Goal: Task Accomplishment & Management: Manage account settings

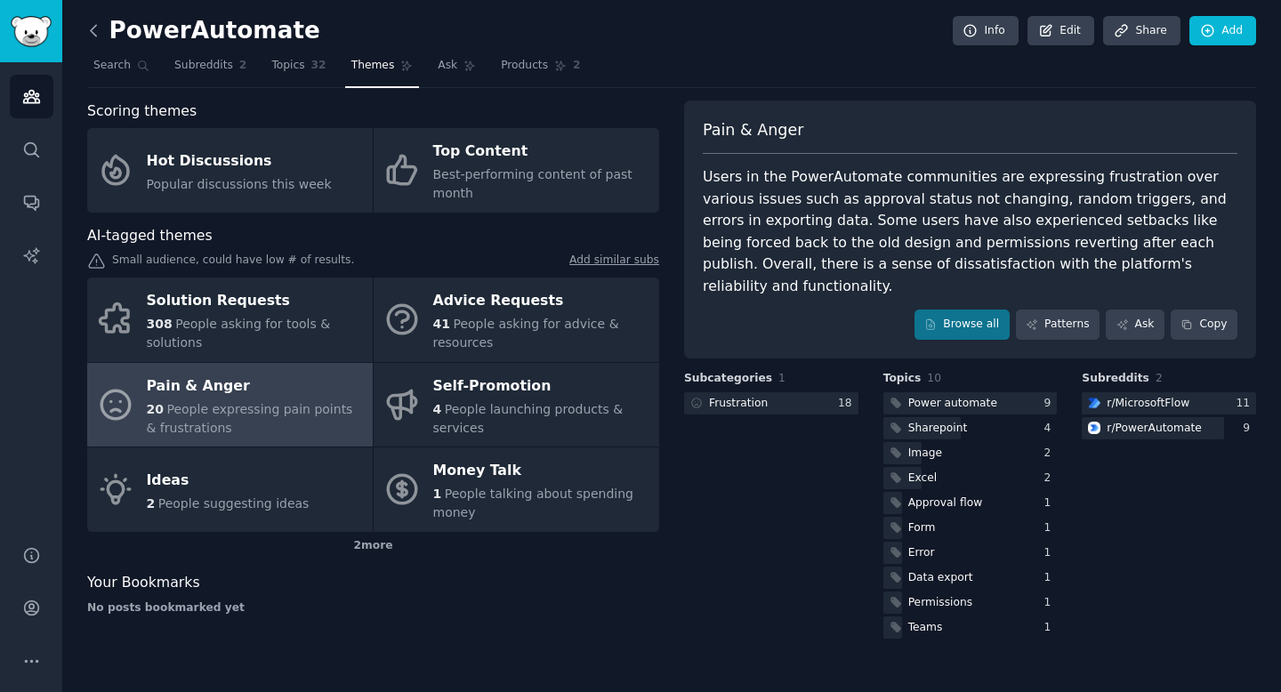
click at [96, 36] on icon at bounding box center [94, 30] width 19 height 19
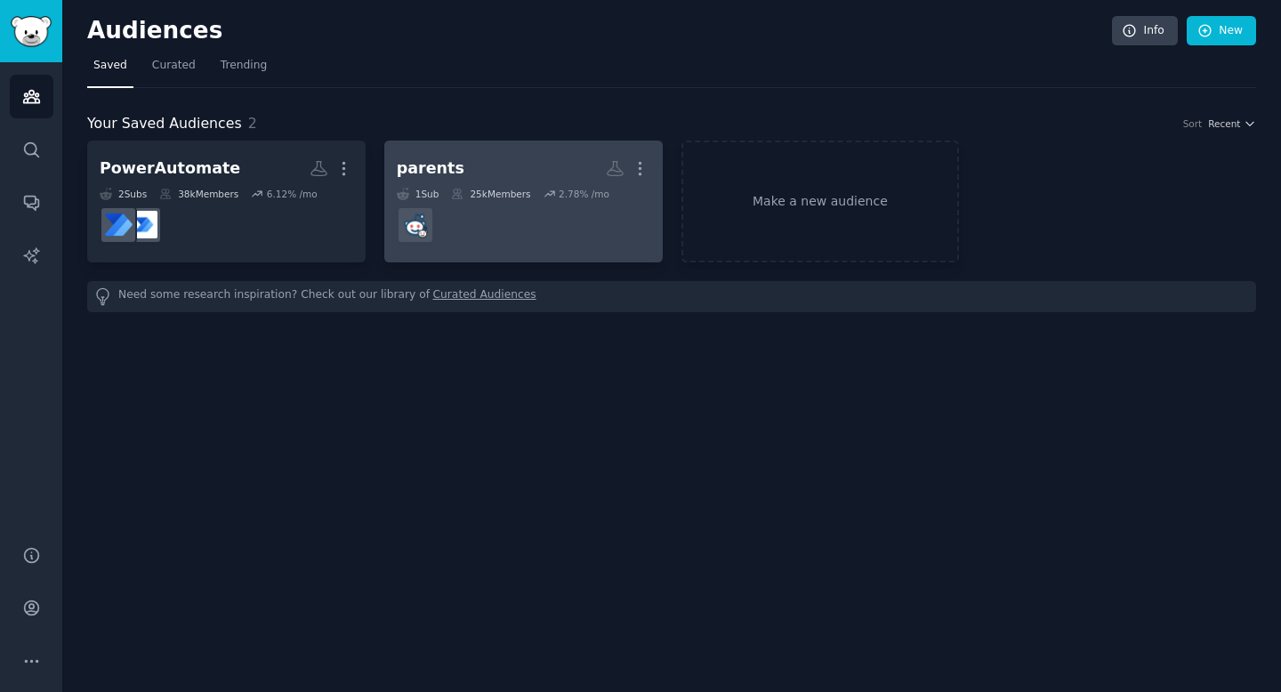
click at [494, 174] on h2 "parents More" at bounding box center [524, 168] width 254 height 31
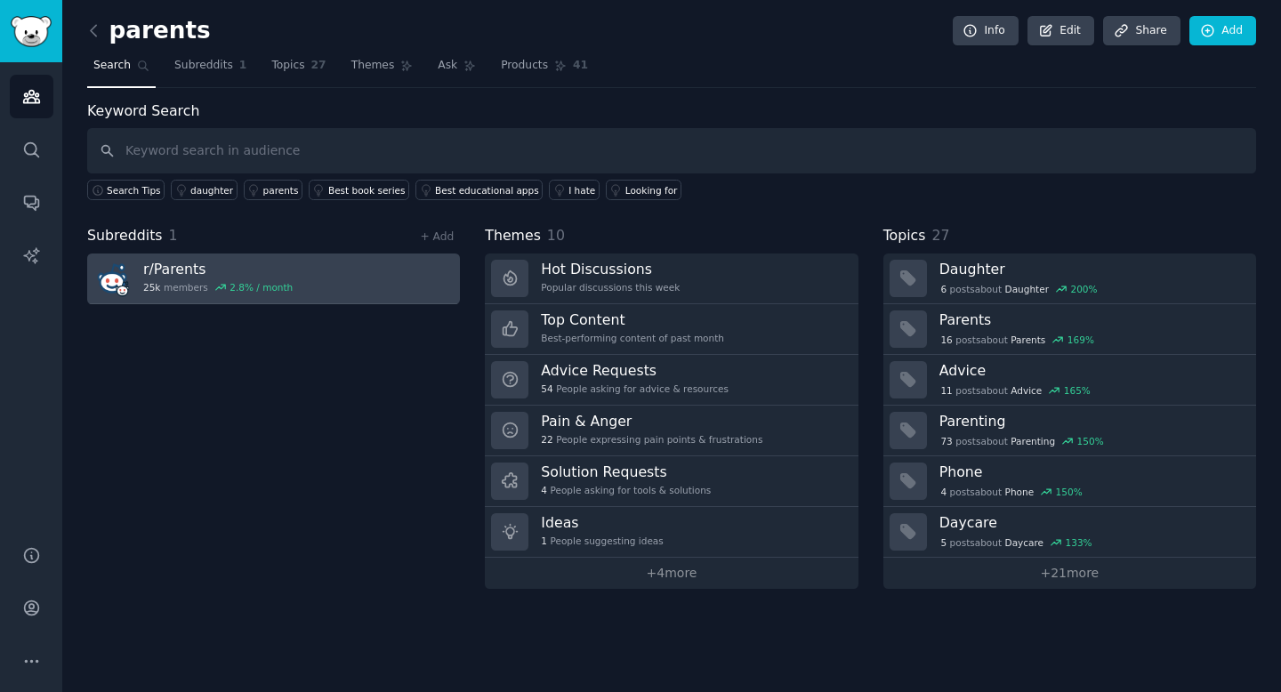
click at [229, 266] on h3 "r/ Parents" at bounding box center [218, 269] width 150 height 19
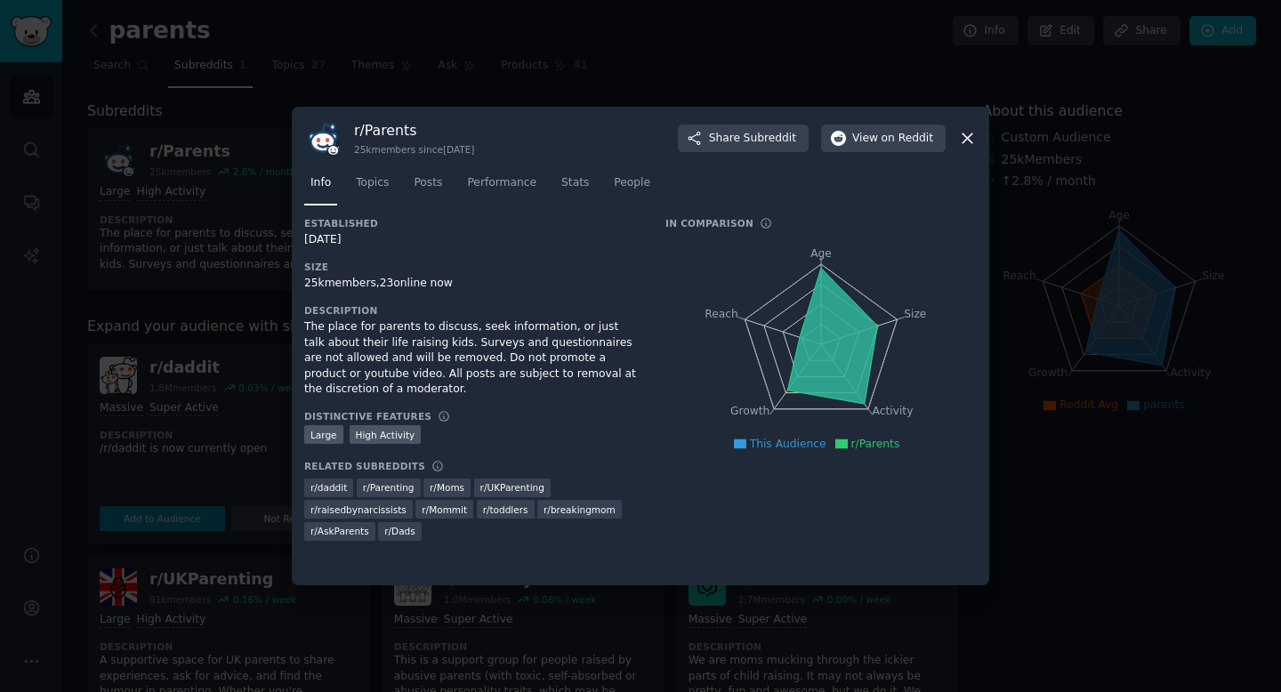
click at [969, 133] on icon at bounding box center [967, 138] width 19 height 19
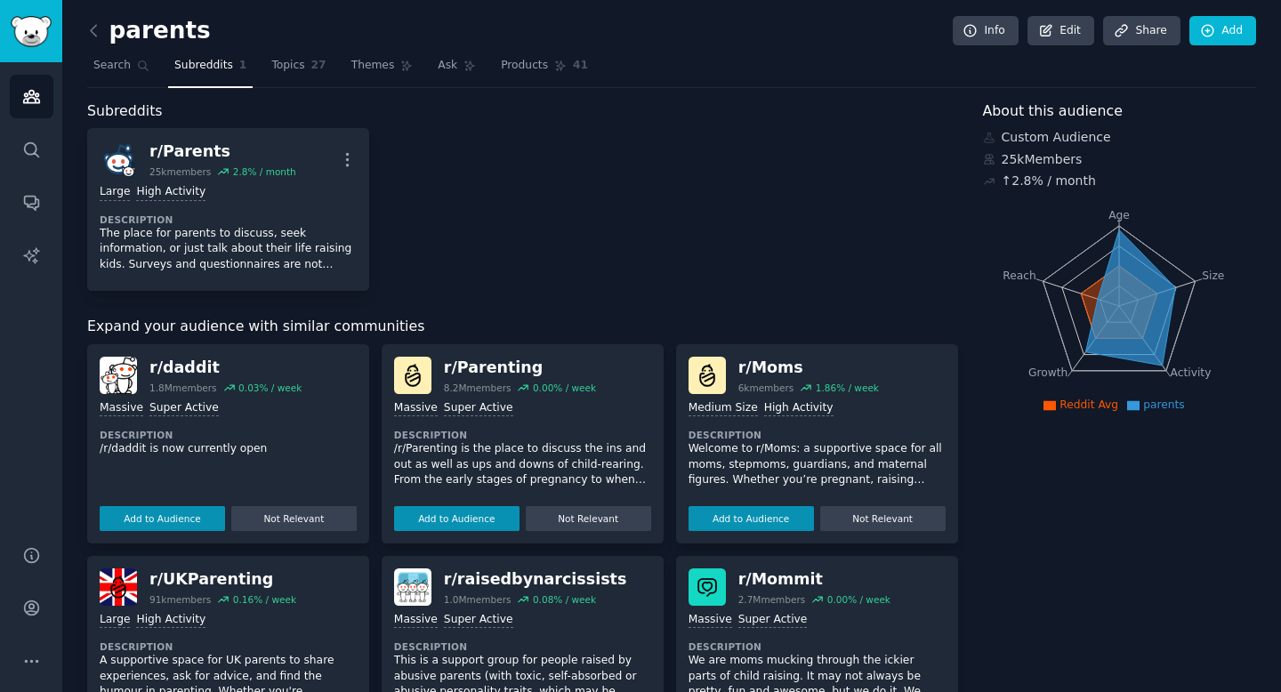
click at [771, 241] on div "r/ Parents 25k members 2.8 % / month More Large High Activity Description The p…" at bounding box center [522, 209] width 871 height 163
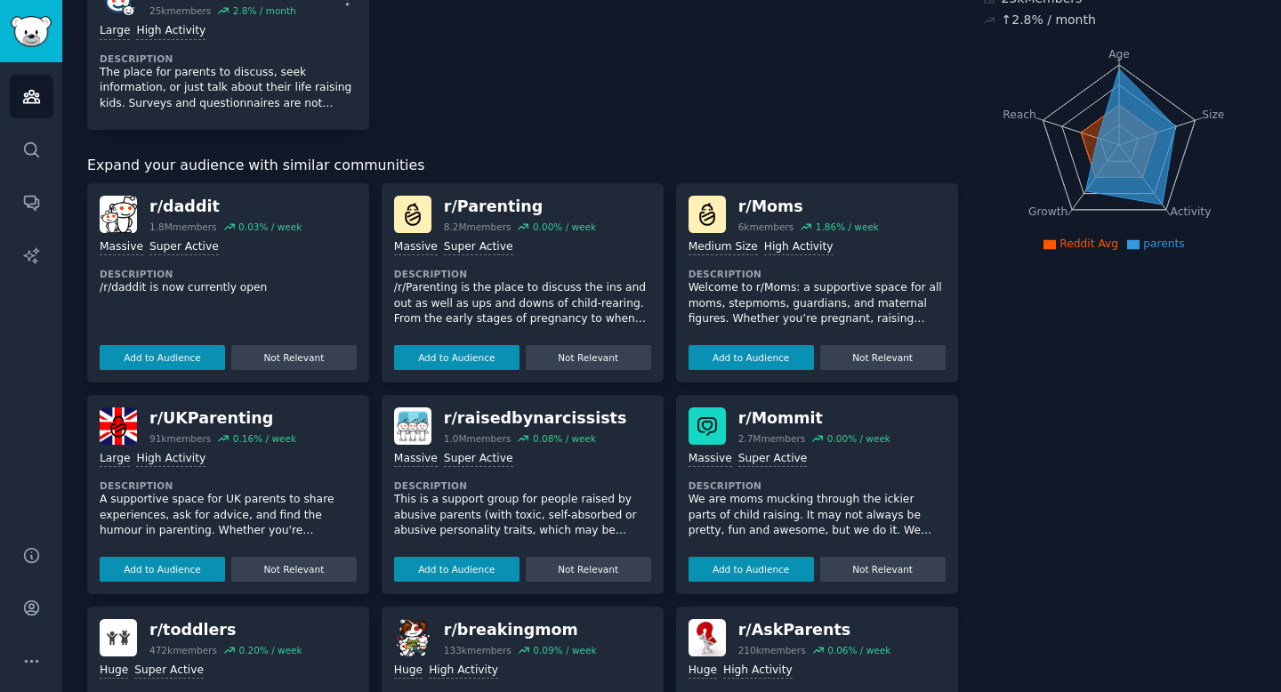
scroll to position [163, 0]
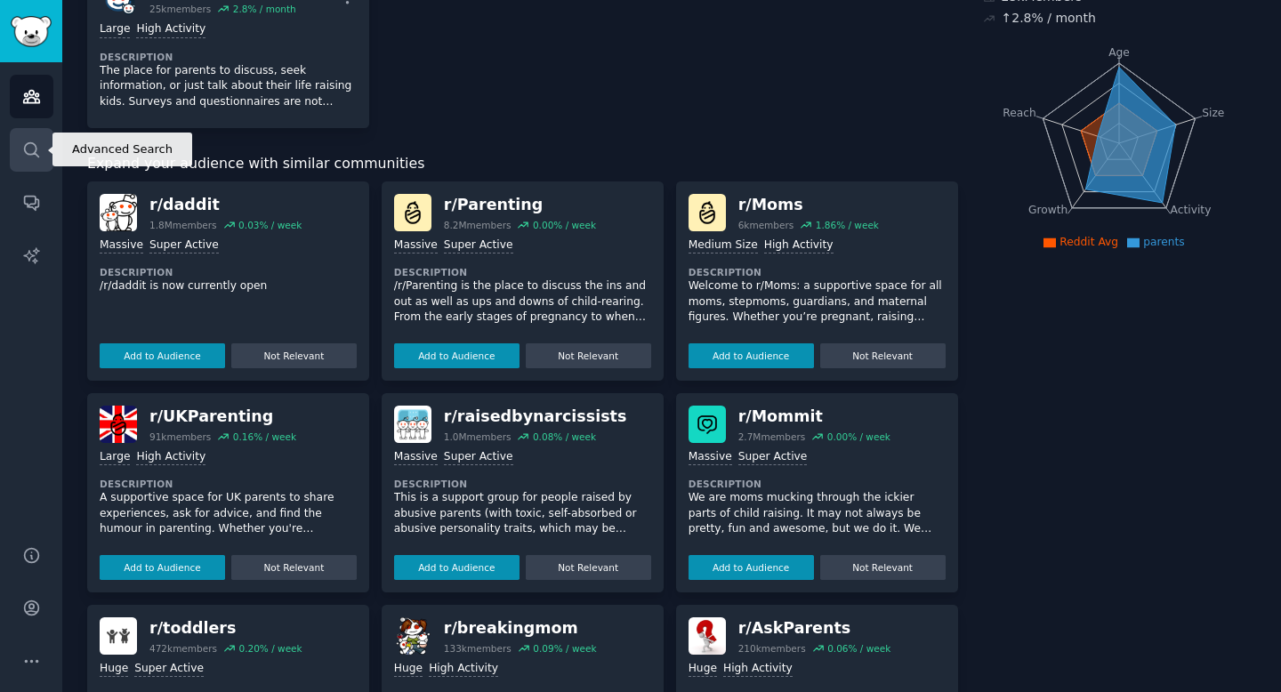
click at [22, 152] on icon "Sidebar" at bounding box center [31, 150] width 19 height 19
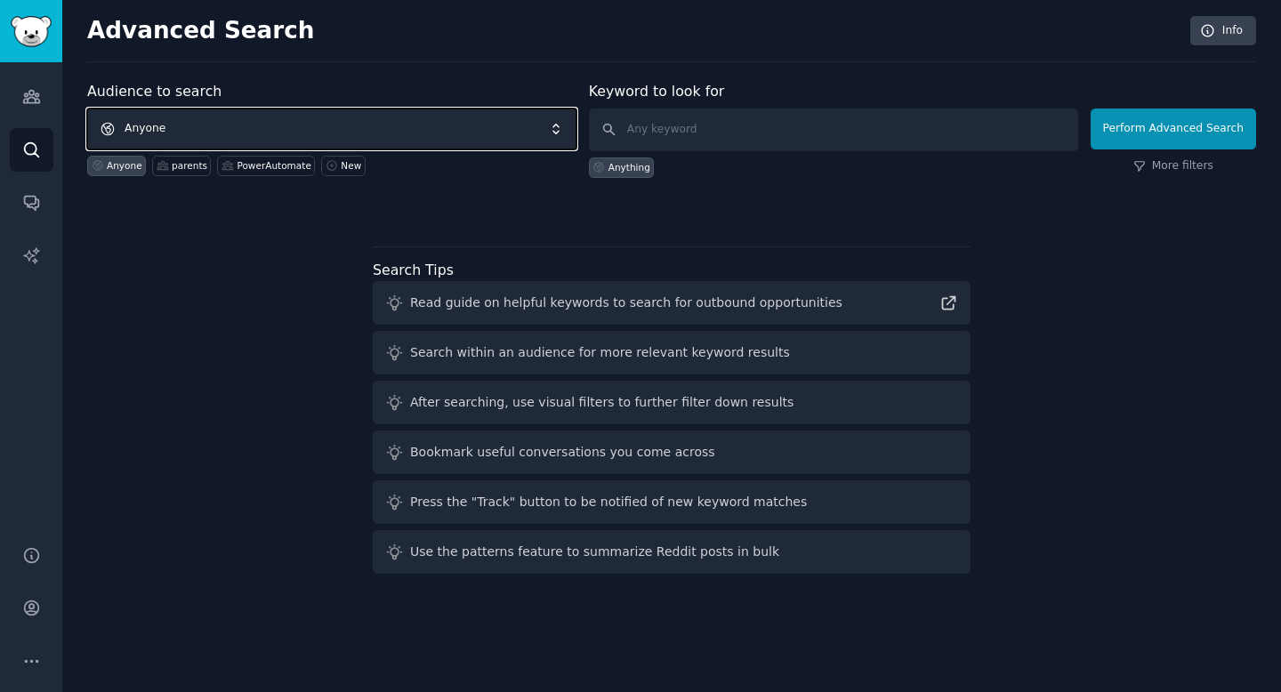
click at [269, 132] on span "Anyone" at bounding box center [331, 129] width 489 height 41
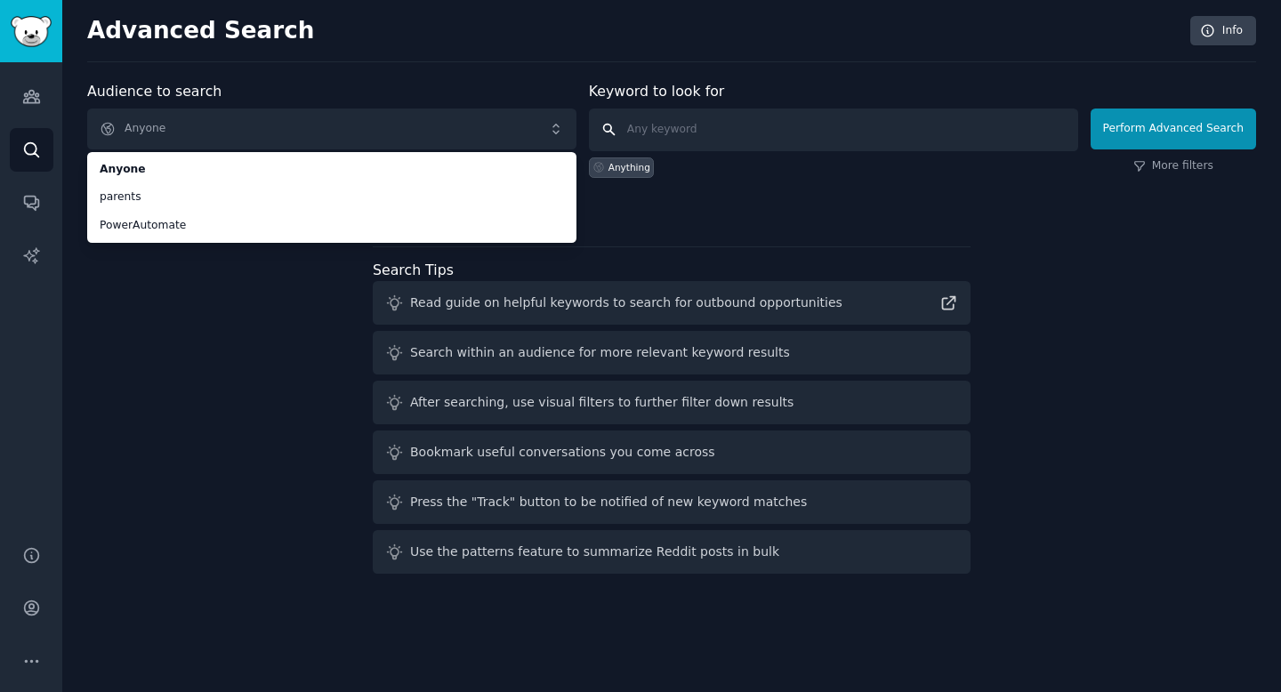
click at [718, 124] on input "text" at bounding box center [833, 130] width 489 height 43
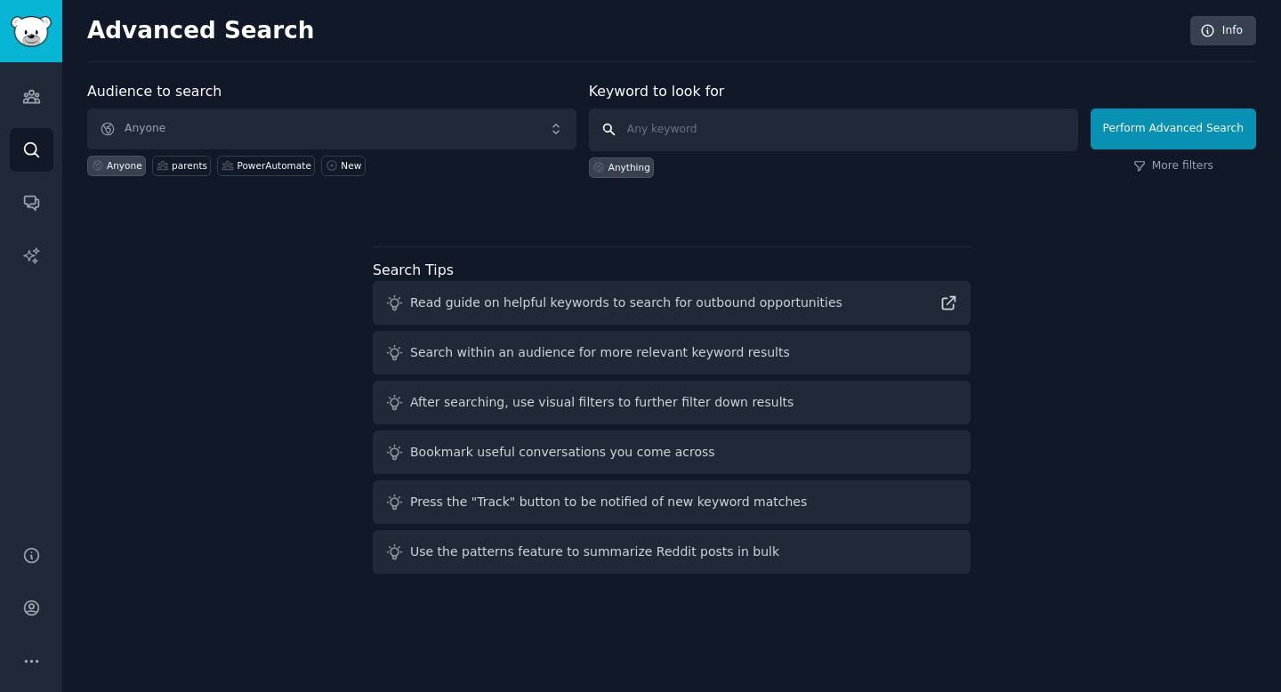
paste input "ECE"
type input "ECE"
click button "Perform Advanced Search" at bounding box center [1174, 129] width 166 height 41
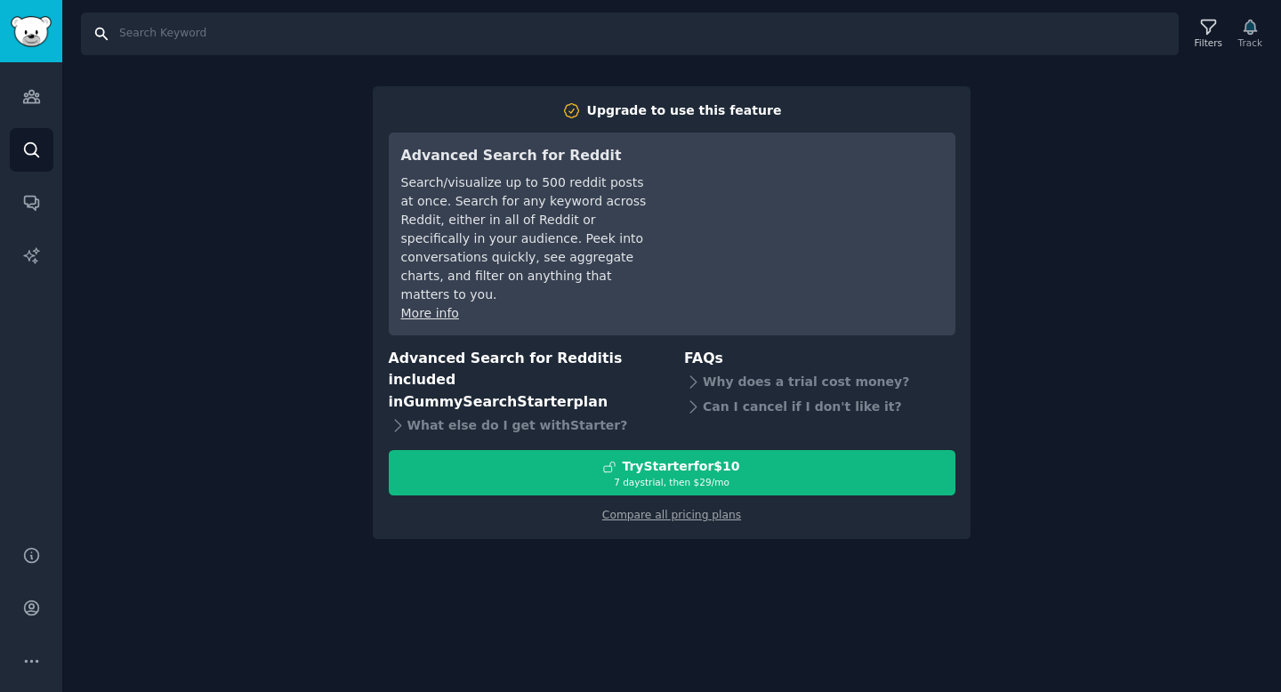
click at [195, 44] on input "Search" at bounding box center [630, 33] width 1098 height 43
click at [27, 28] on img "Sidebar" at bounding box center [31, 31] width 41 height 31
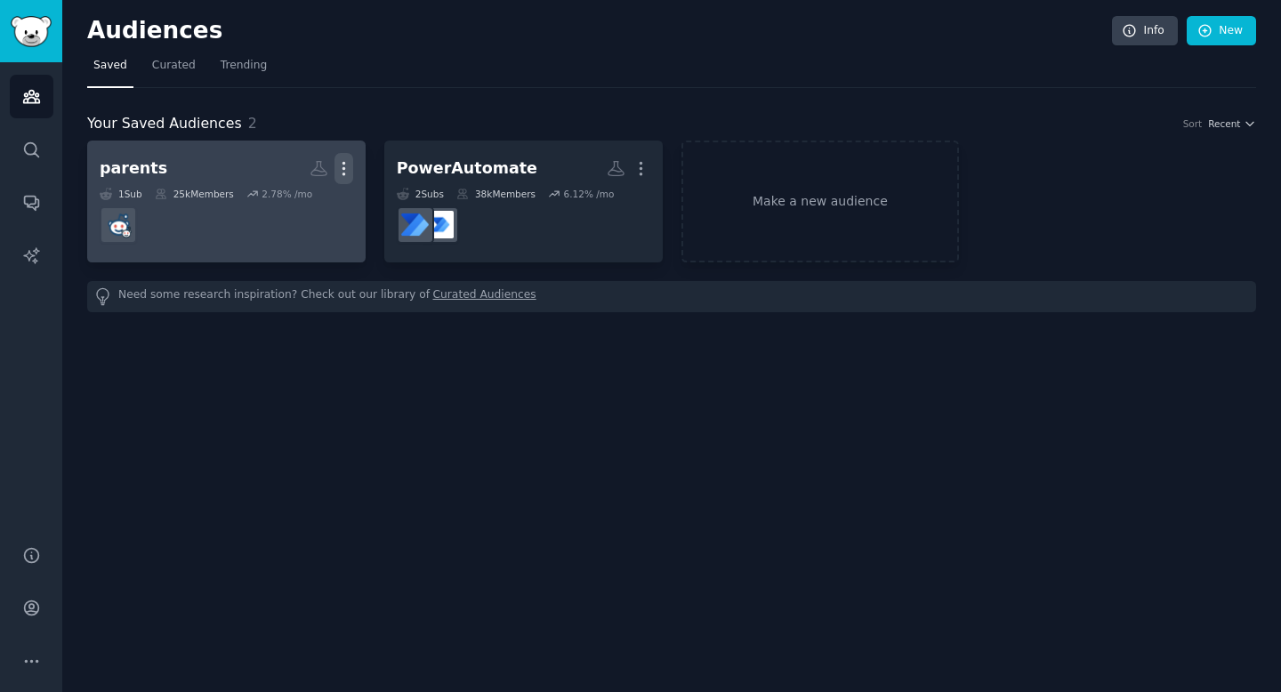
click at [343, 173] on icon "button" at bounding box center [344, 169] width 2 height 12
click at [310, 177] on link "View" at bounding box center [282, 175] width 85 height 37
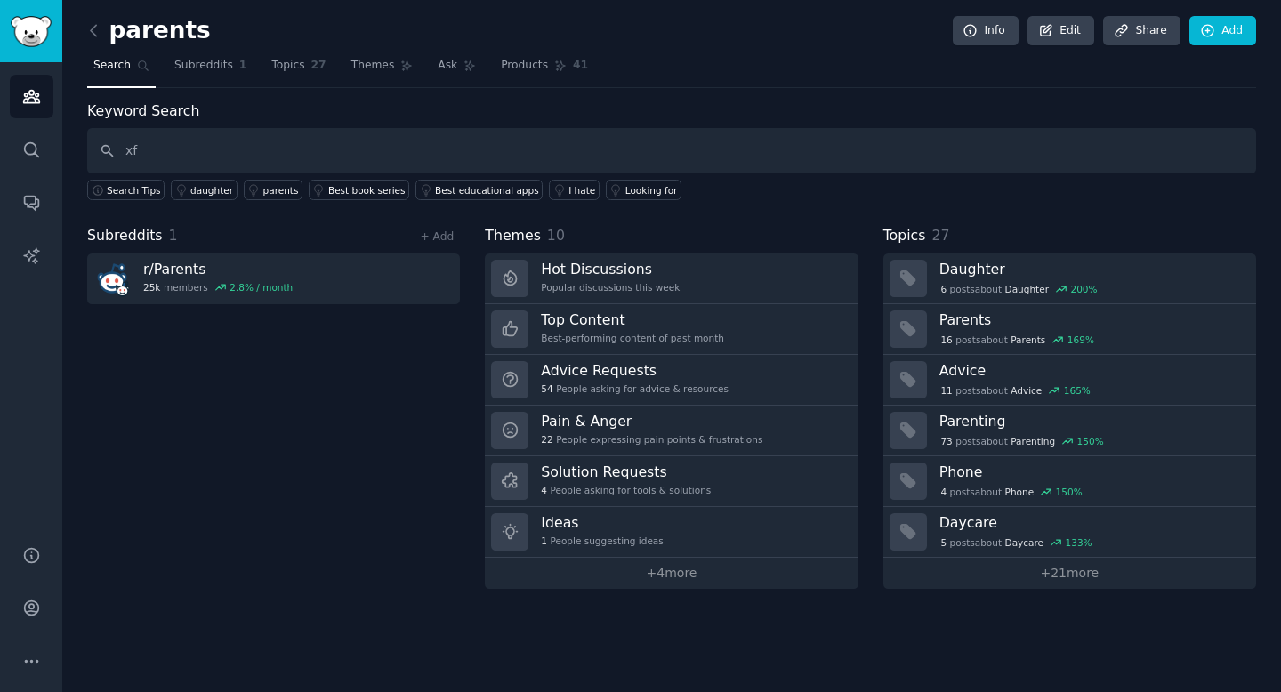
type input "x"
type input "ECE"
click at [241, 65] on span "1" at bounding box center [243, 66] width 8 height 16
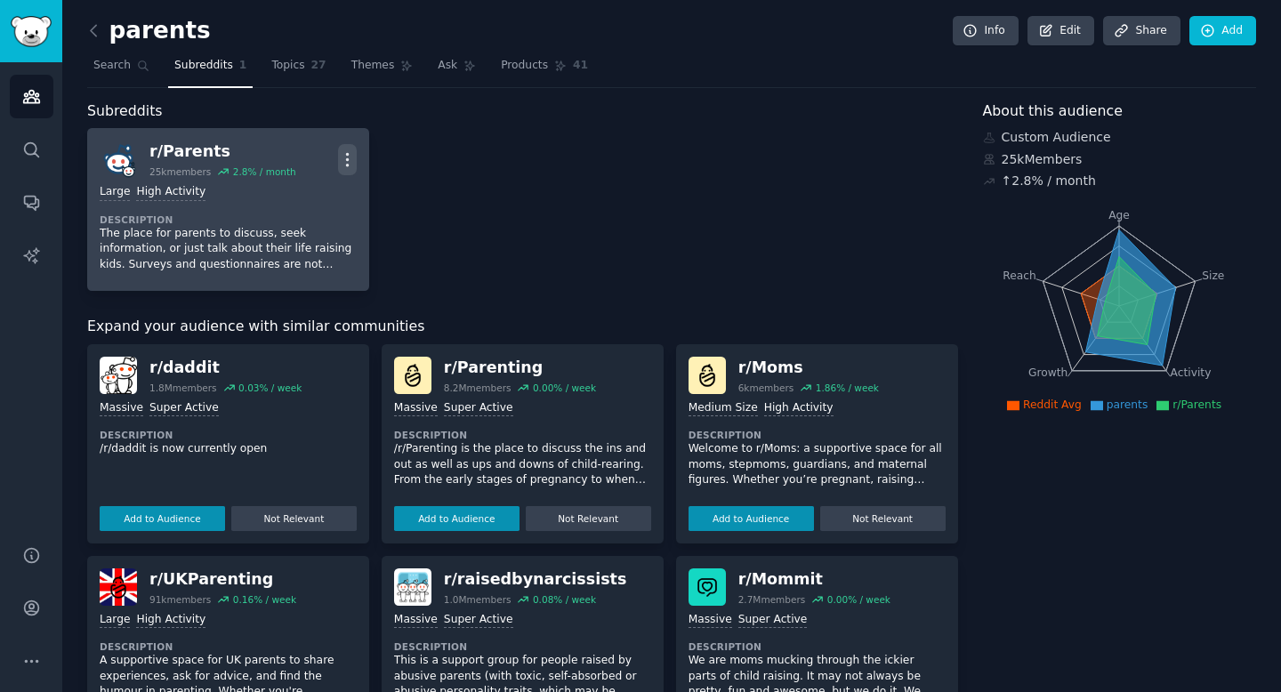
click at [350, 160] on icon "button" at bounding box center [347, 159] width 19 height 19
click at [179, 158] on div "r/ Parents" at bounding box center [223, 152] width 147 height 22
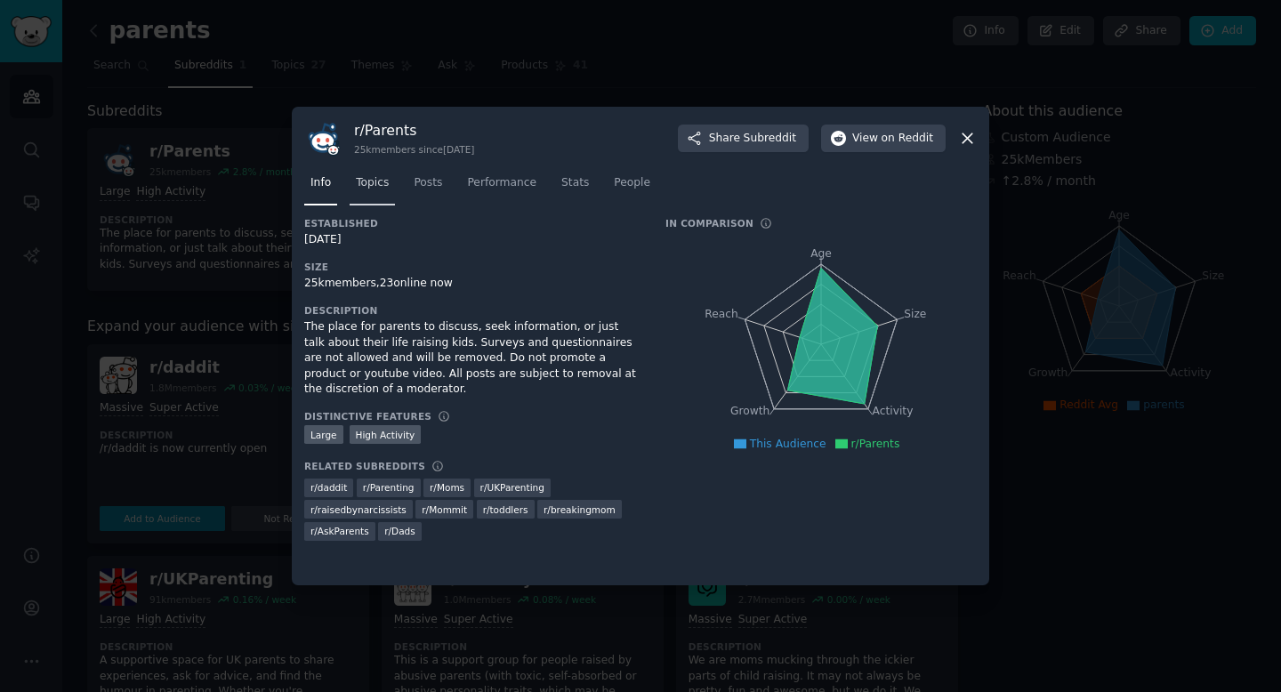
click at [392, 189] on link "Topics" at bounding box center [372, 187] width 45 height 36
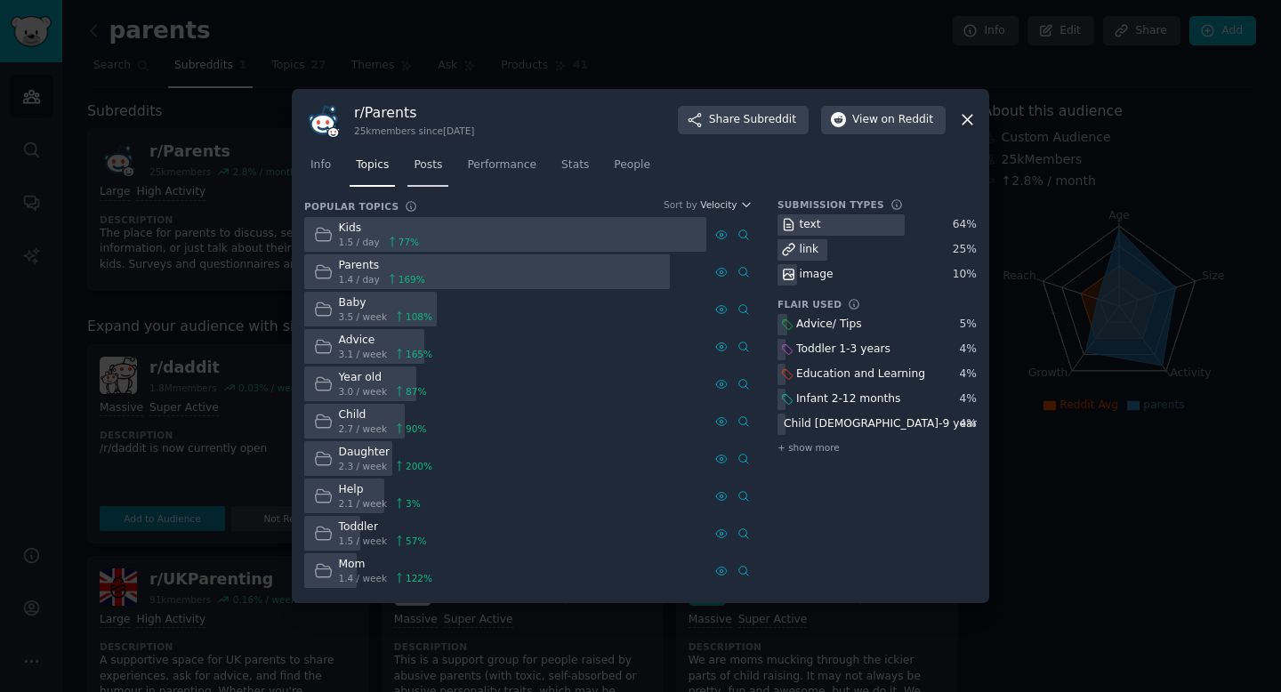
click at [434, 167] on span "Posts" at bounding box center [428, 166] width 28 height 16
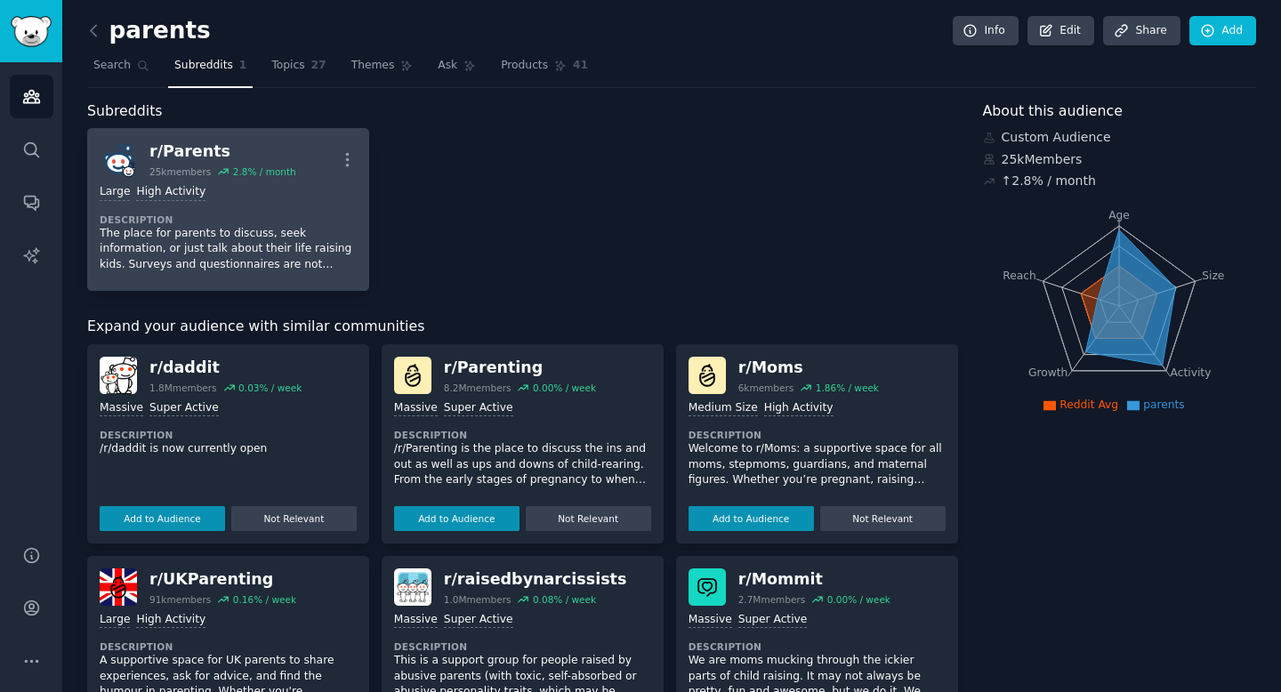
click at [270, 190] on div "Large High Activity" at bounding box center [228, 192] width 257 height 17
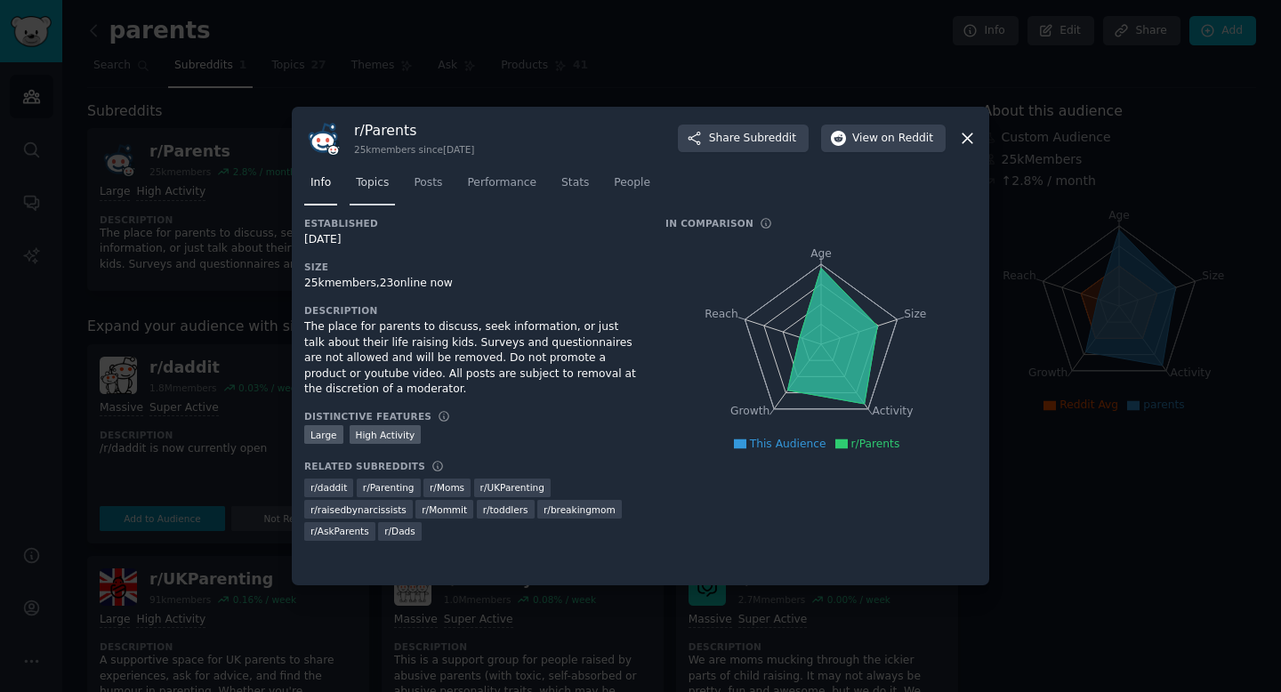
click at [376, 191] on link "Topics" at bounding box center [372, 187] width 45 height 36
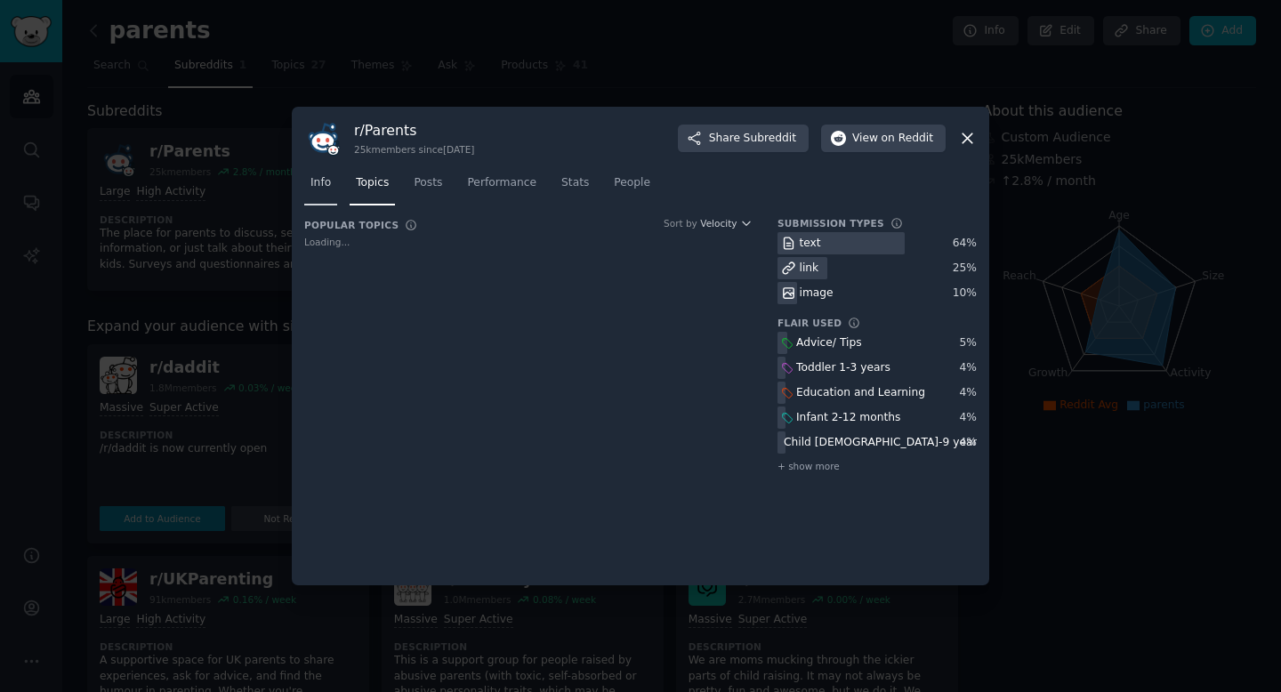
click at [327, 190] on span "Info" at bounding box center [321, 183] width 20 height 16
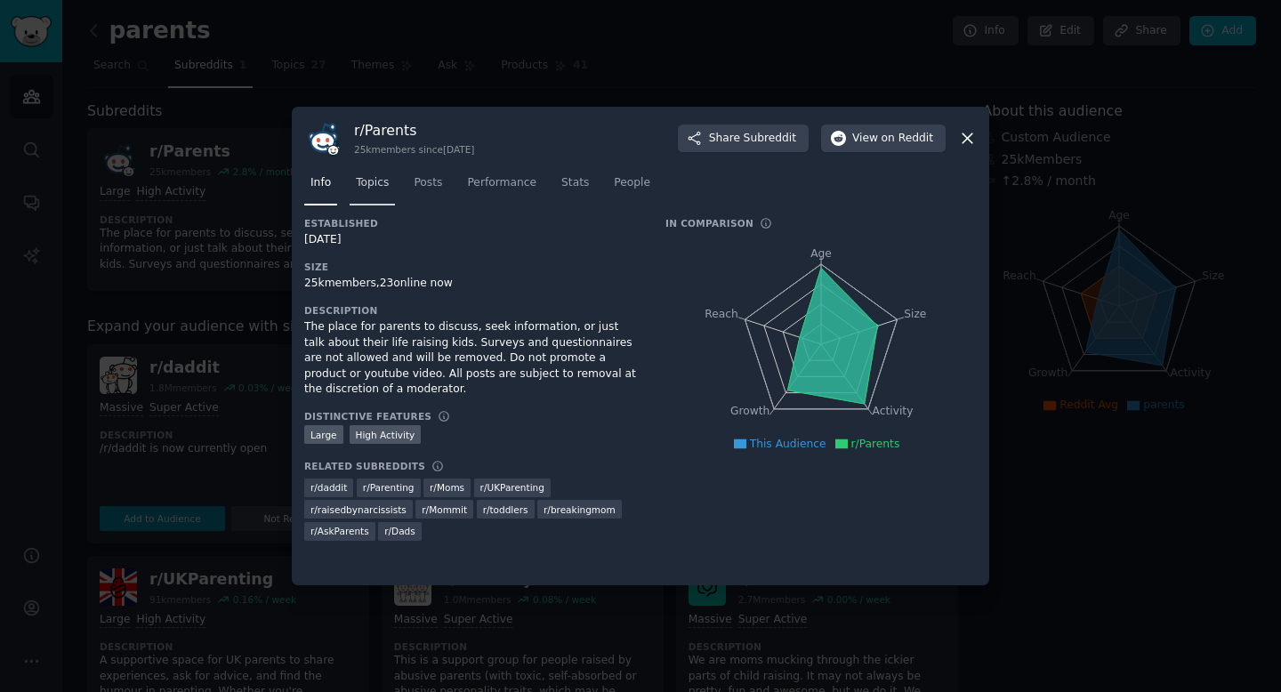
click at [374, 182] on span "Topics" at bounding box center [372, 183] width 33 height 16
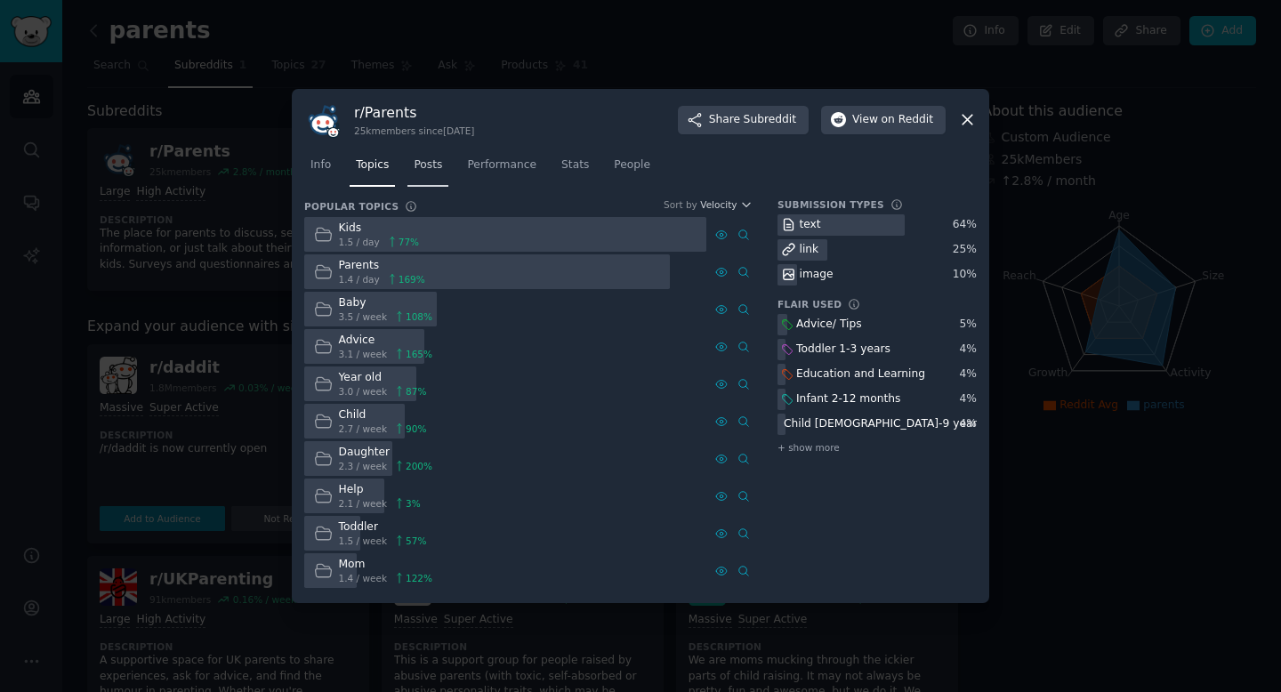
click at [427, 174] on link "Posts" at bounding box center [428, 169] width 41 height 36
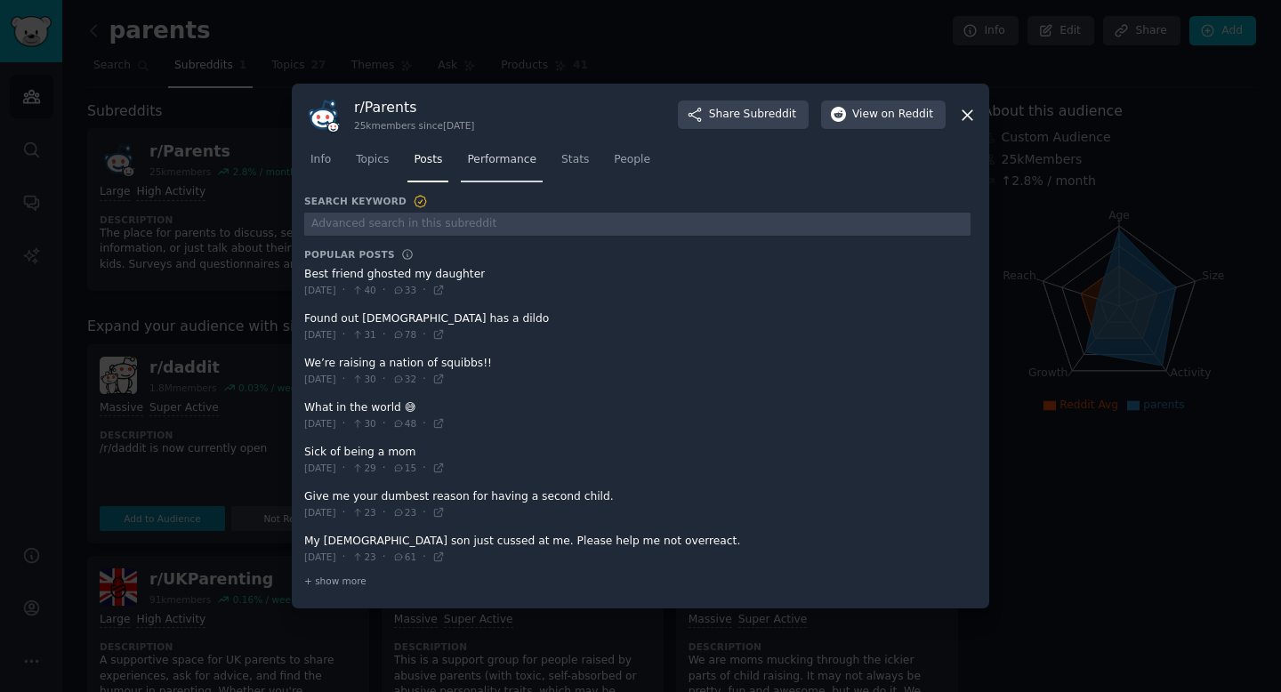
click at [499, 164] on span "Performance" at bounding box center [501, 160] width 69 height 16
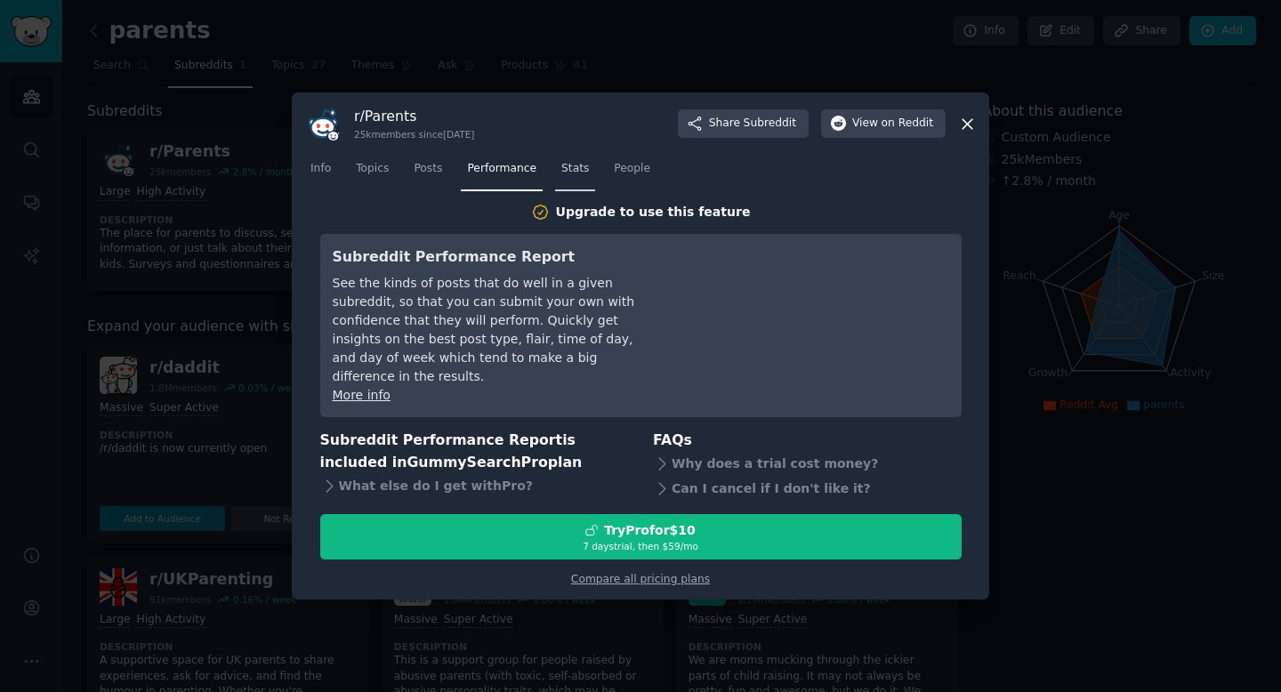
click at [571, 173] on span "Stats" at bounding box center [576, 169] width 28 height 16
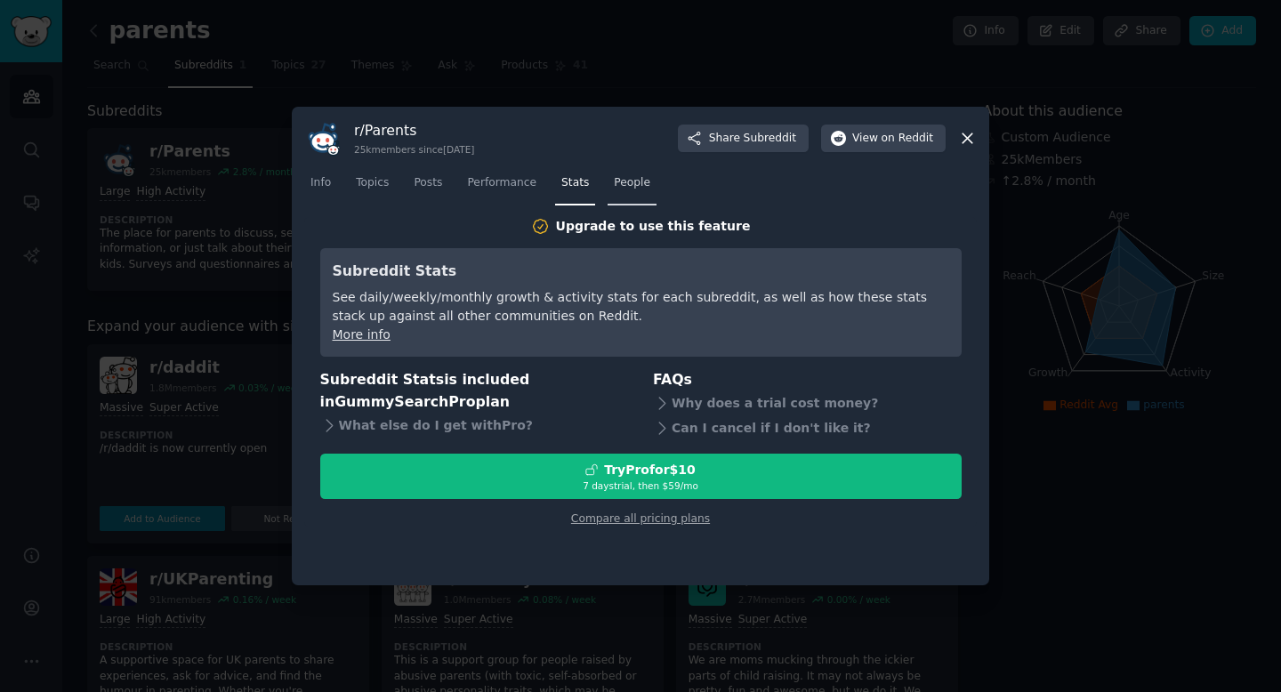
click at [643, 187] on span "People" at bounding box center [632, 183] width 36 height 16
click at [335, 186] on link "Info" at bounding box center [320, 187] width 33 height 36
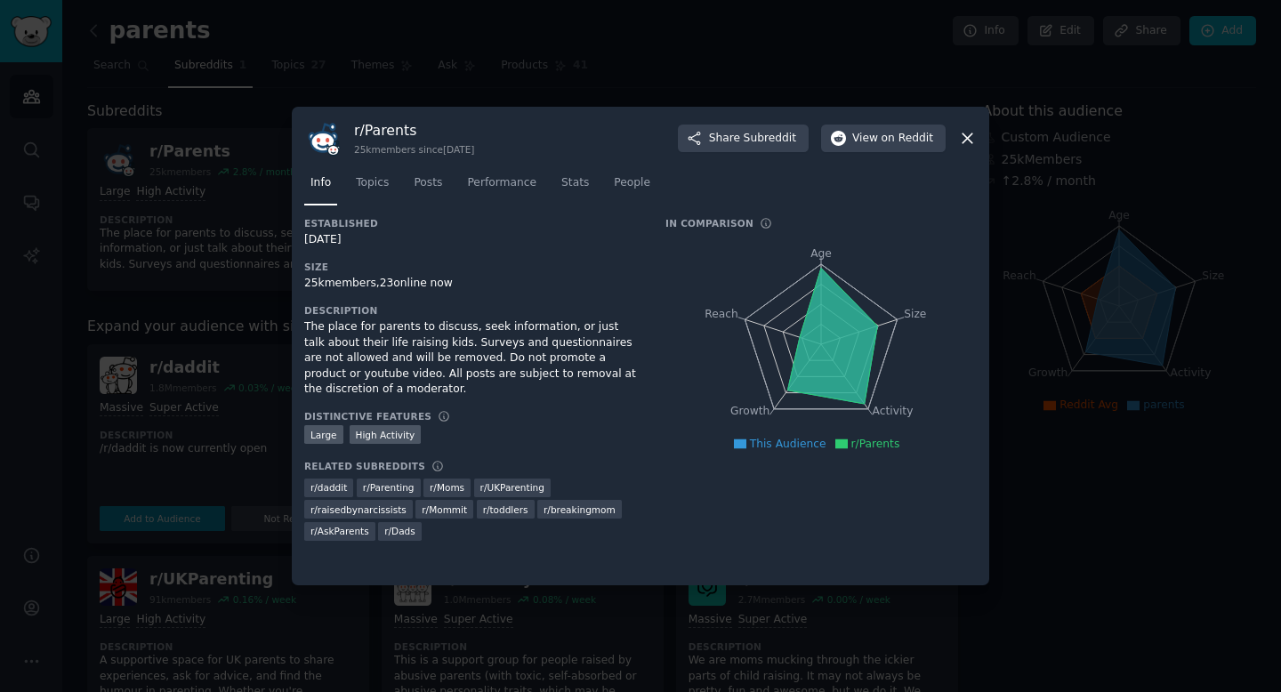
click at [969, 141] on icon at bounding box center [968, 138] width 10 height 10
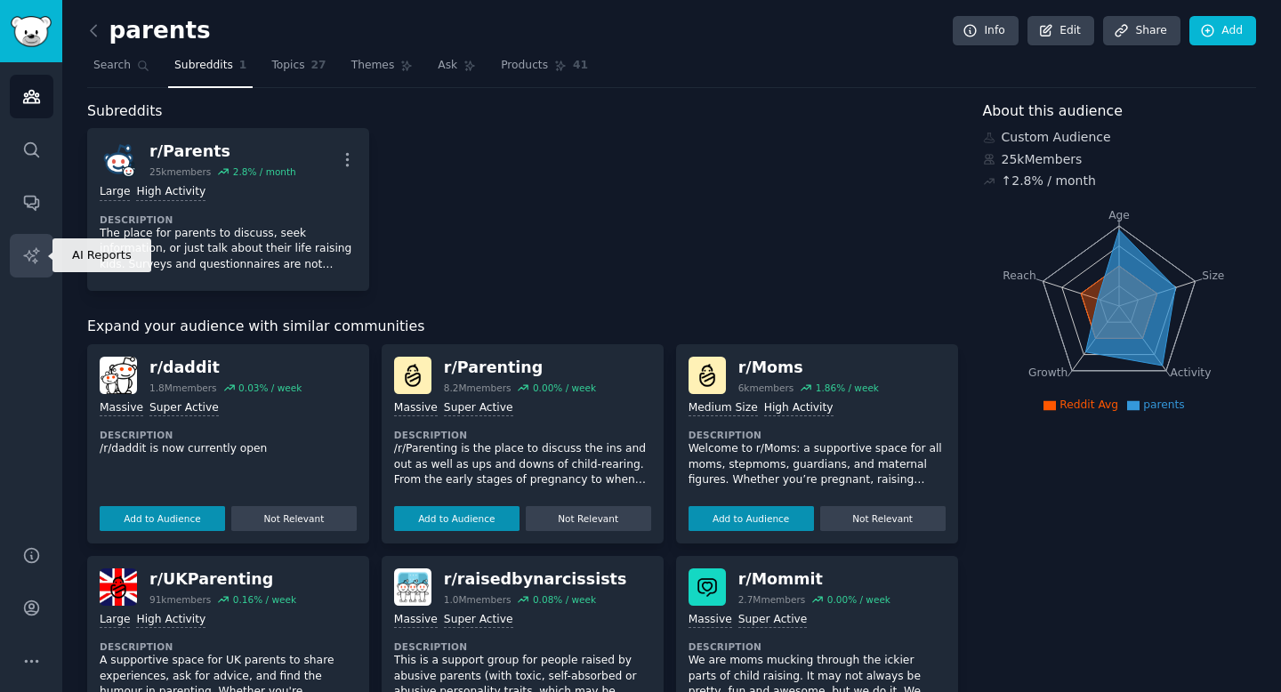
click at [29, 254] on icon "Sidebar" at bounding box center [31, 255] width 19 height 19
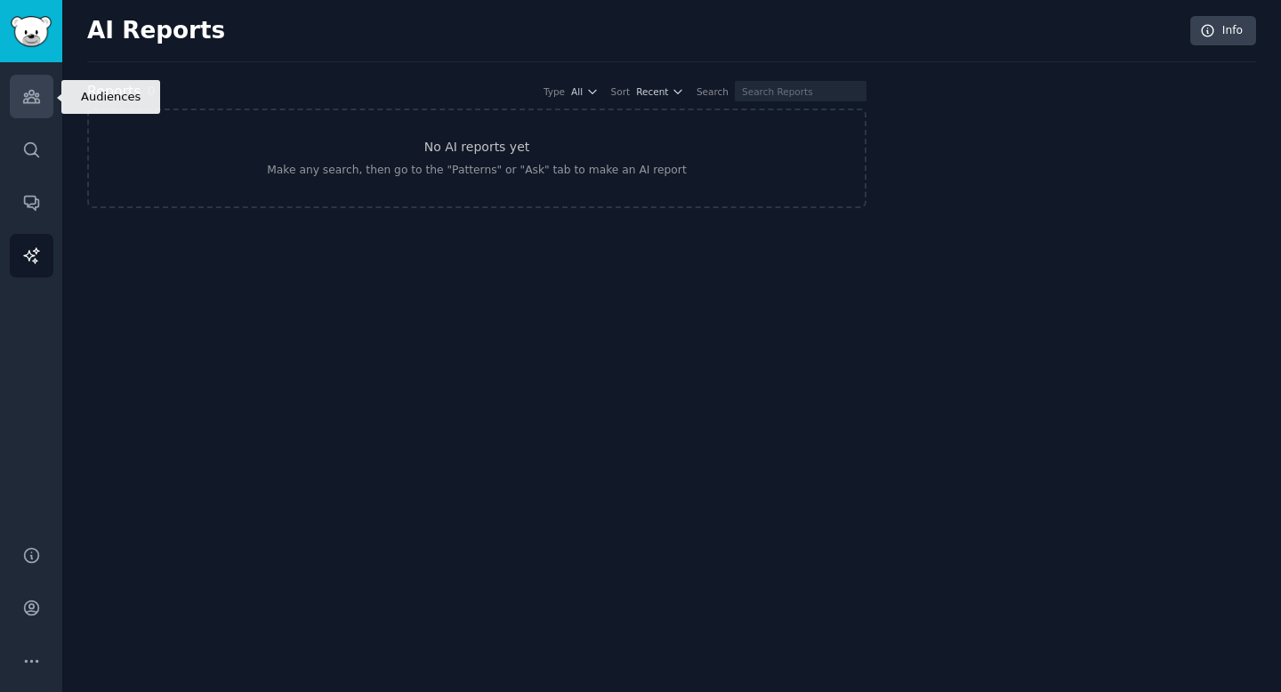
click at [43, 101] on link "Audiences" at bounding box center [32, 97] width 44 height 44
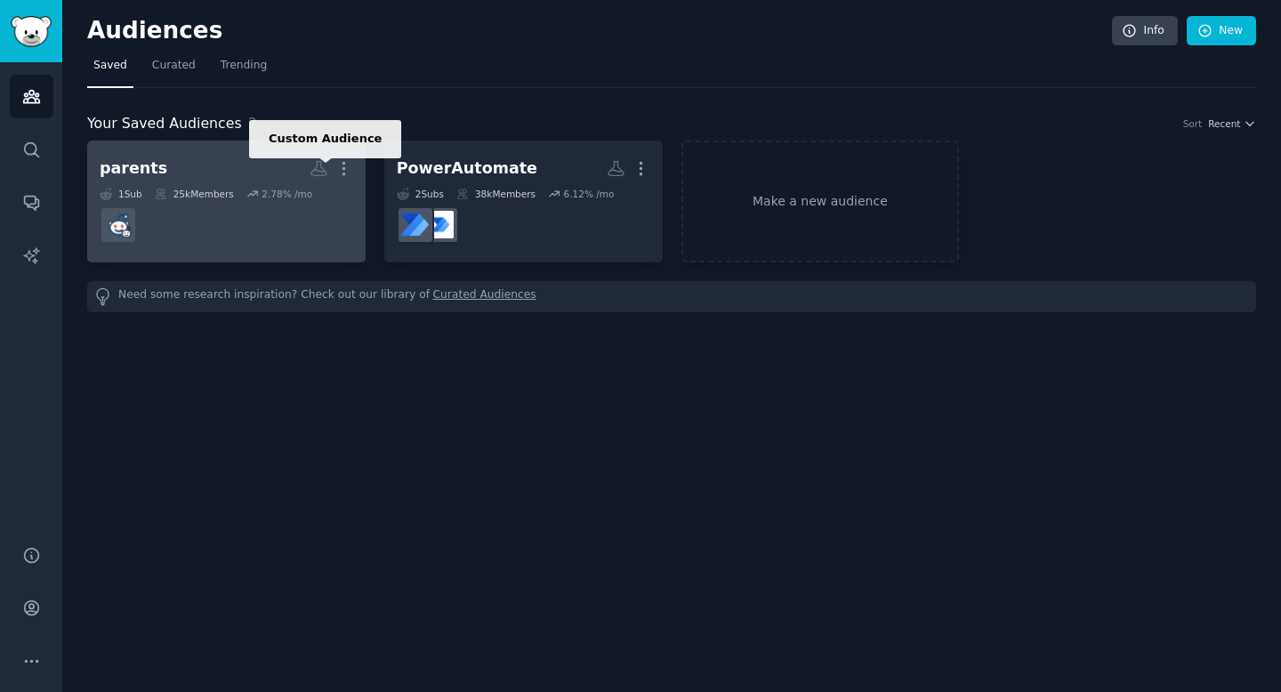
click at [317, 168] on icon at bounding box center [319, 168] width 19 height 19
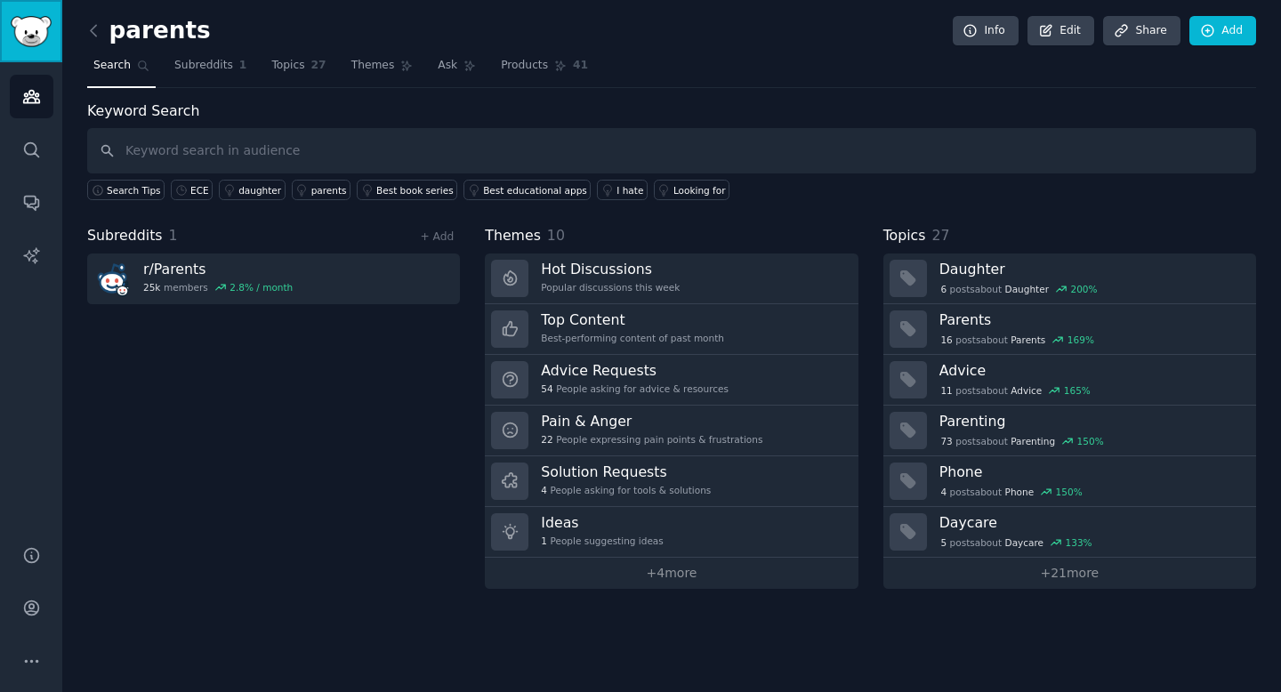
click at [36, 39] on img "Sidebar" at bounding box center [31, 31] width 41 height 31
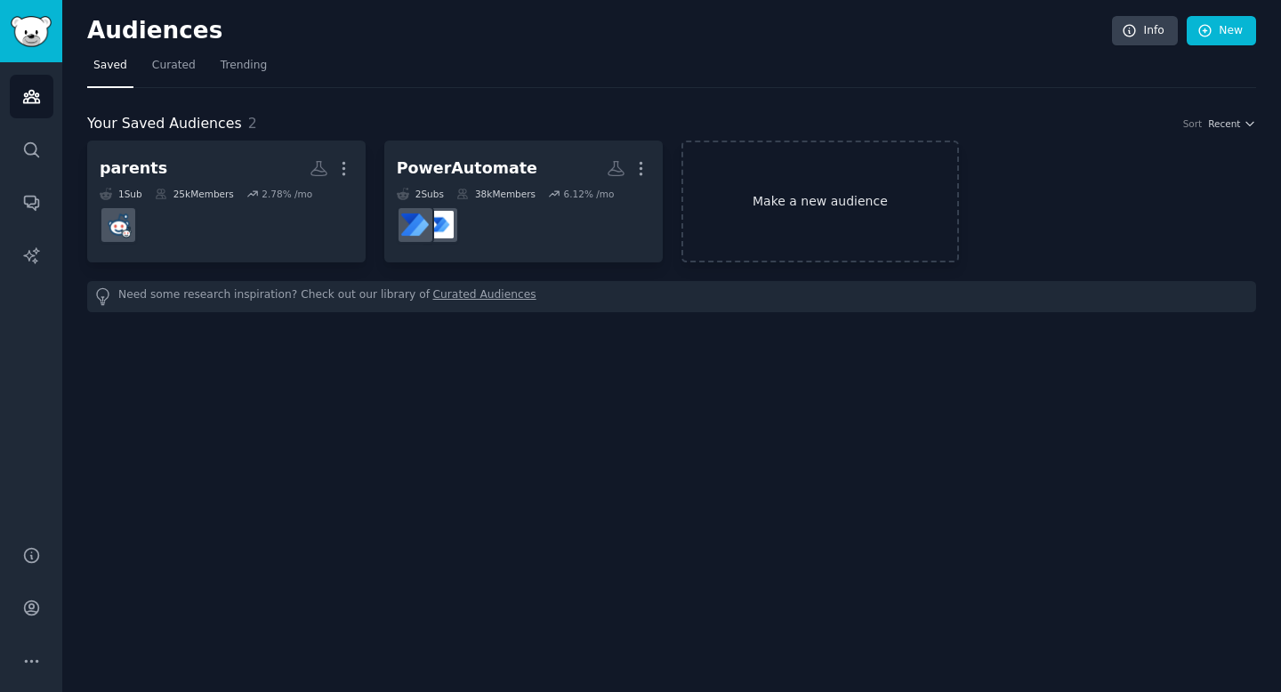
click at [737, 190] on link "Make a new audience" at bounding box center [821, 202] width 279 height 122
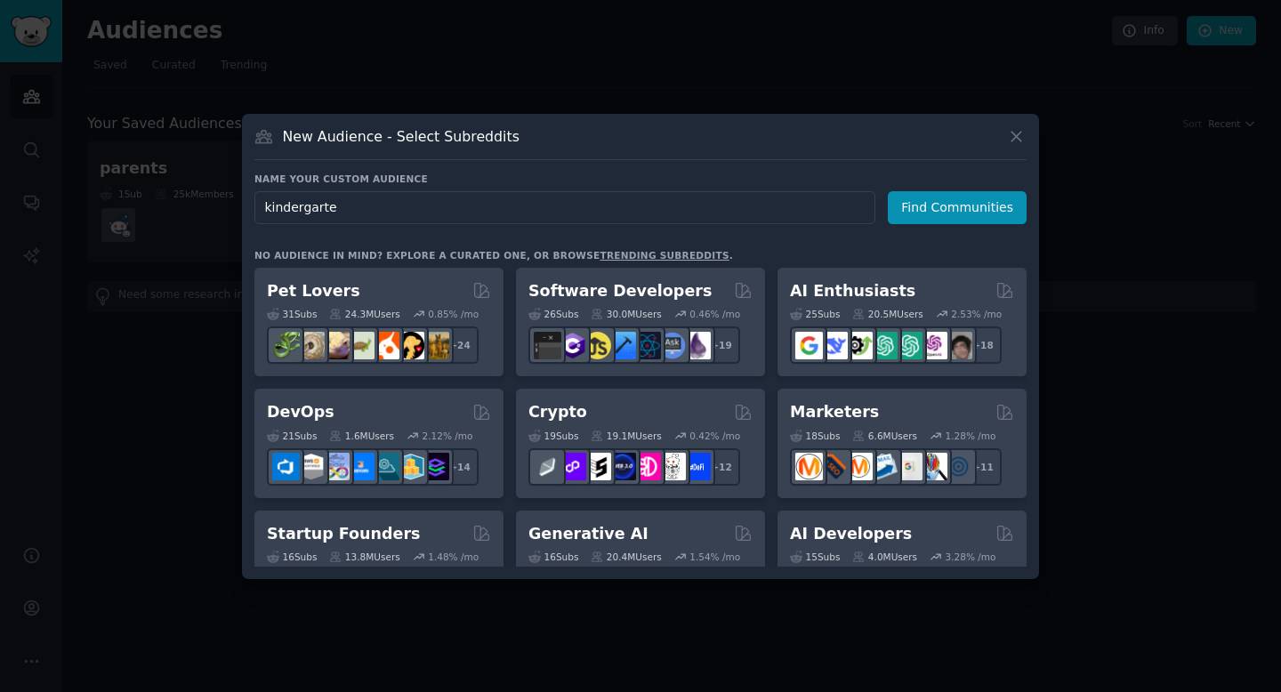
type input "kindergarten"
click button "Find Communities" at bounding box center [957, 207] width 139 height 33
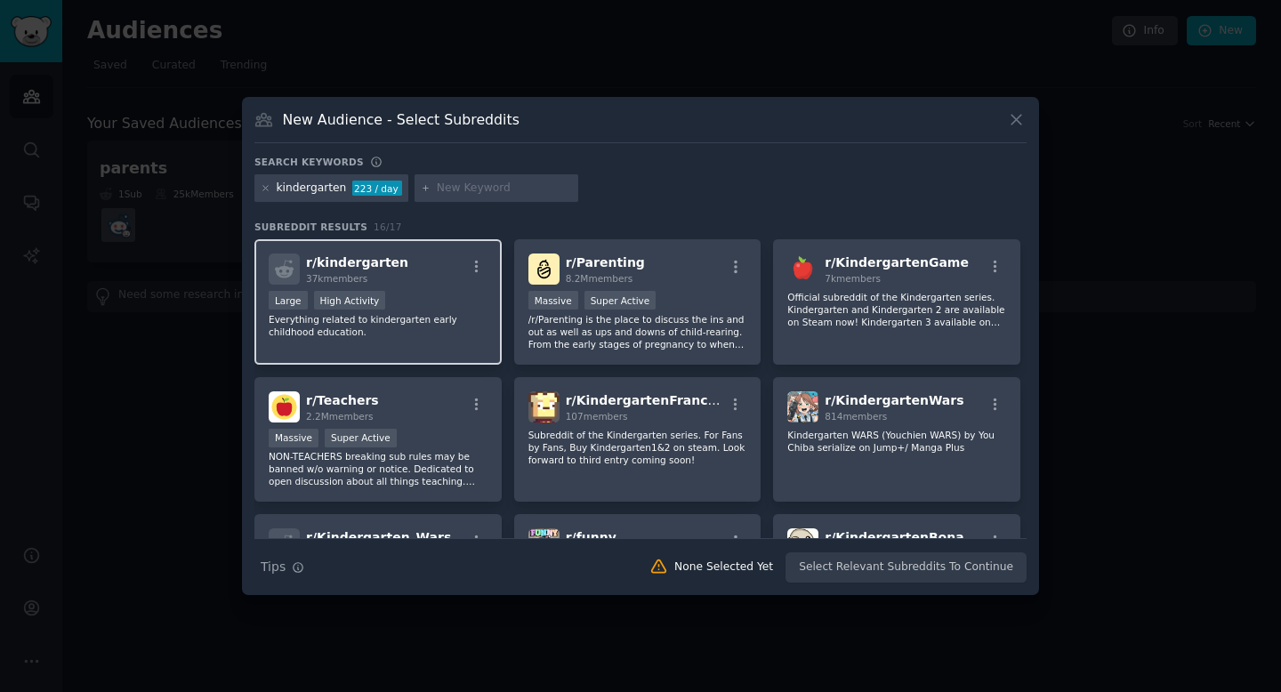
click at [426, 272] on div "r/ kindergarten 37k members" at bounding box center [378, 269] width 219 height 31
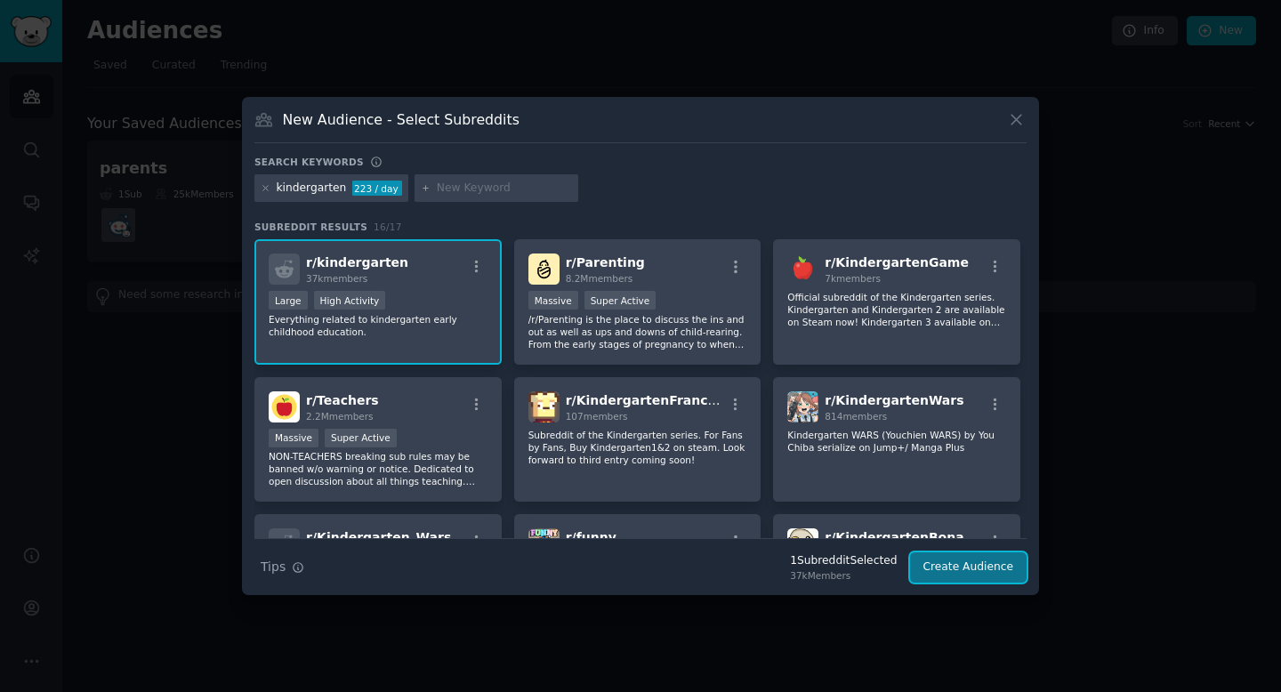
click at [944, 563] on button "Create Audience" at bounding box center [968, 568] width 117 height 30
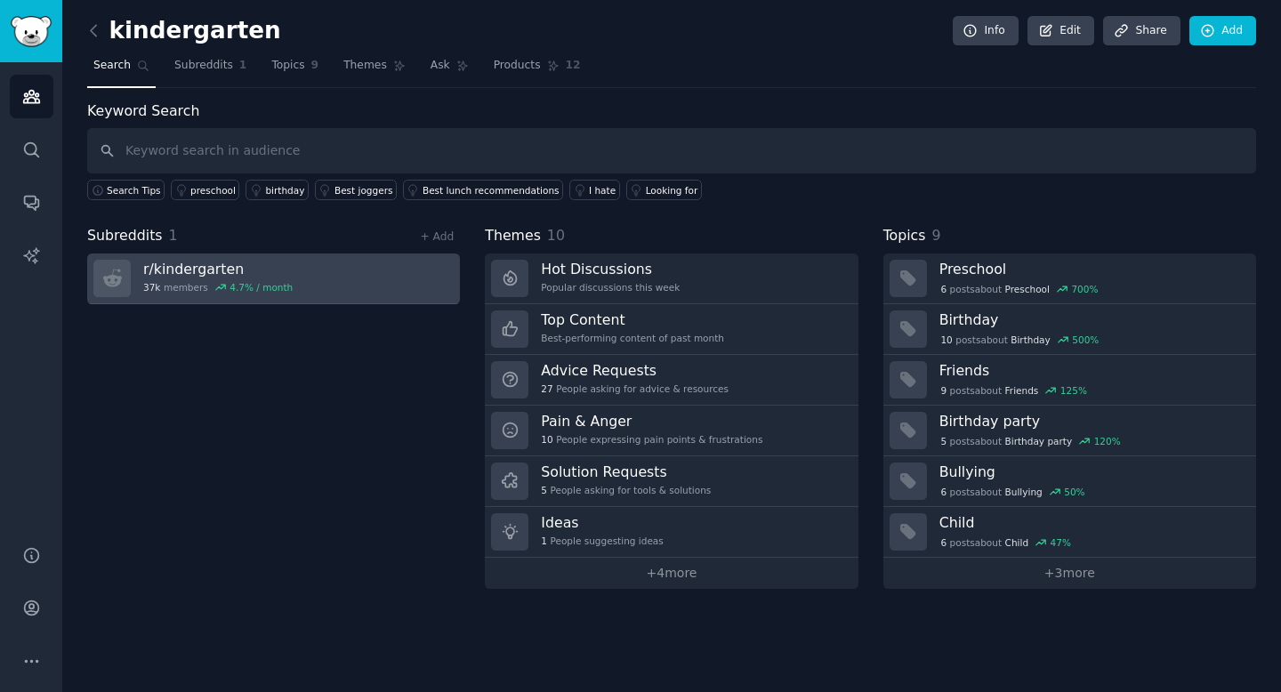
click at [366, 278] on link "r/ kindergarten 37k members 4.7 % / month" at bounding box center [273, 279] width 373 height 51
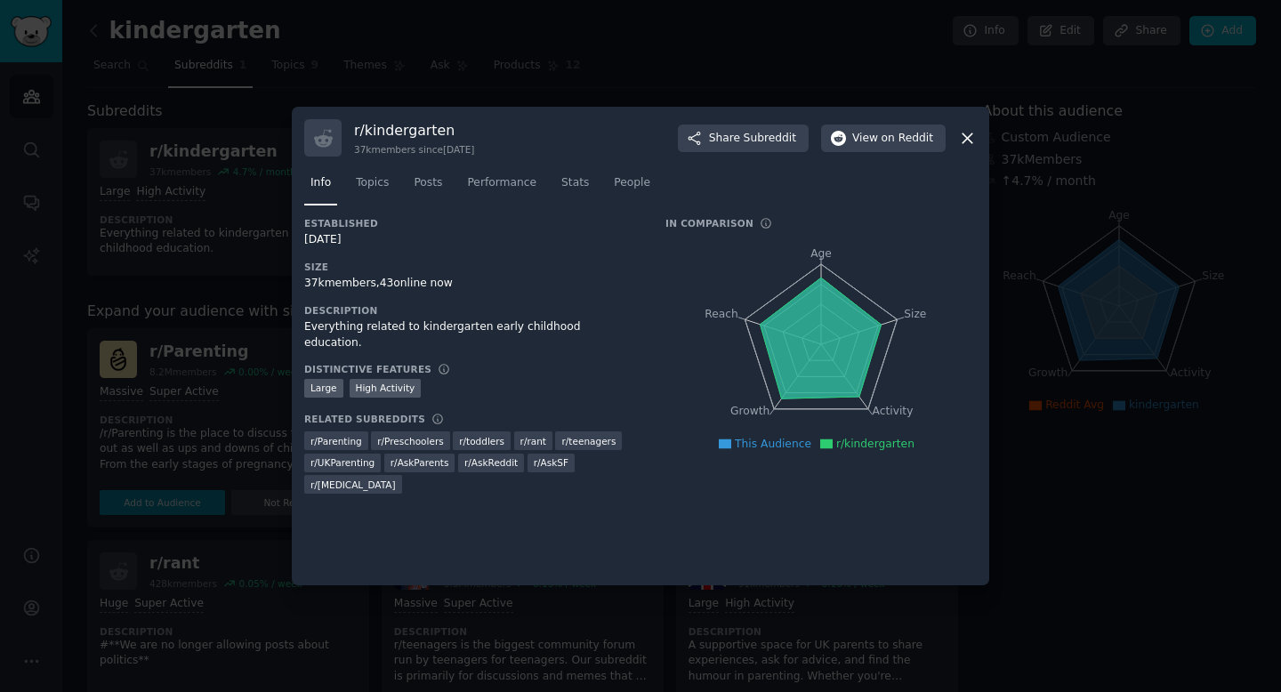
click at [968, 130] on icon at bounding box center [967, 138] width 19 height 19
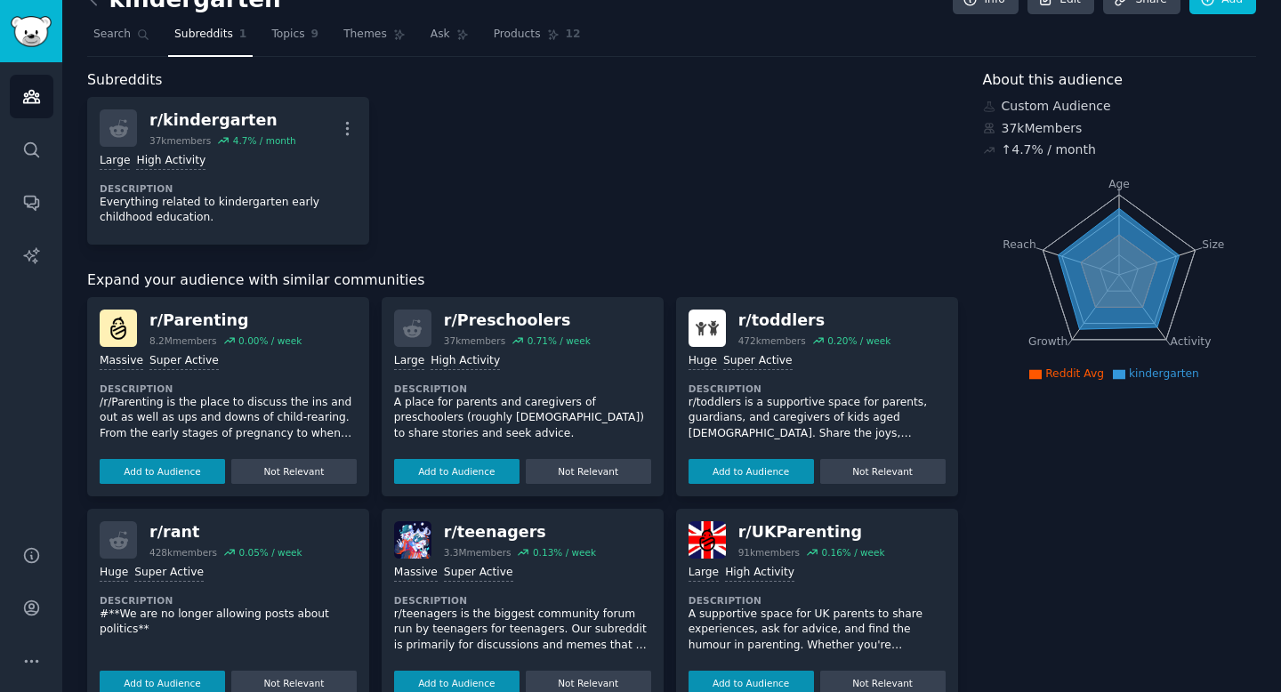
scroll to position [35, 0]
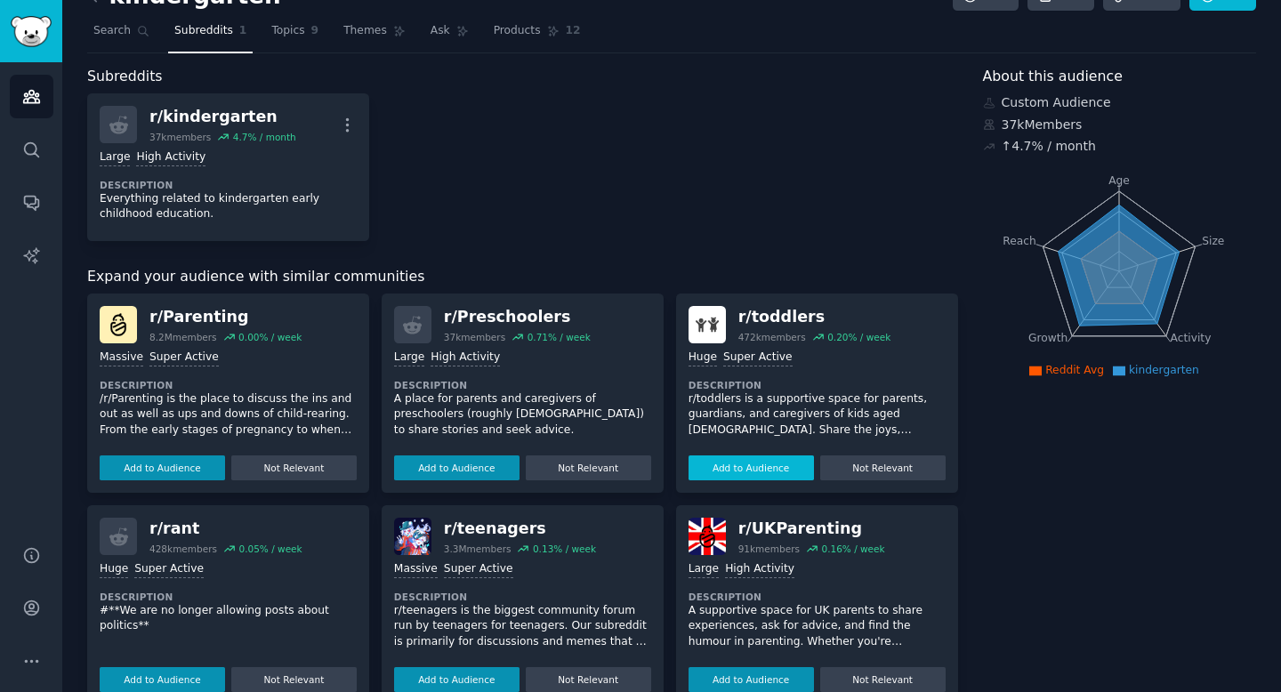
click at [731, 471] on button "Add to Audience" at bounding box center [751, 468] width 125 height 25
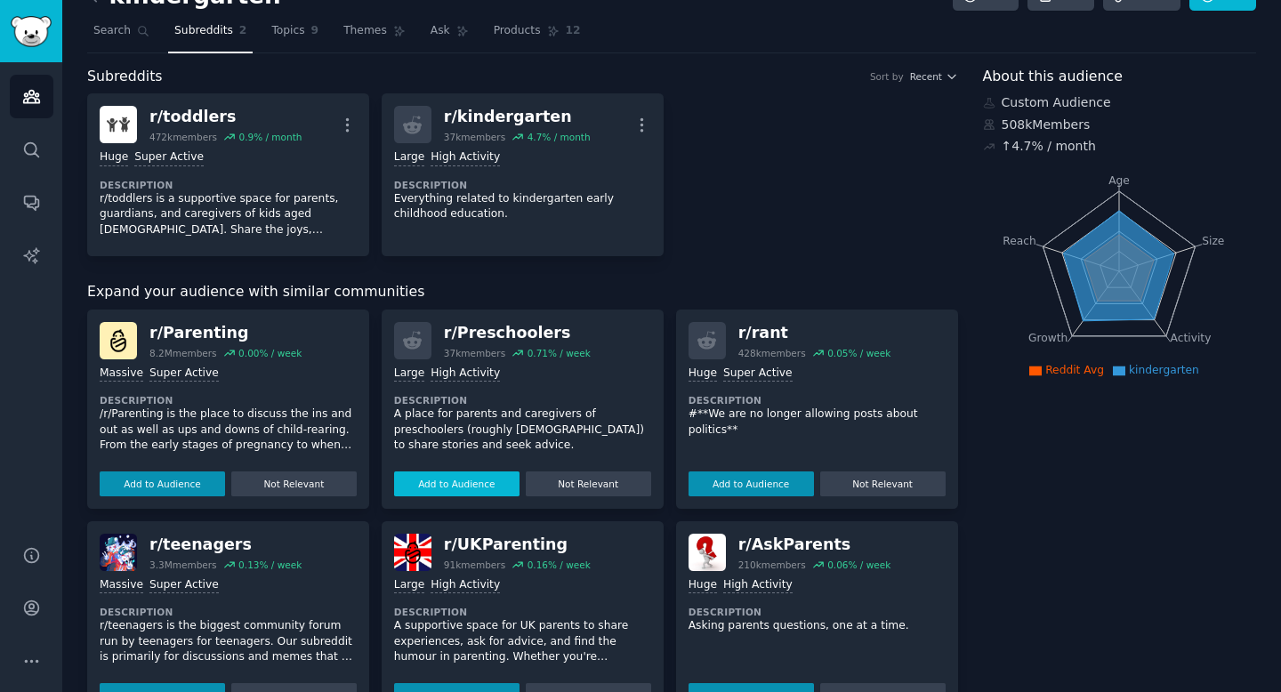
click at [475, 489] on button "Add to Audience" at bounding box center [456, 484] width 125 height 25
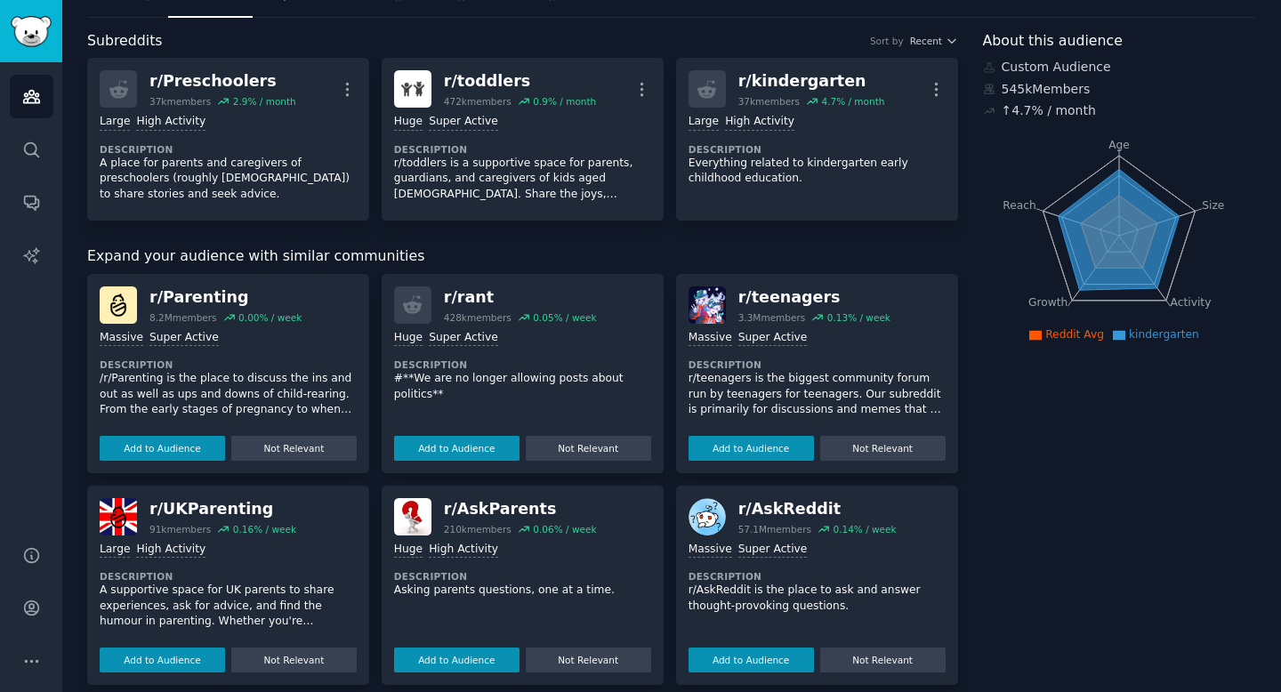
scroll to position [299, 0]
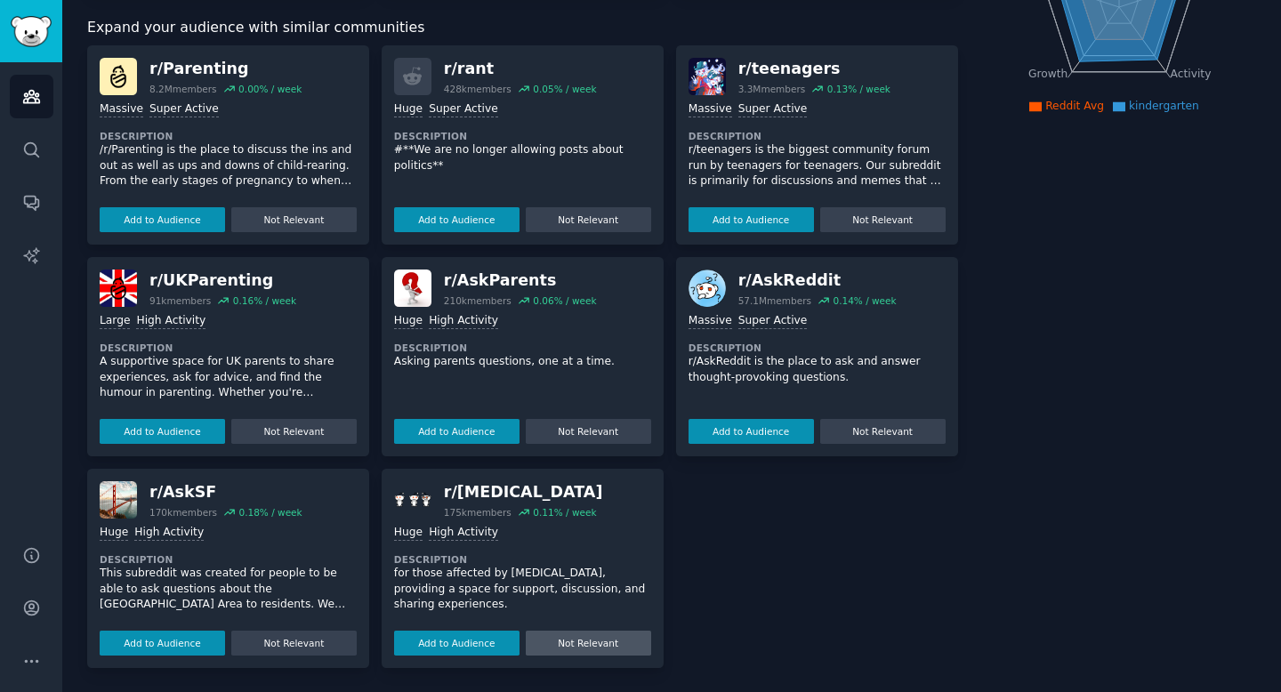
click at [595, 637] on button "Not Relevant" at bounding box center [588, 643] width 125 height 25
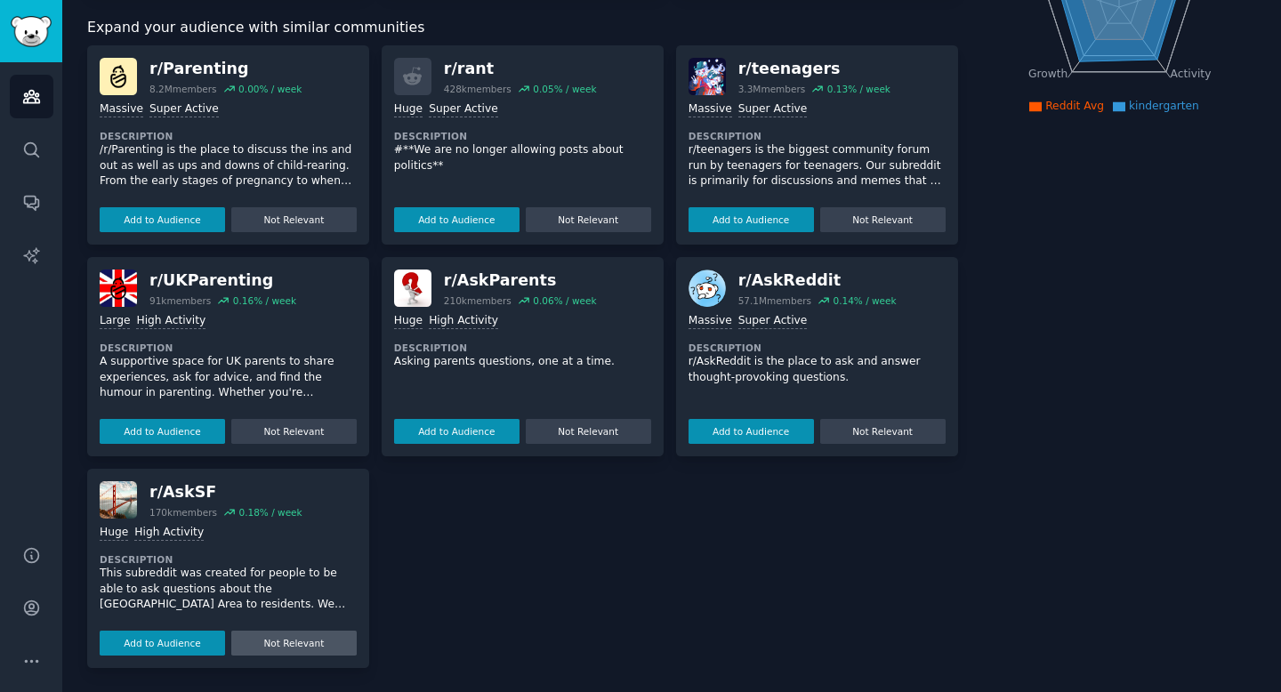
click at [278, 644] on button "Not Relevant" at bounding box center [293, 643] width 125 height 25
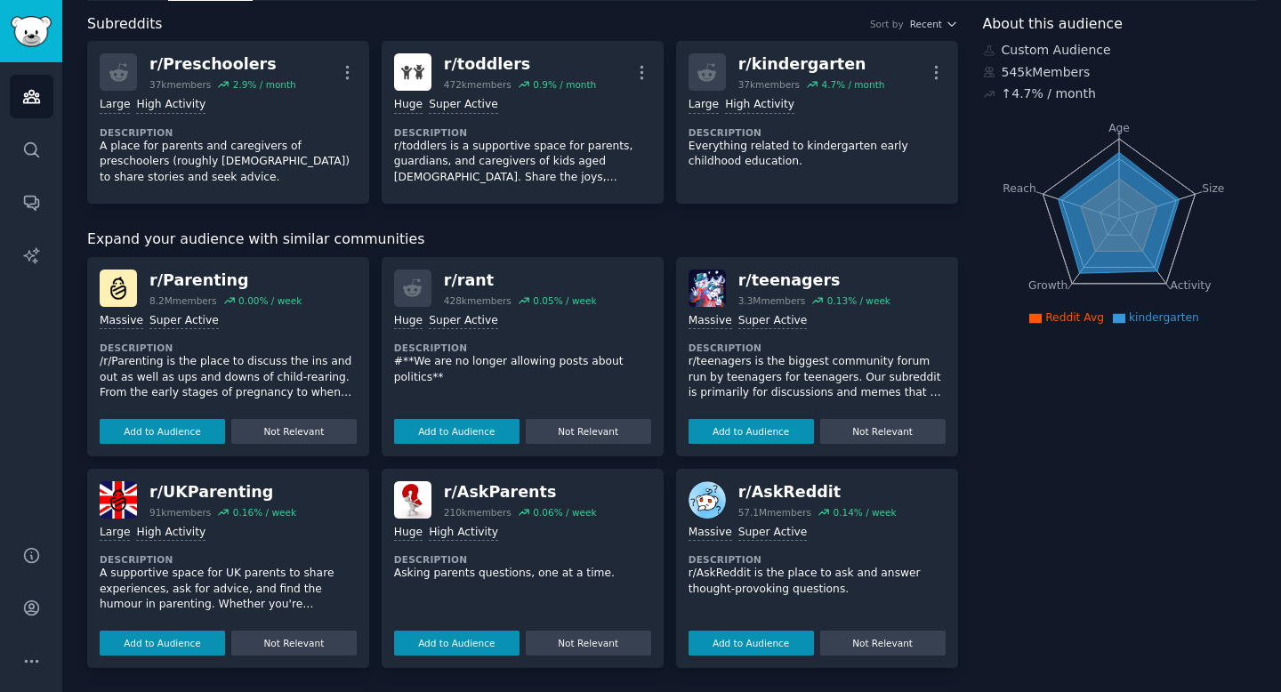
scroll to position [0, 0]
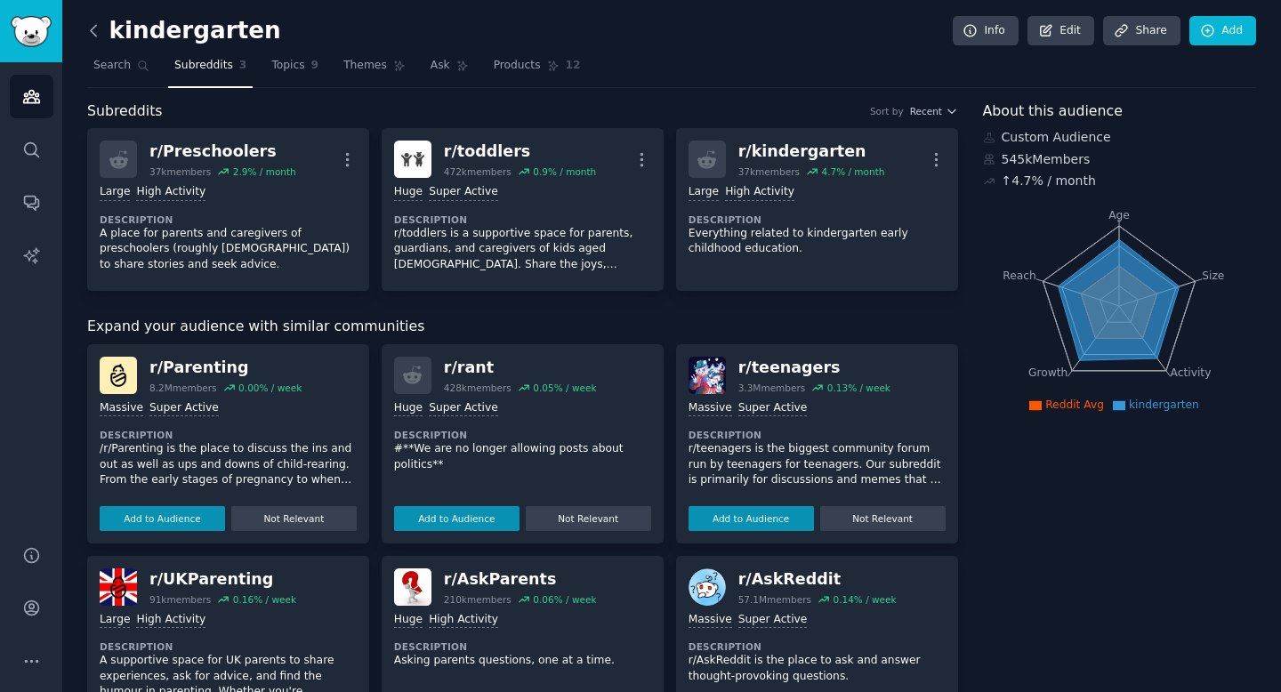
click at [98, 30] on icon at bounding box center [94, 30] width 19 height 19
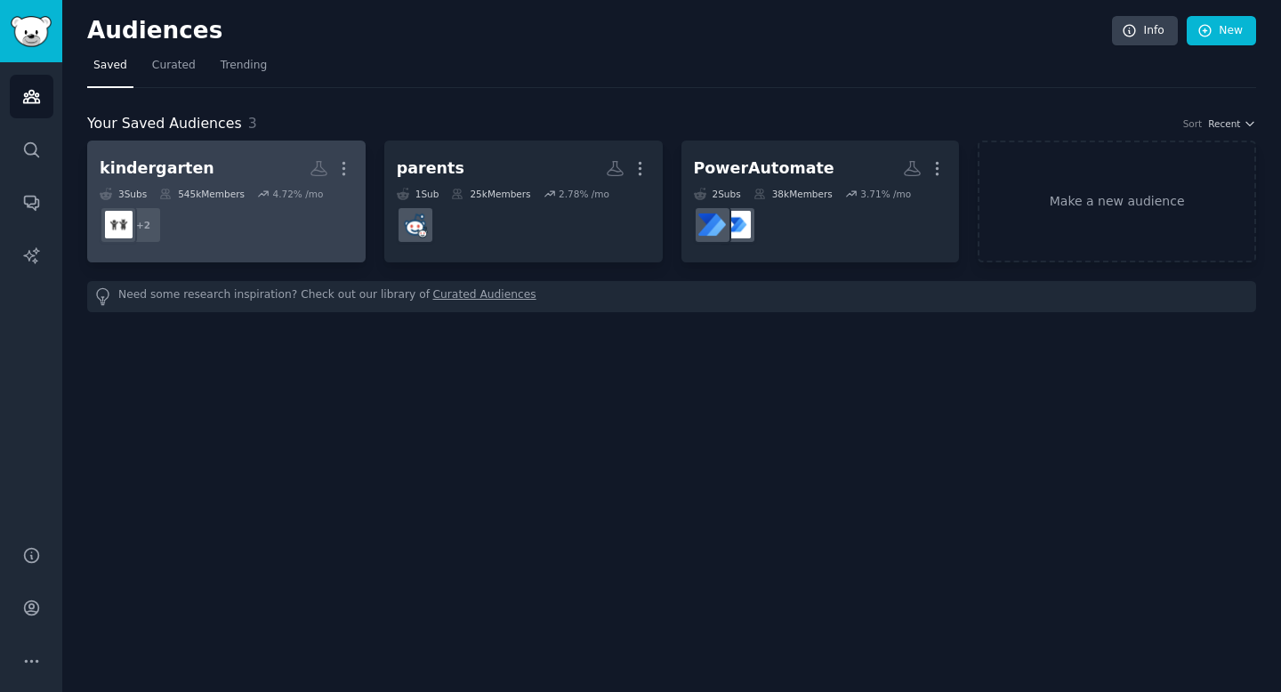
click at [263, 174] on h2 "kindergarten More" at bounding box center [227, 168] width 254 height 31
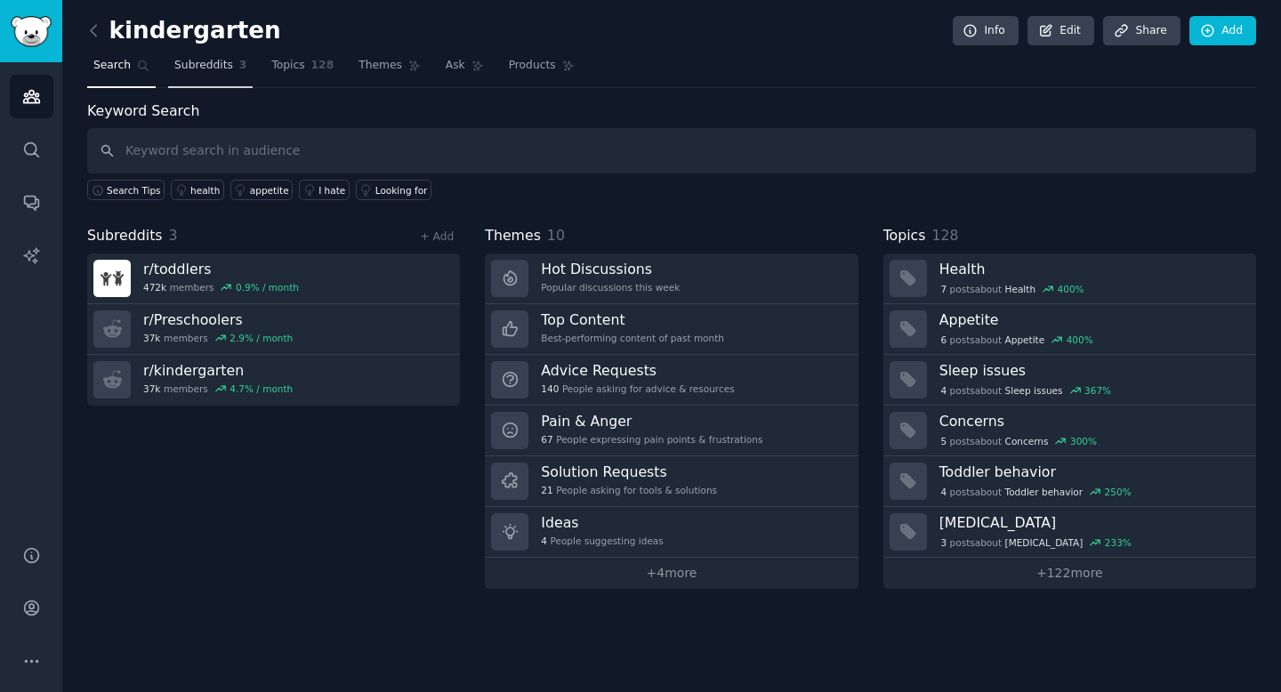
click at [196, 69] on span "Subreddits" at bounding box center [203, 66] width 59 height 16
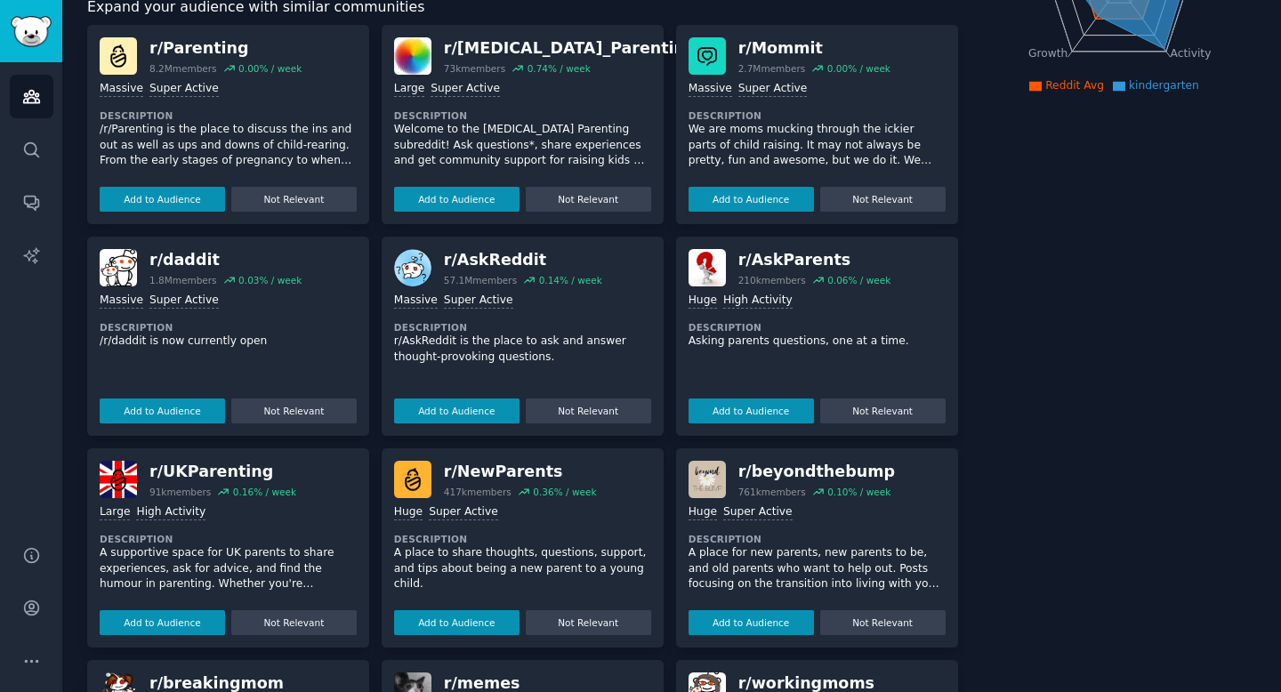
scroll to position [323, 0]
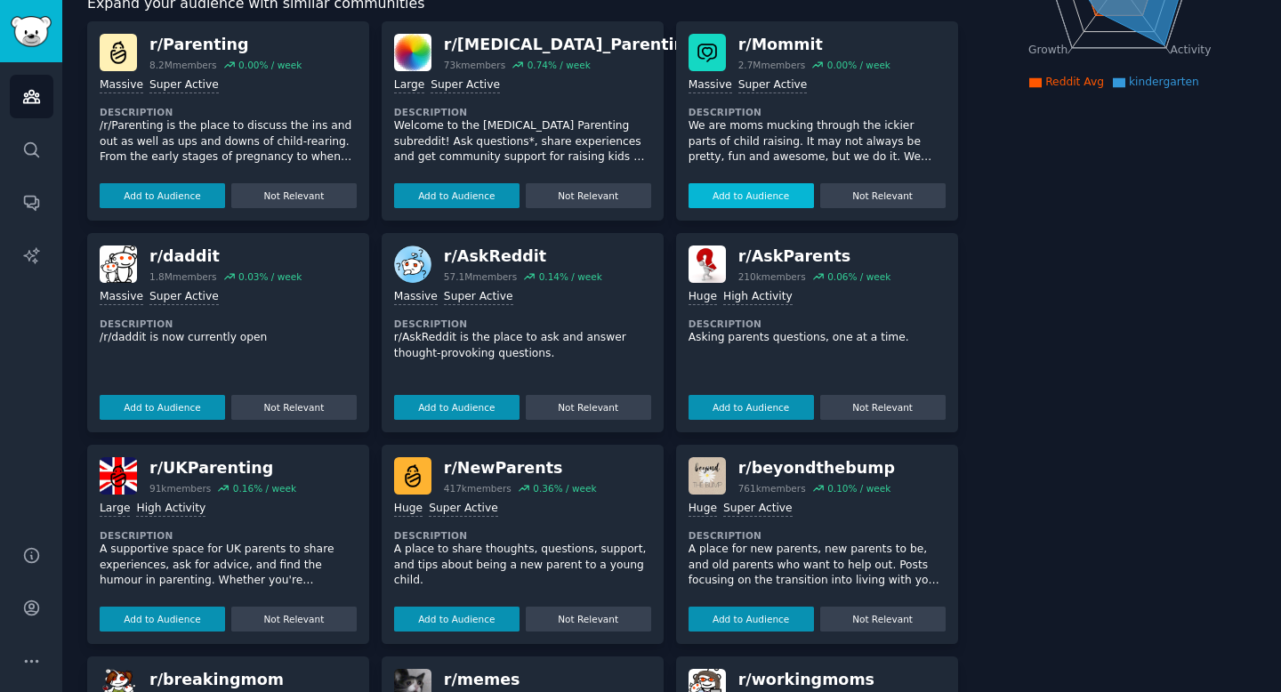
click at [742, 193] on button "Add to Audience" at bounding box center [751, 195] width 125 height 25
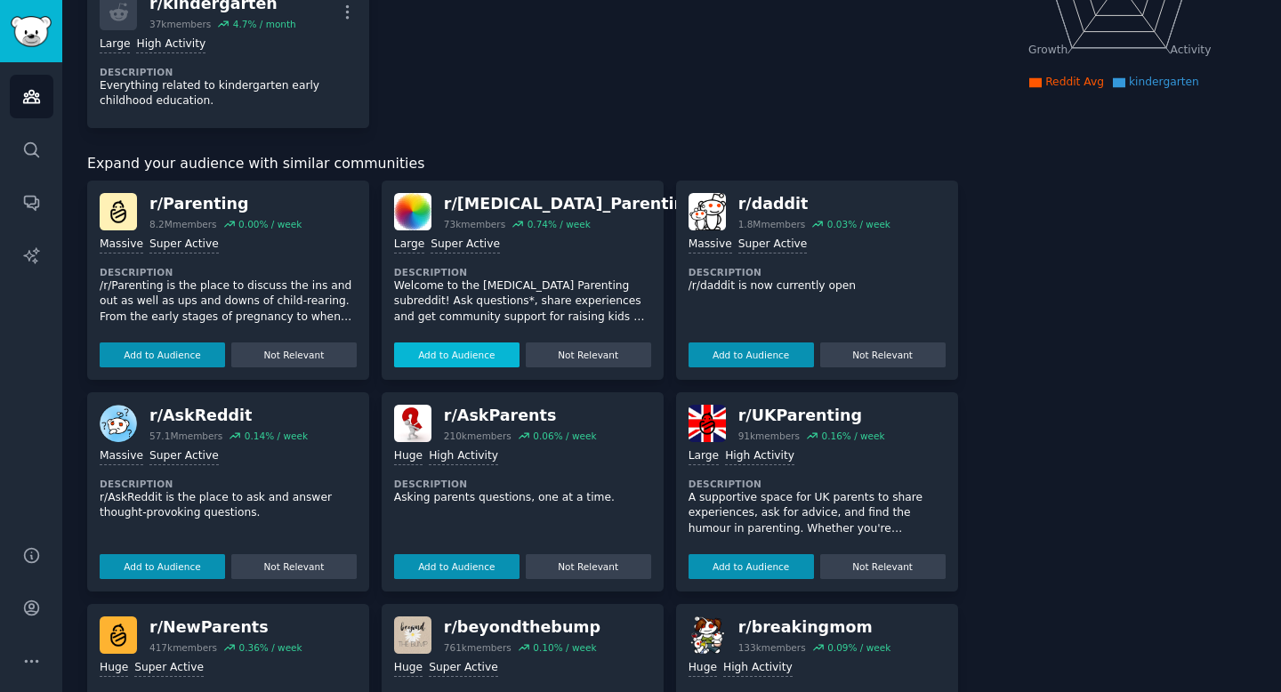
scroll to position [483, 0]
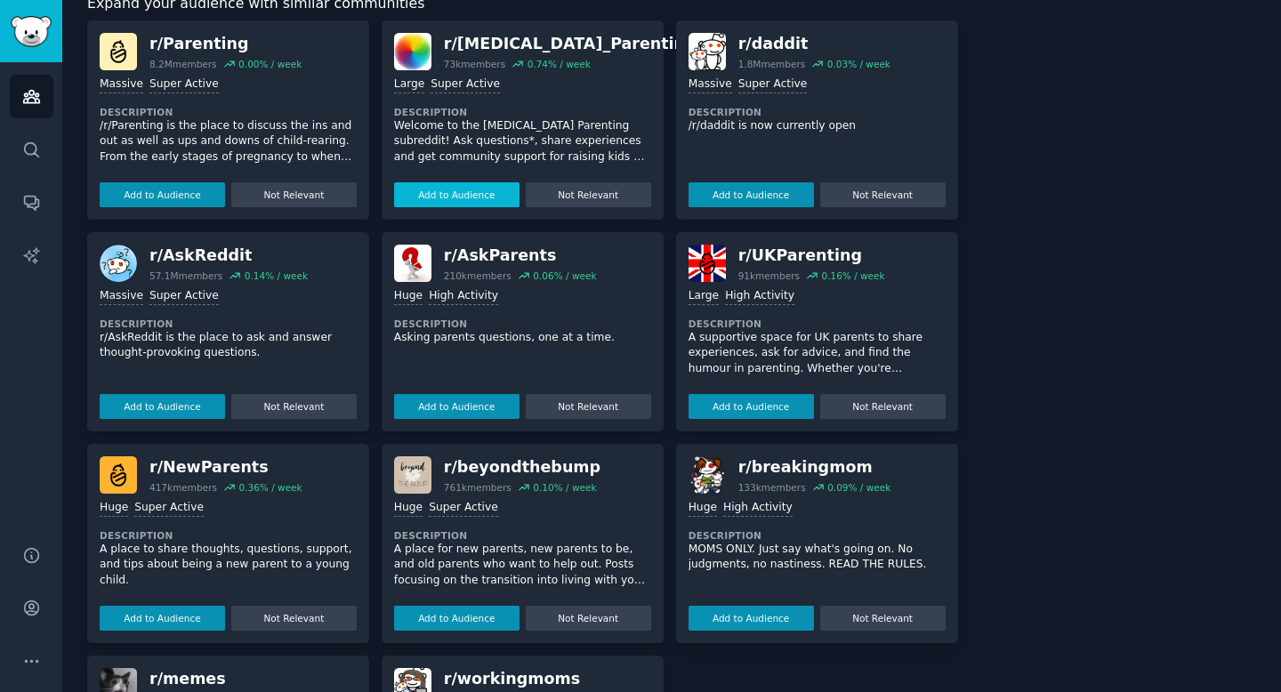
click at [458, 194] on button "Add to Audience" at bounding box center [456, 194] width 125 height 25
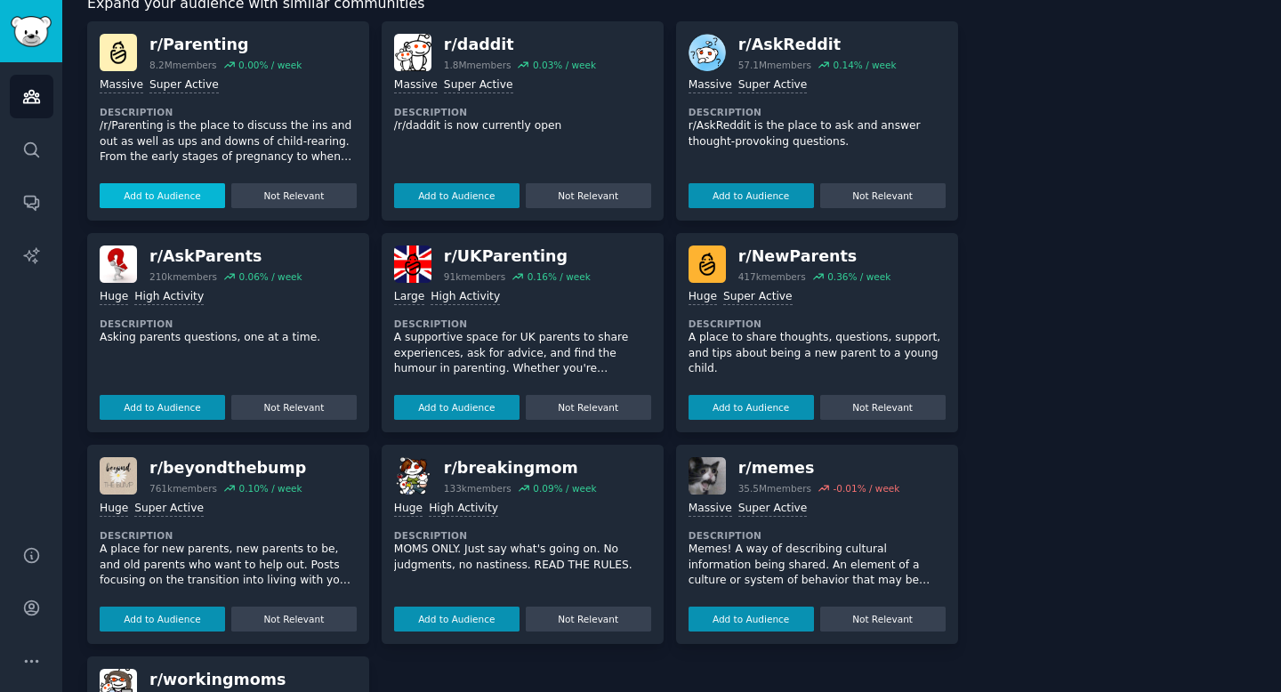
click at [165, 197] on button "Add to Audience" at bounding box center [162, 195] width 125 height 25
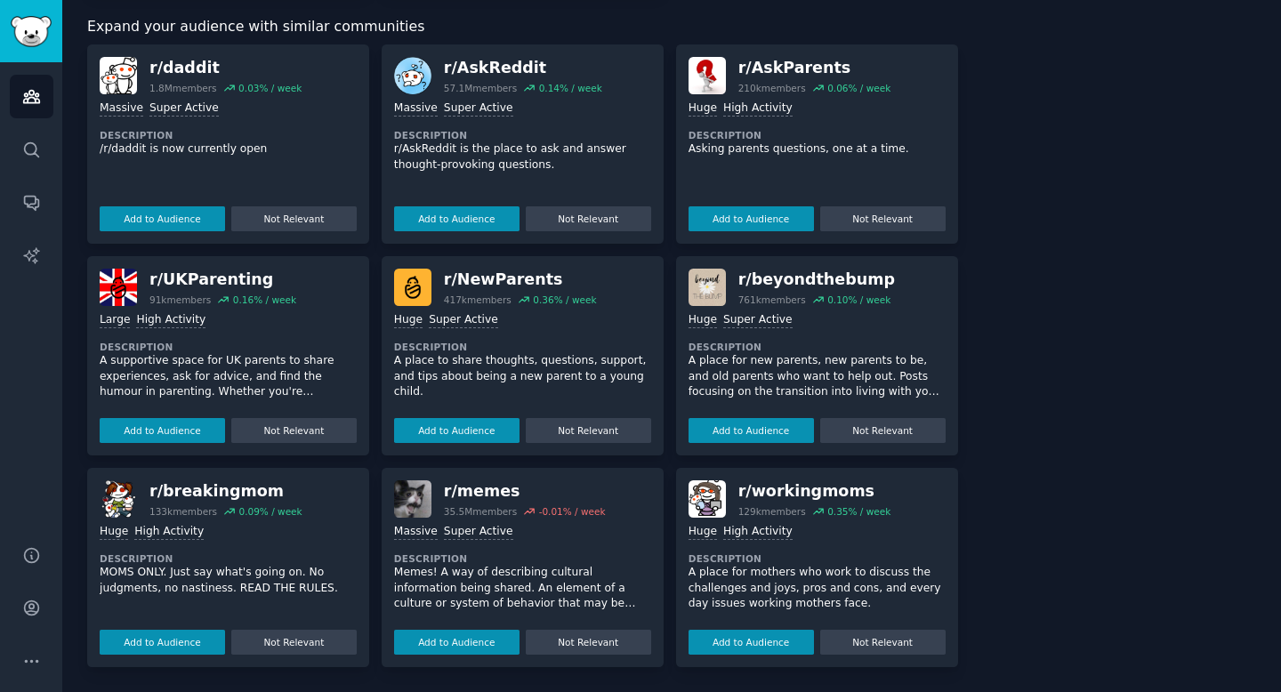
scroll to position [474, 0]
click at [172, 217] on button "Add to Audience" at bounding box center [162, 219] width 125 height 25
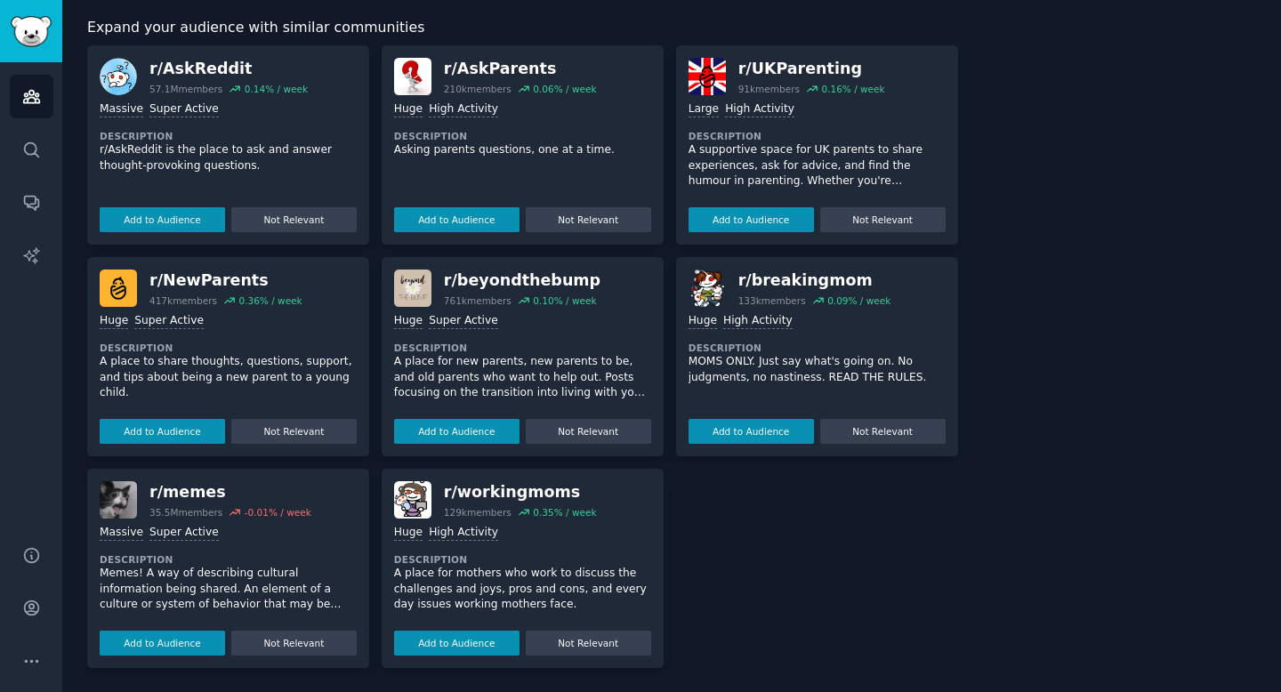
scroll to position [634, 0]
click at [293, 646] on button "Not Relevant" at bounding box center [293, 642] width 125 height 25
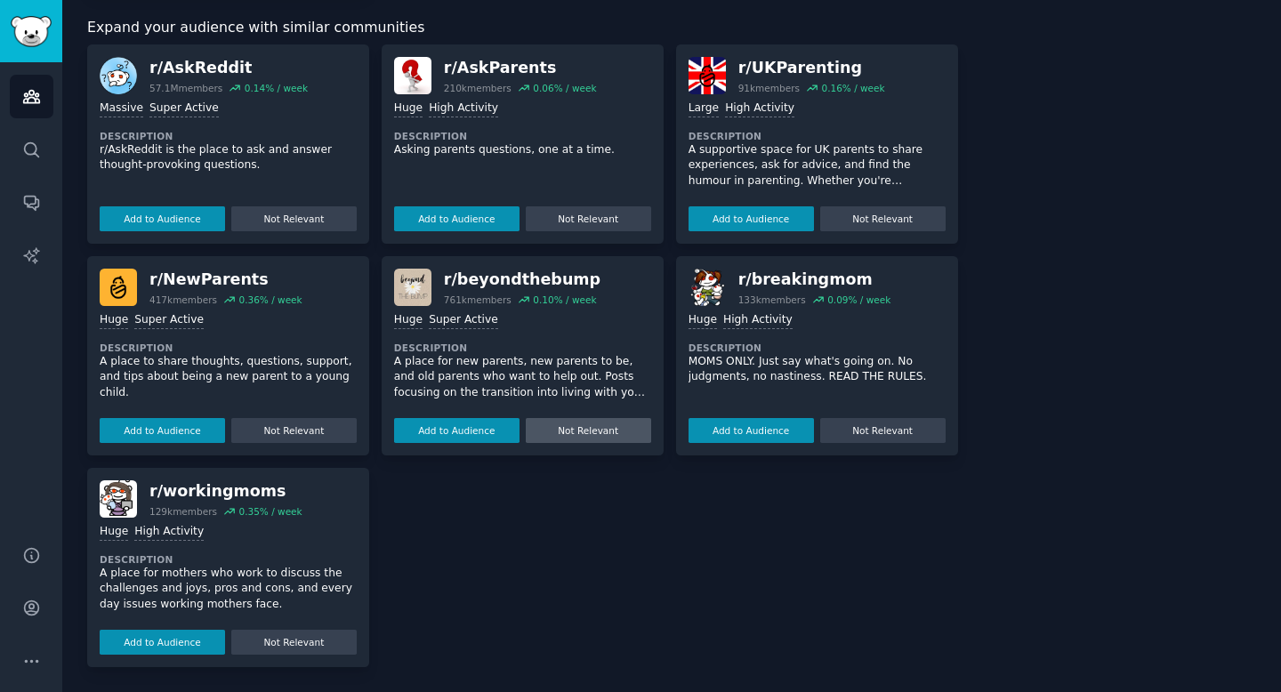
click at [593, 434] on button "Not Relevant" at bounding box center [588, 430] width 125 height 25
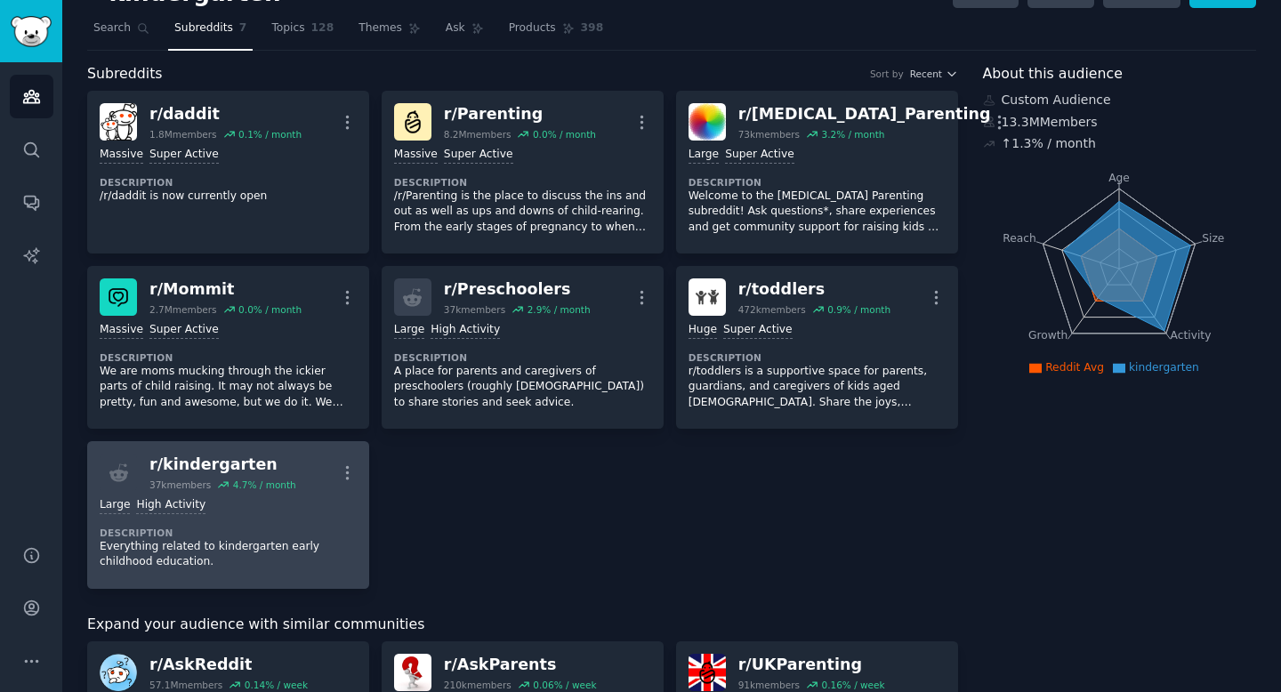
scroll to position [28, 0]
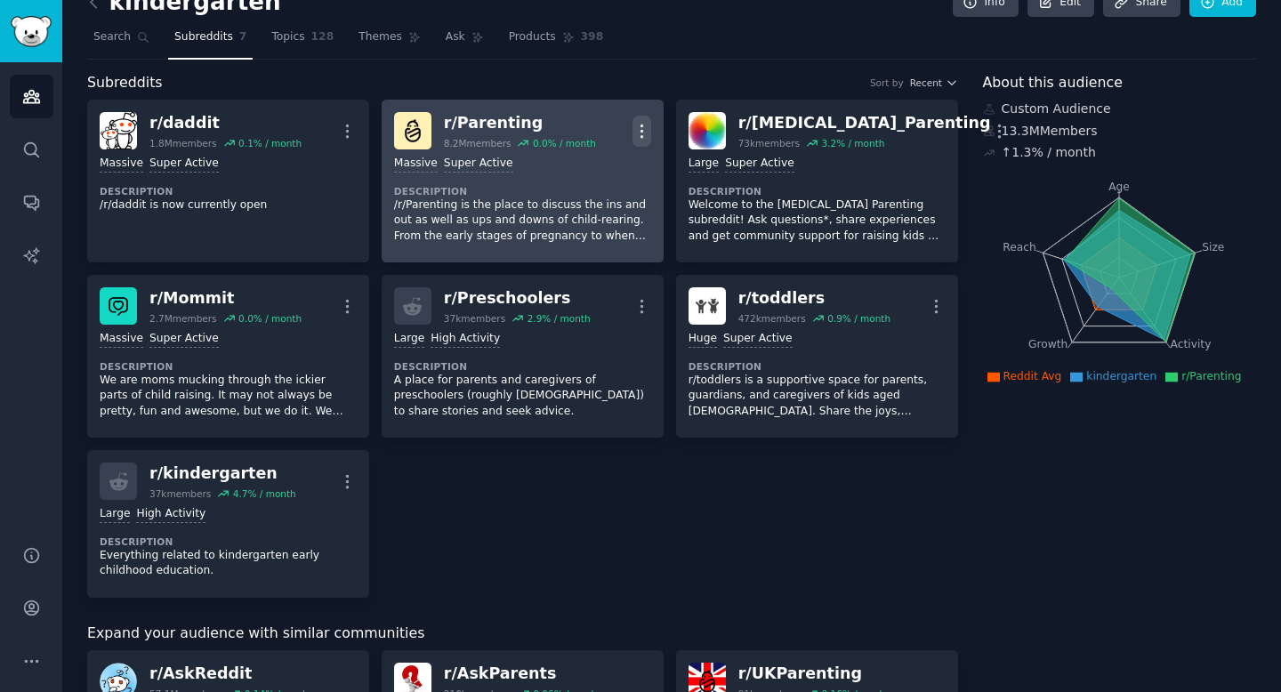
click at [642, 134] on icon "button" at bounding box center [642, 131] width 19 height 19
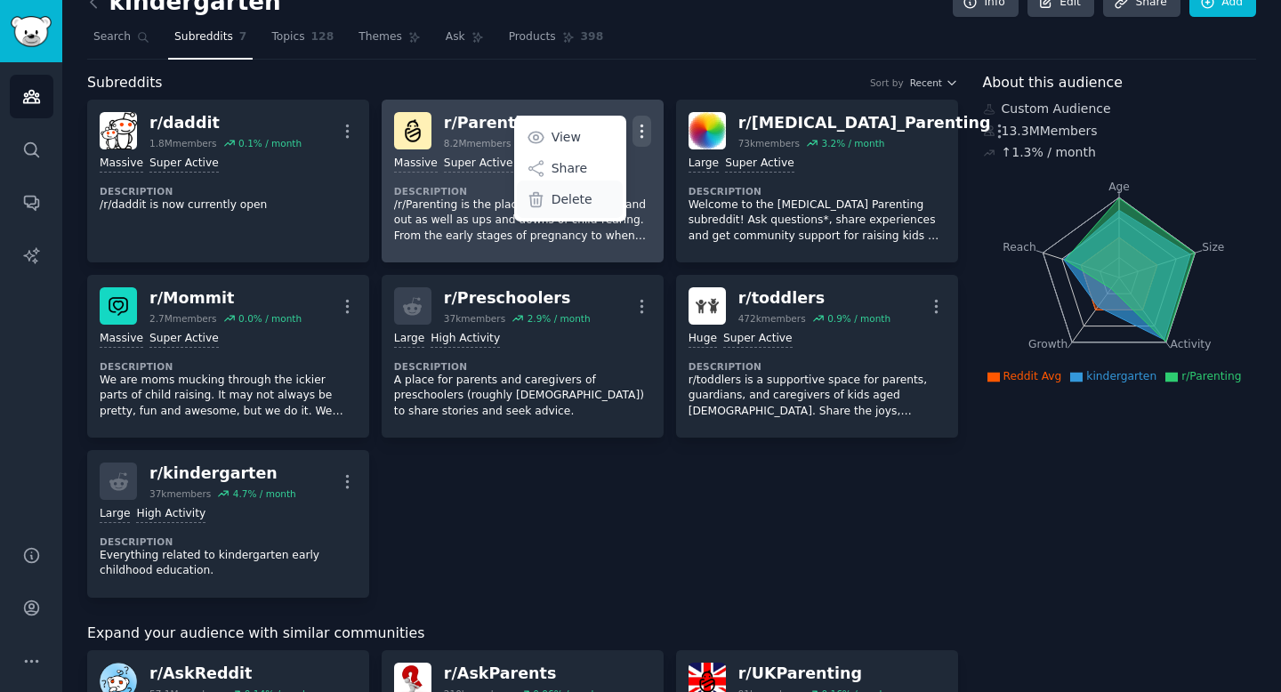
click at [565, 199] on p "Delete" at bounding box center [572, 199] width 41 height 19
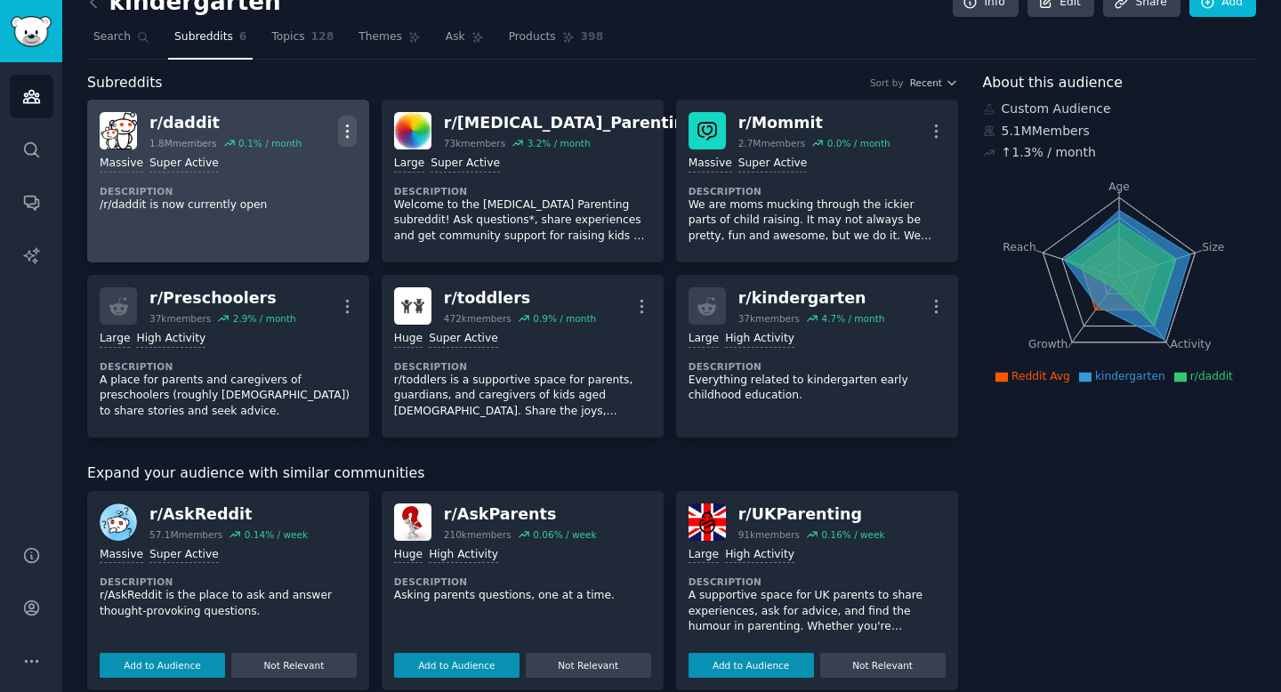
click at [343, 134] on icon "button" at bounding box center [347, 131] width 19 height 19
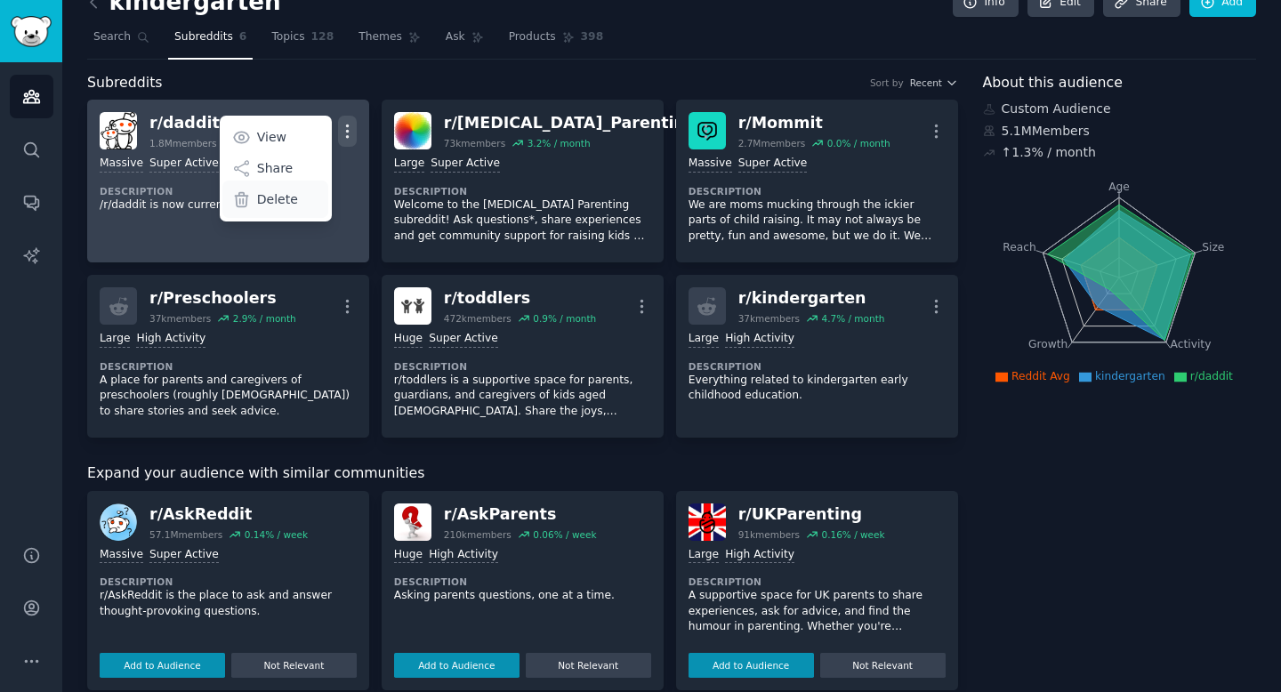
click at [288, 204] on p "Delete" at bounding box center [277, 199] width 41 height 19
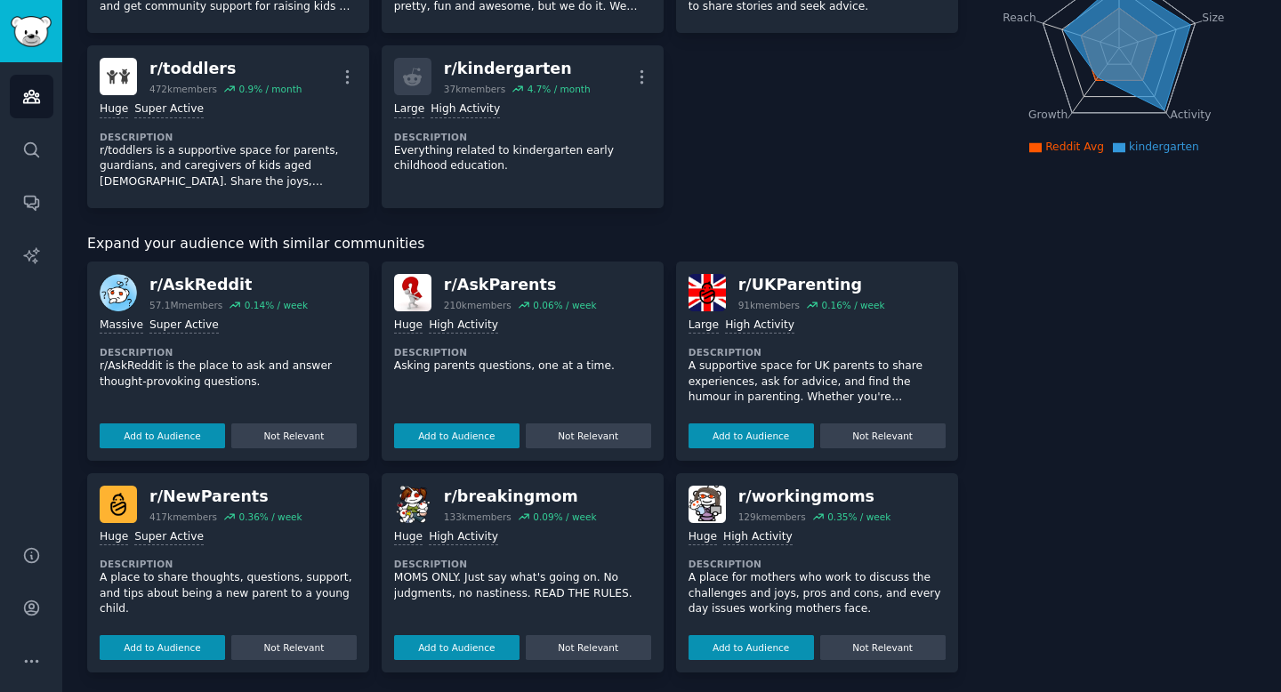
scroll to position [263, 0]
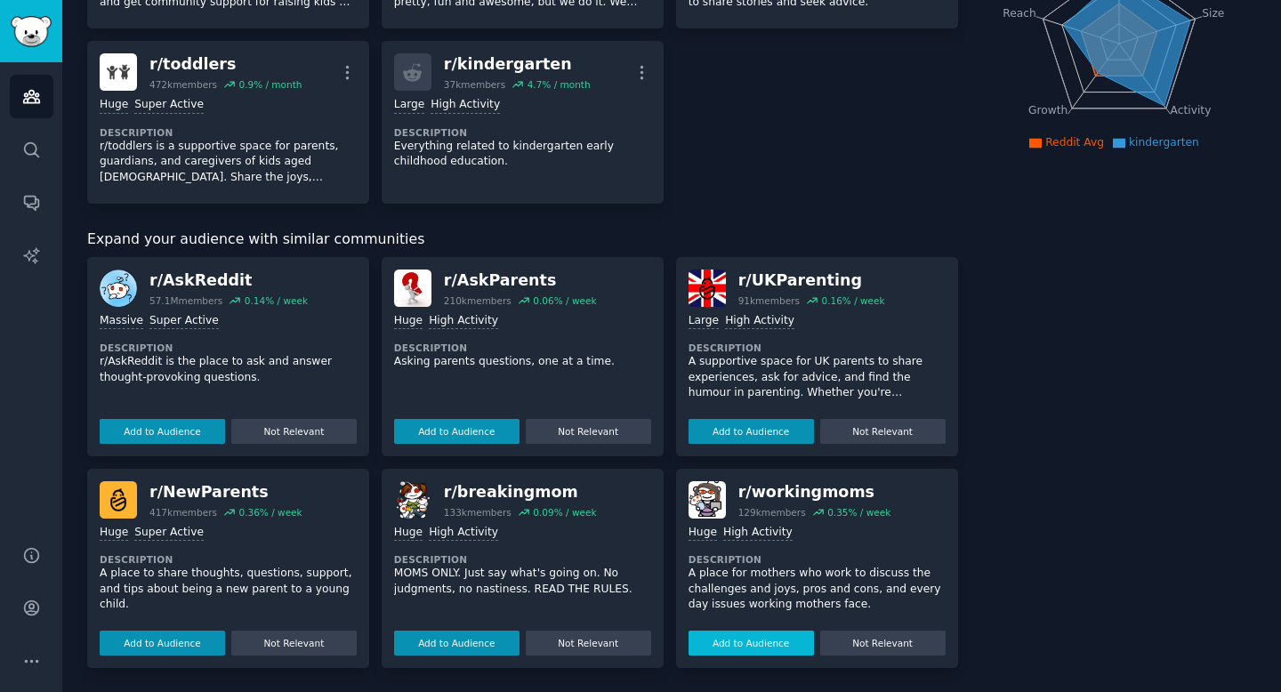
click at [736, 642] on button "Add to Audience" at bounding box center [751, 643] width 125 height 25
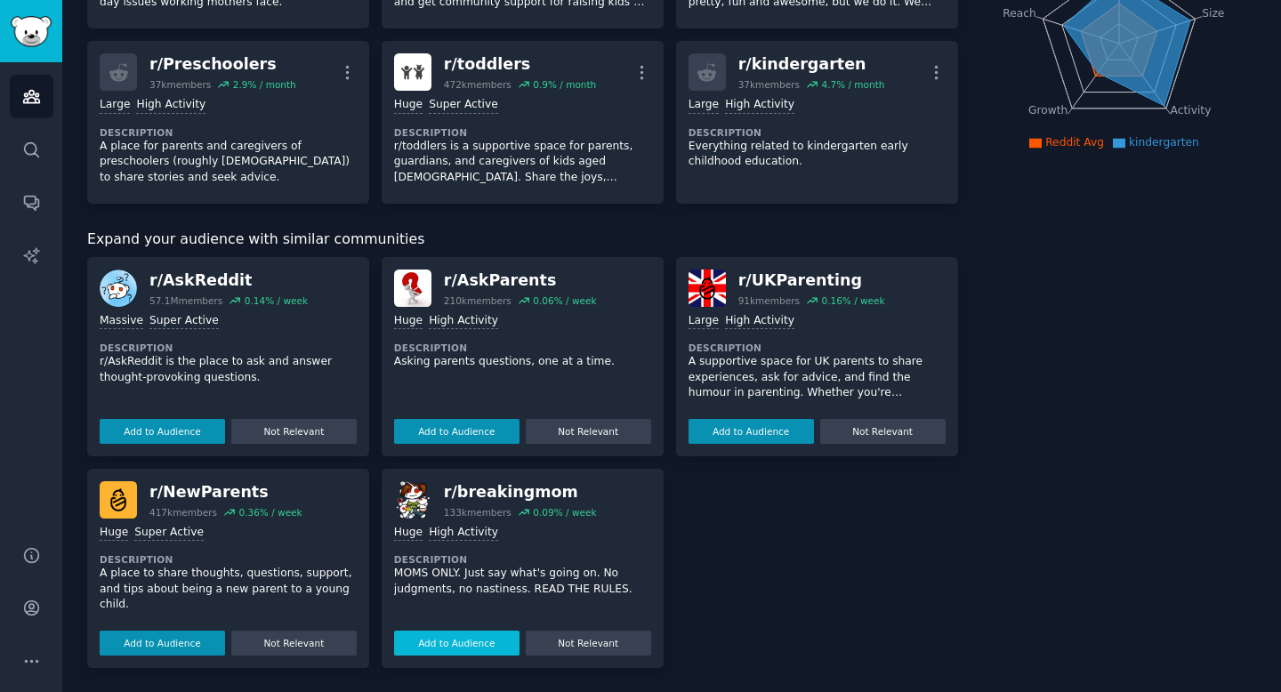
click at [444, 642] on button "Add to Audience" at bounding box center [456, 643] width 125 height 25
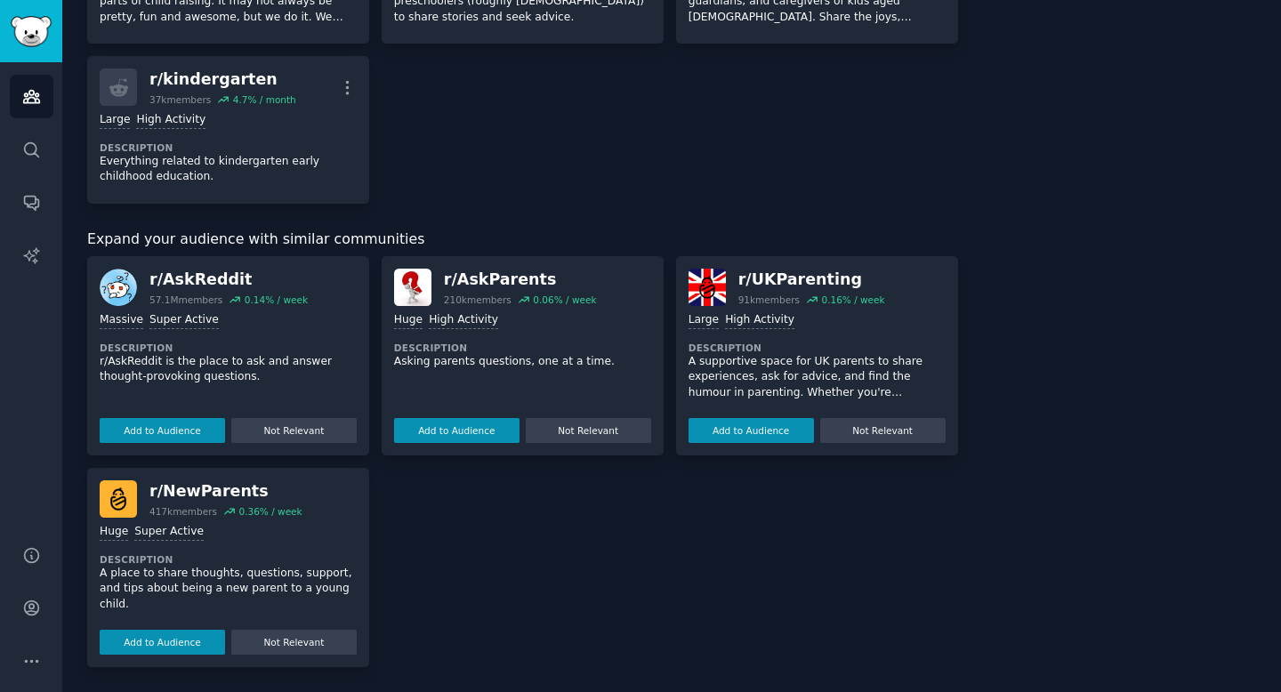
scroll to position [0, 0]
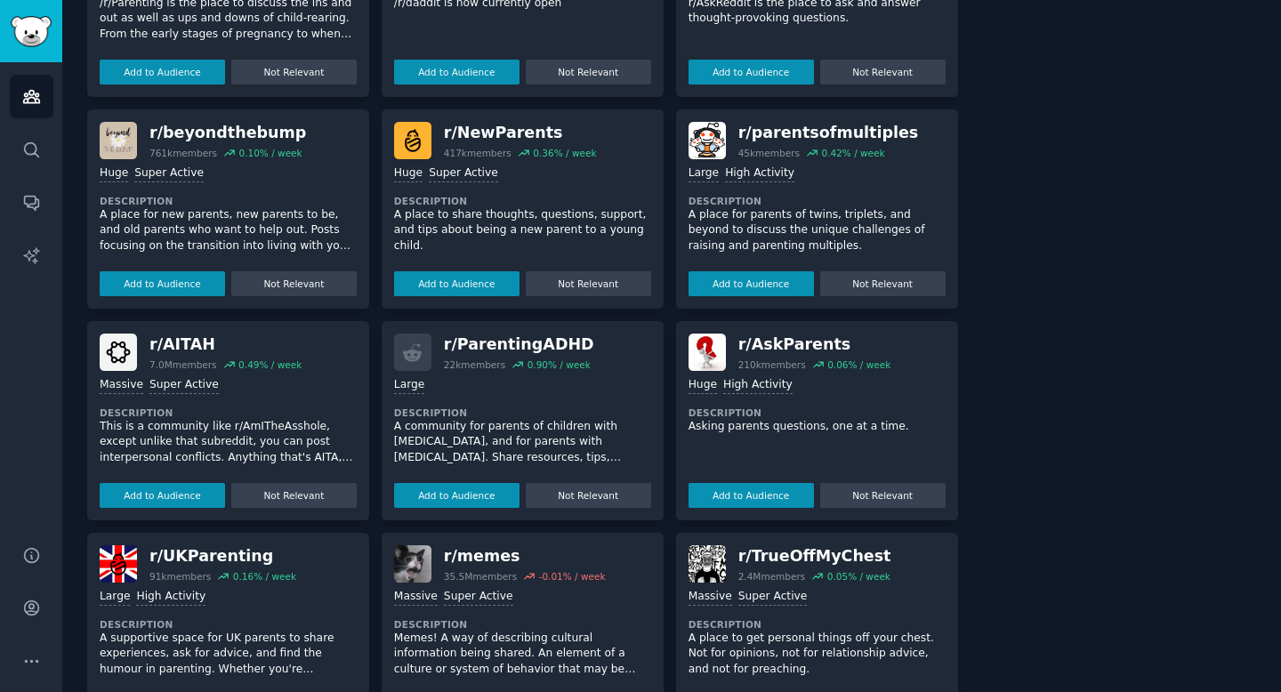
scroll to position [846, 0]
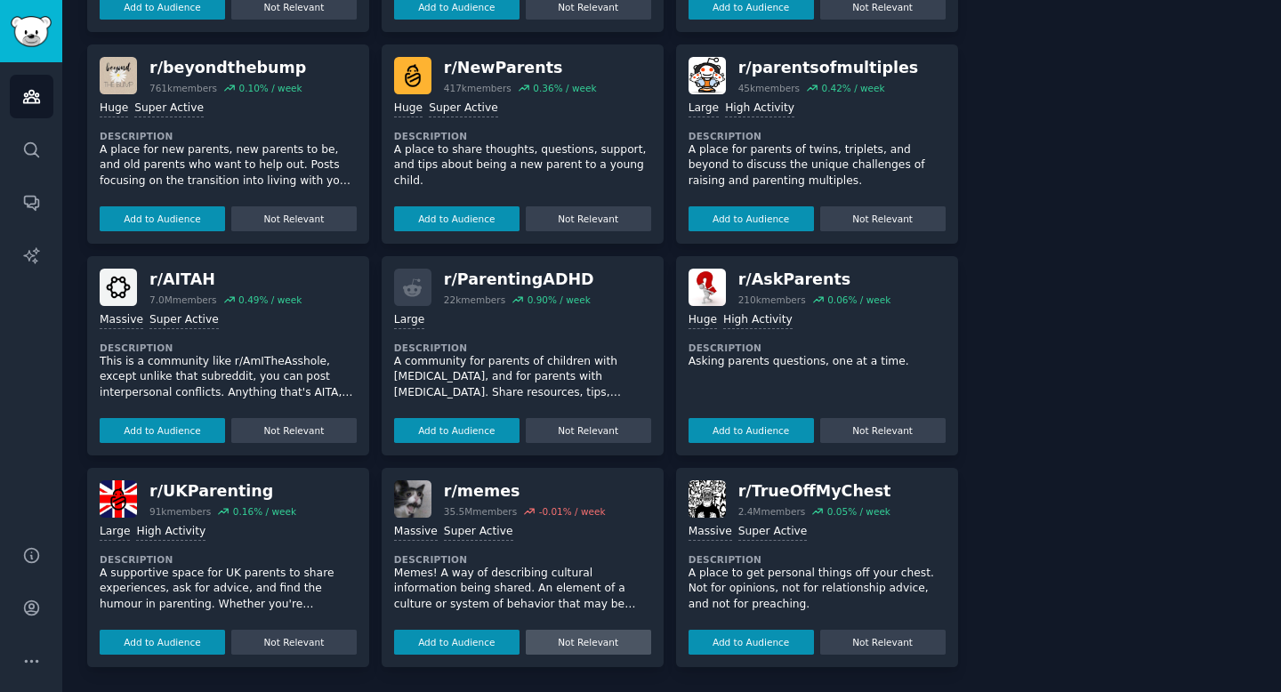
click at [594, 650] on button "Not Relevant" at bounding box center [588, 642] width 125 height 25
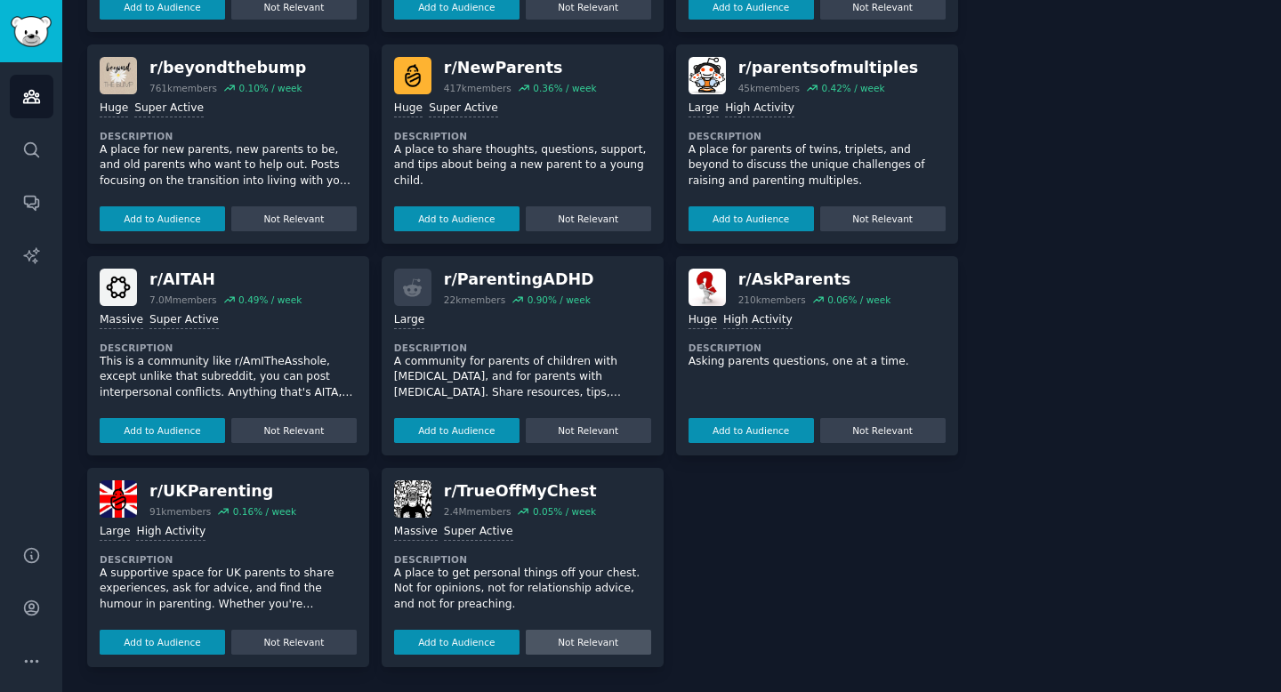
click at [586, 649] on button "Not Relevant" at bounding box center [588, 642] width 125 height 25
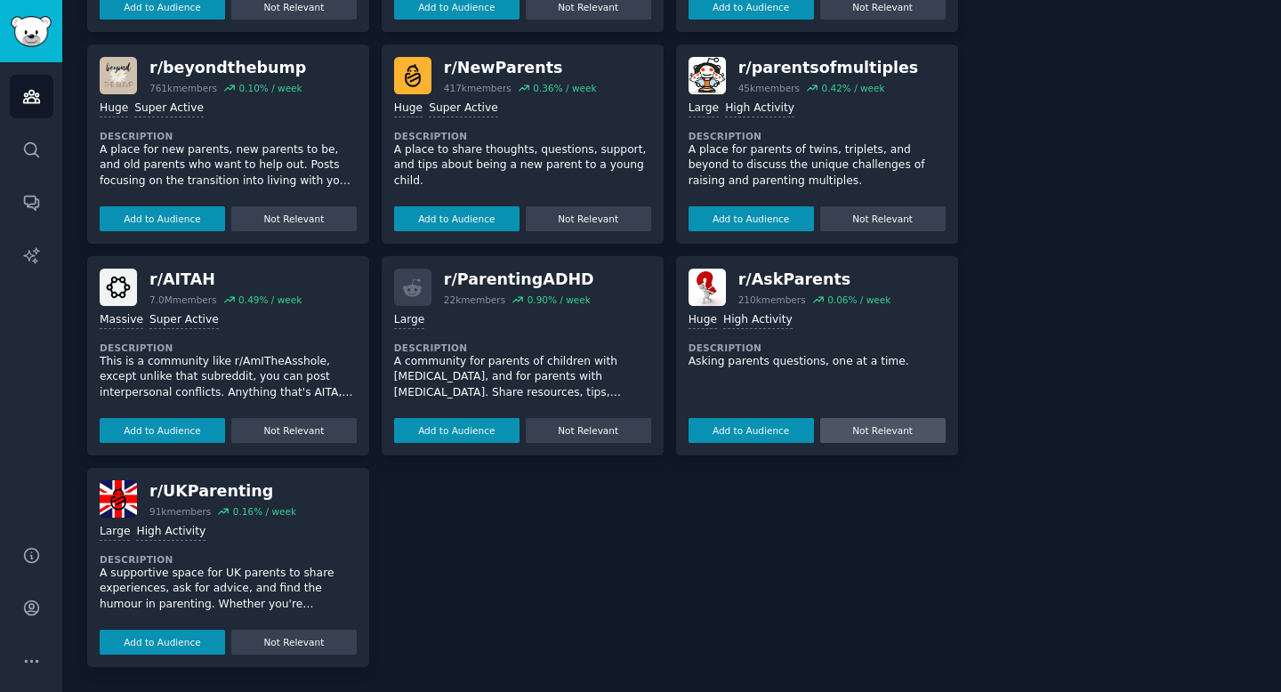
click at [899, 428] on button "Not Relevant" at bounding box center [882, 430] width 125 height 25
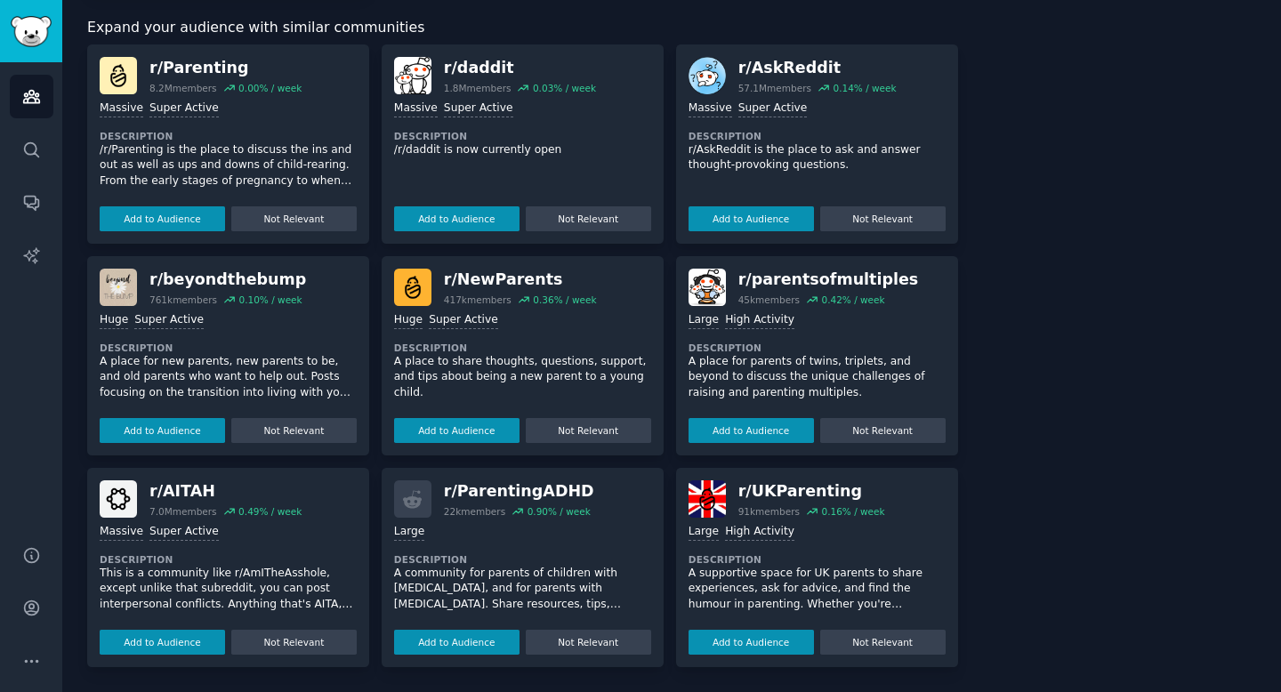
scroll to position [634, 0]
click at [890, 434] on button "Not Relevant" at bounding box center [882, 430] width 125 height 25
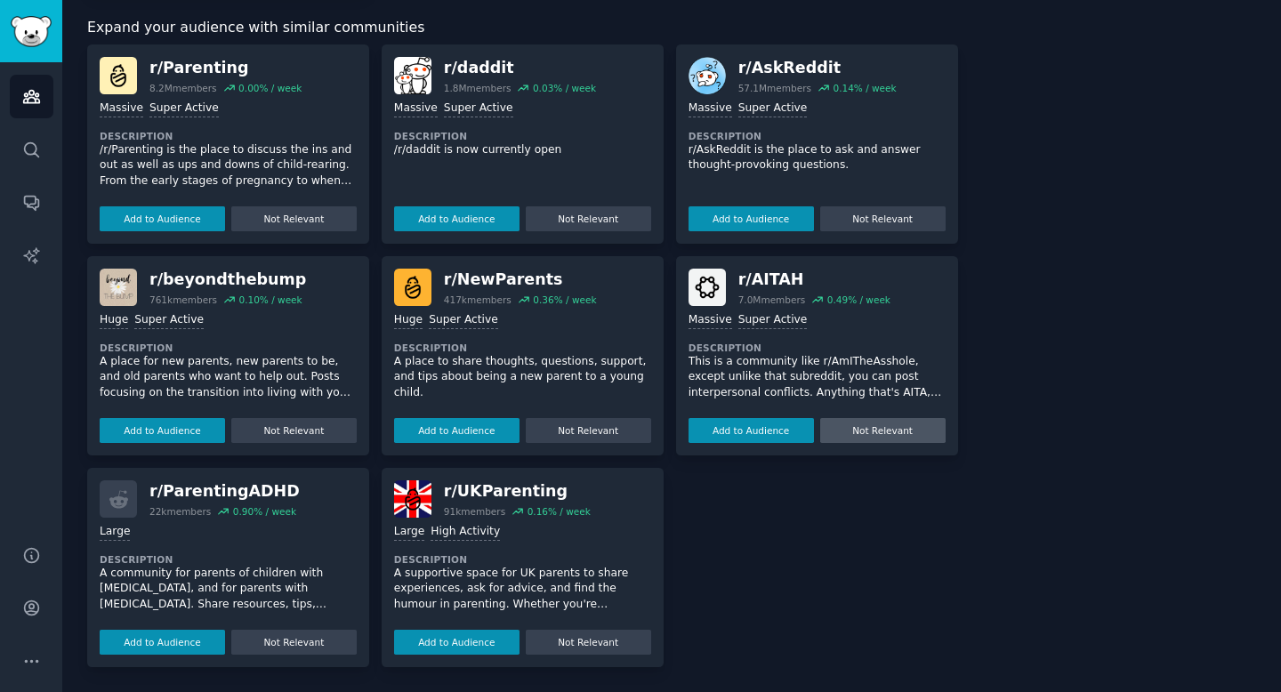
click at [885, 427] on button "Not Relevant" at bounding box center [882, 430] width 125 height 25
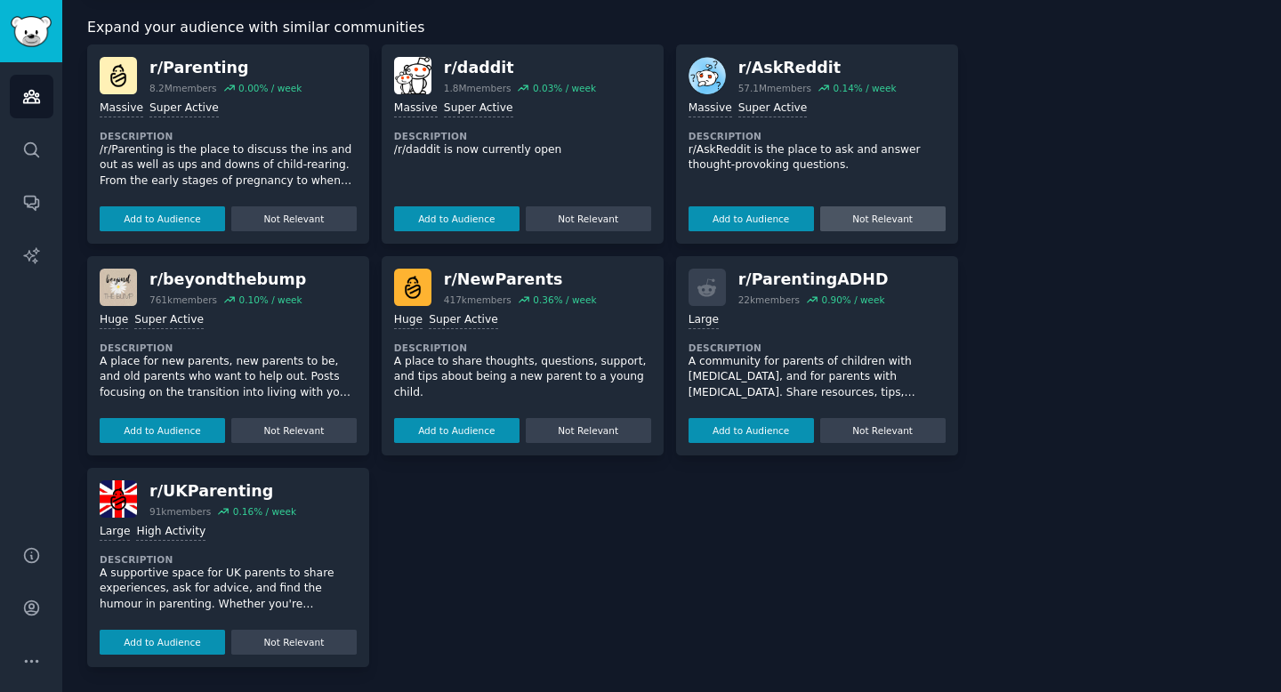
click at [894, 224] on button "Not Relevant" at bounding box center [882, 218] width 125 height 25
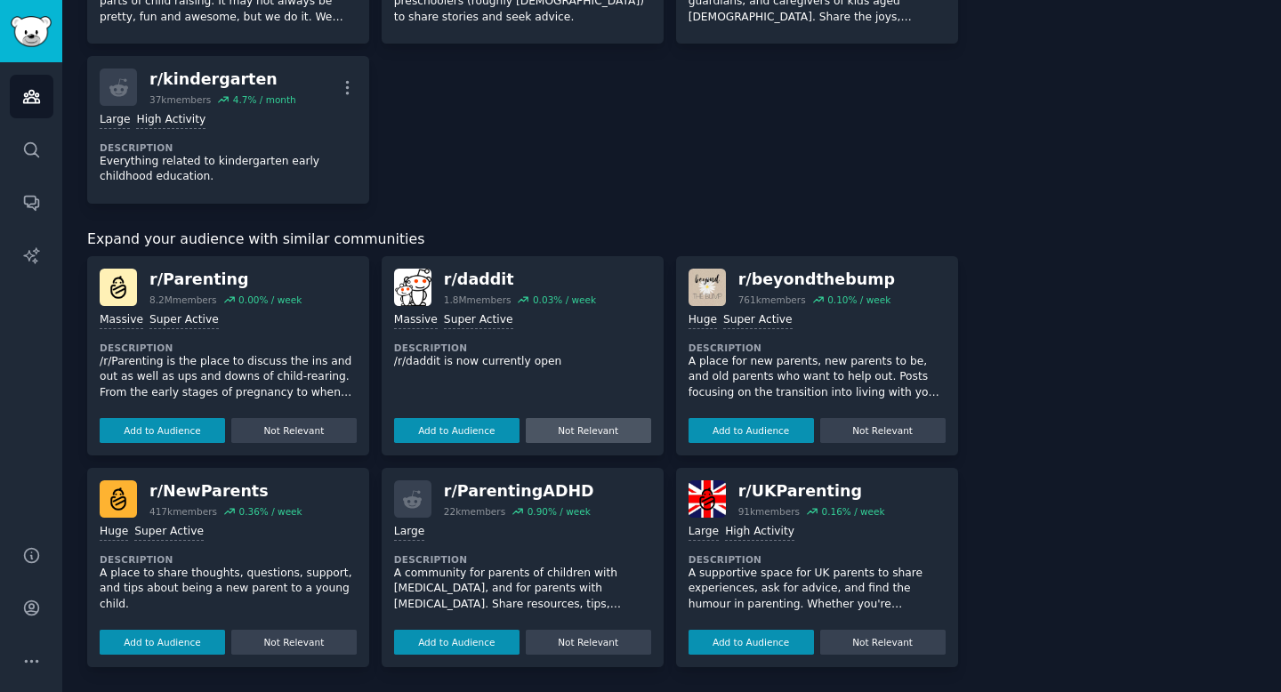
click at [581, 434] on button "Not Relevant" at bounding box center [588, 430] width 125 height 25
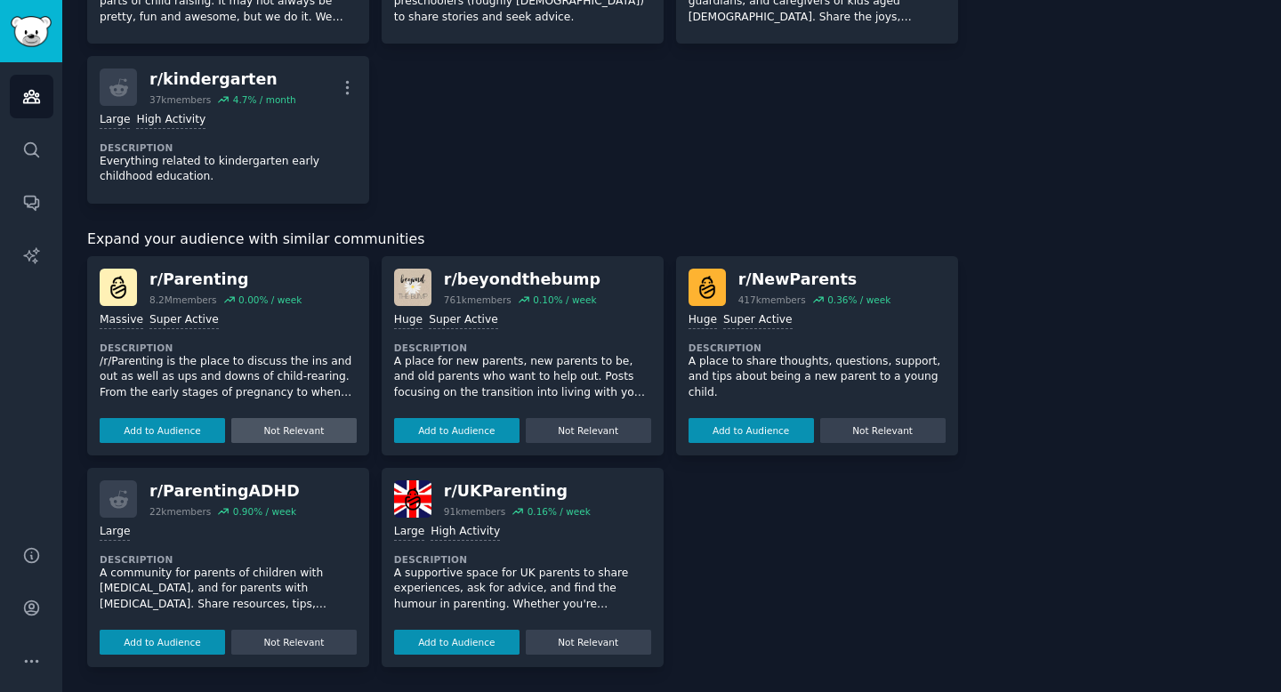
click at [309, 442] on button "Not Relevant" at bounding box center [293, 430] width 125 height 25
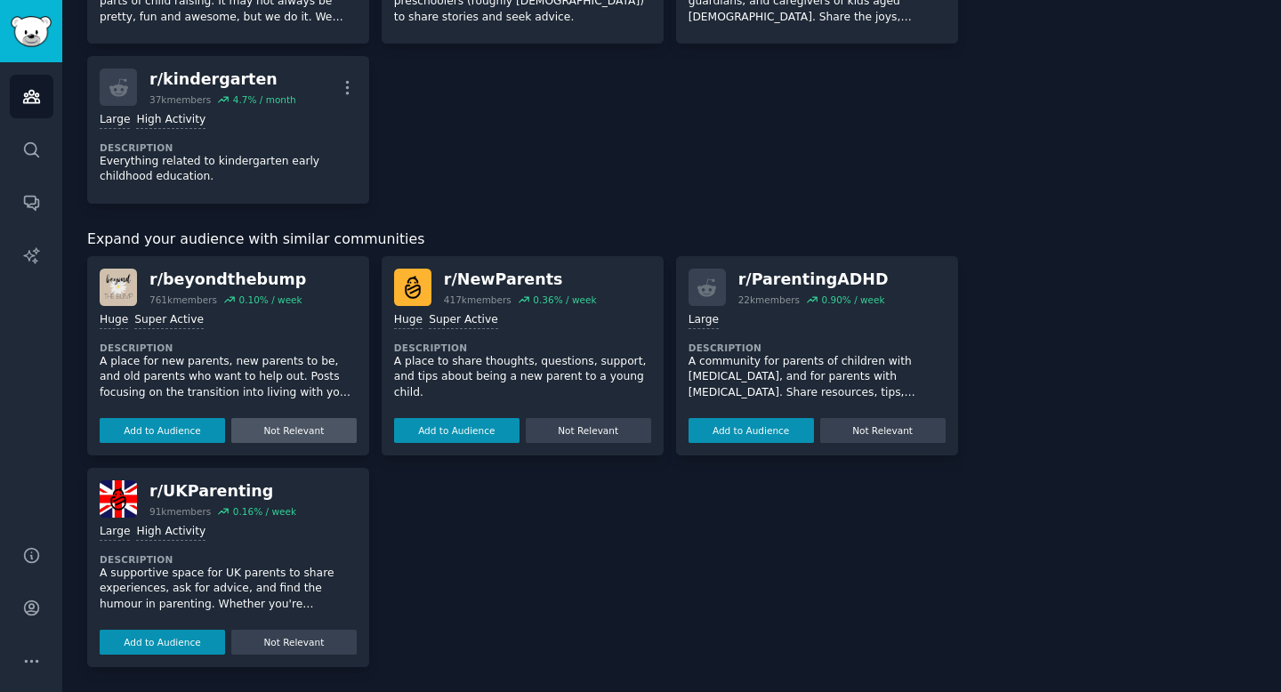
click at [327, 435] on button "Not Relevant" at bounding box center [293, 430] width 125 height 25
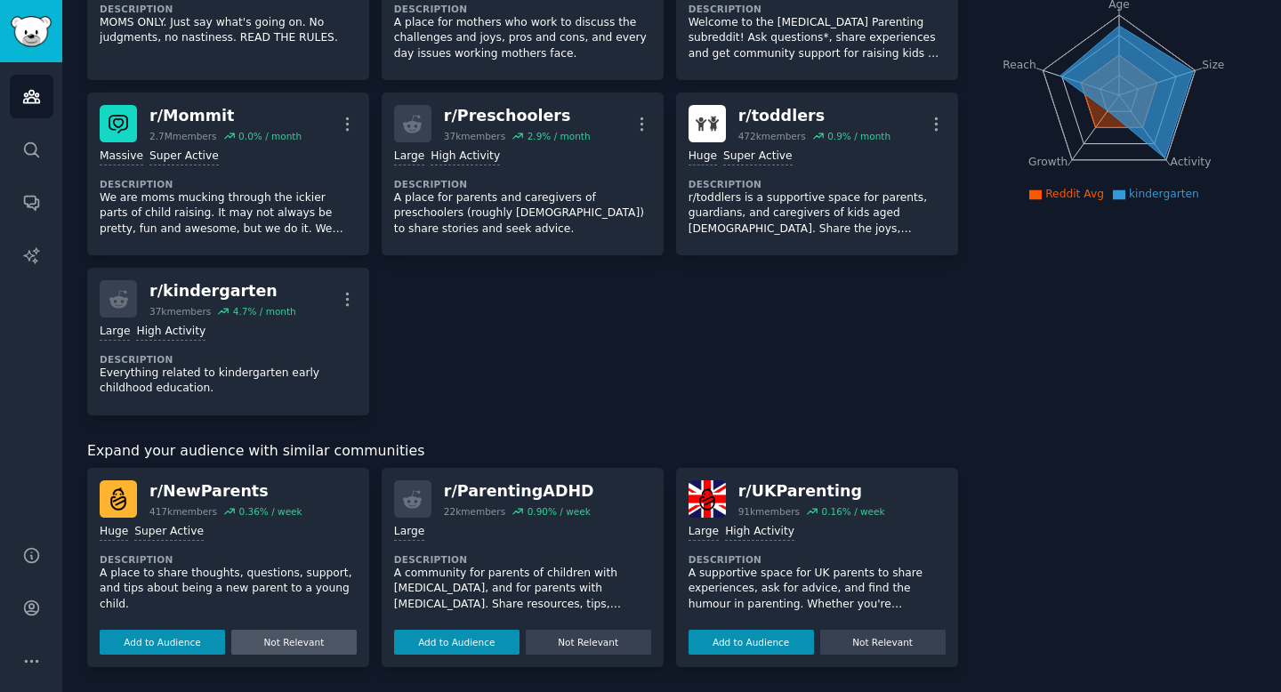
click at [286, 646] on button "Not Relevant" at bounding box center [293, 642] width 125 height 25
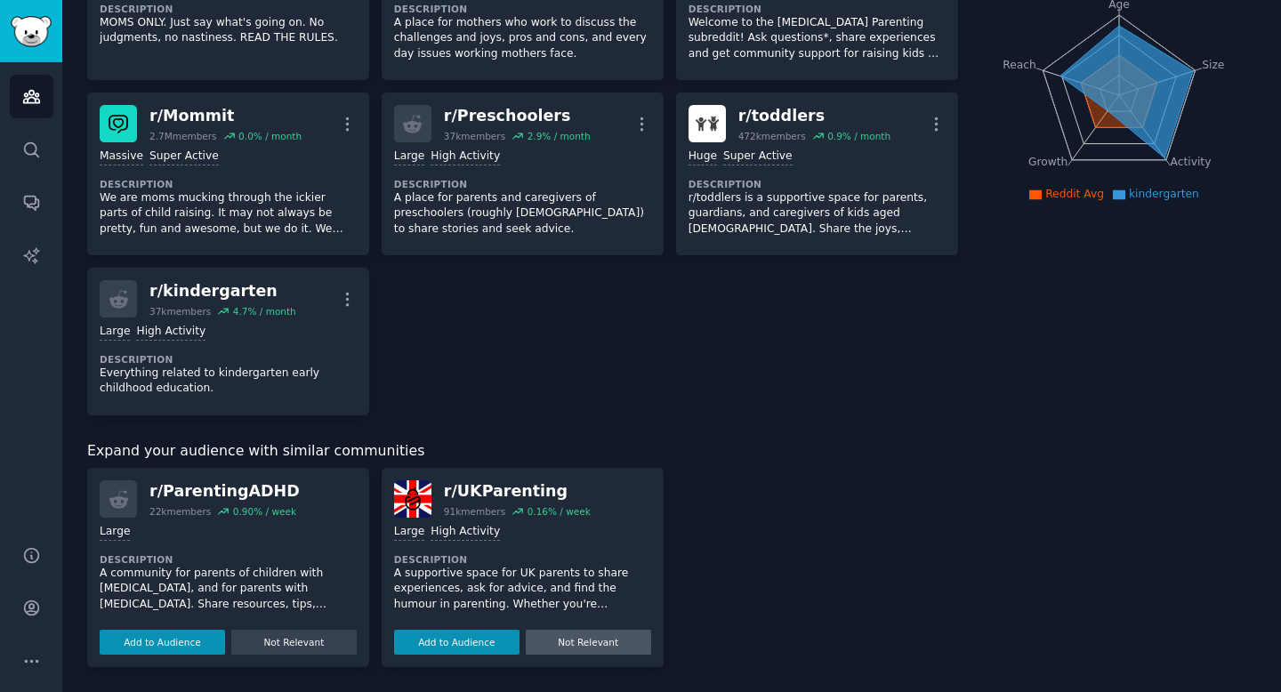
click at [608, 650] on button "Not Relevant" at bounding box center [588, 642] width 125 height 25
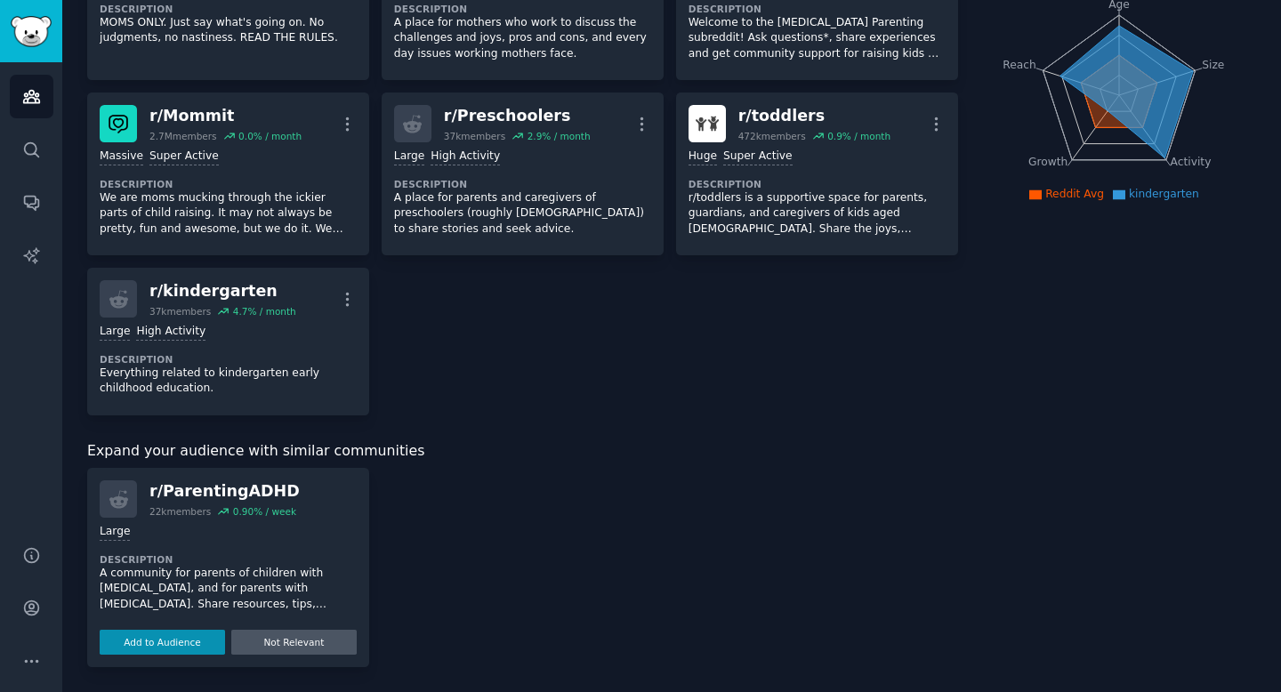
click at [292, 642] on button "Not Relevant" at bounding box center [293, 642] width 125 height 25
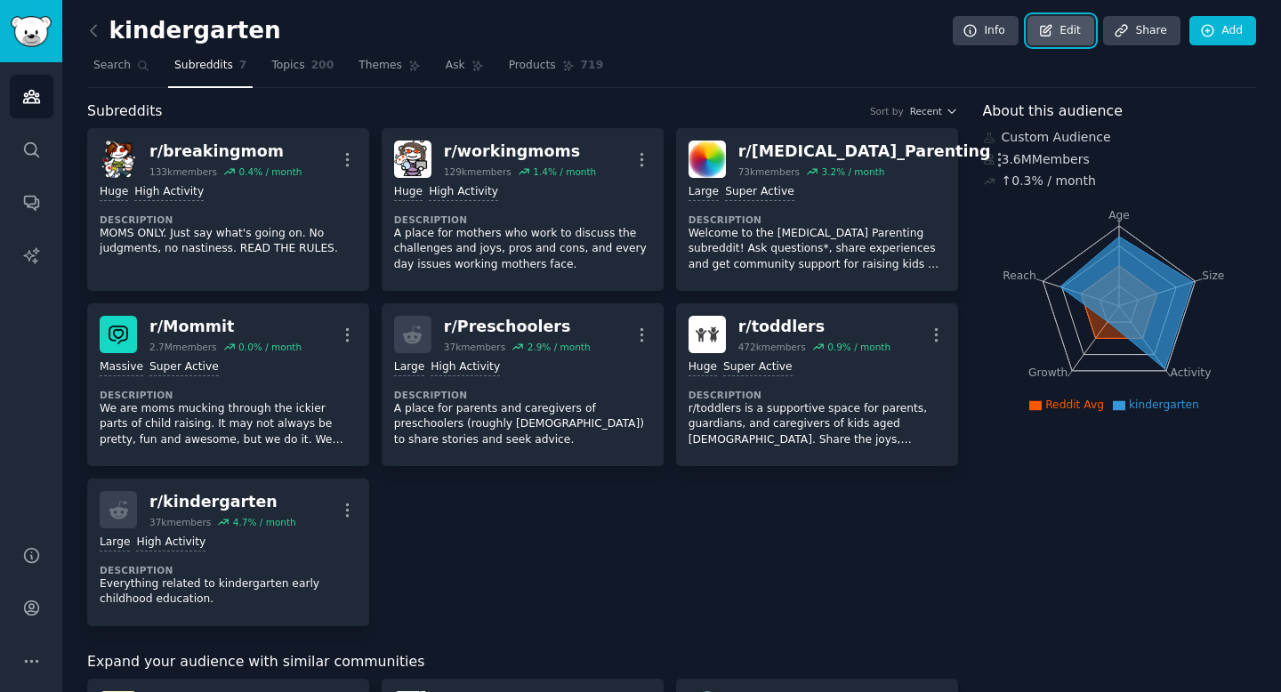
click at [1041, 36] on icon at bounding box center [1046, 31] width 16 height 16
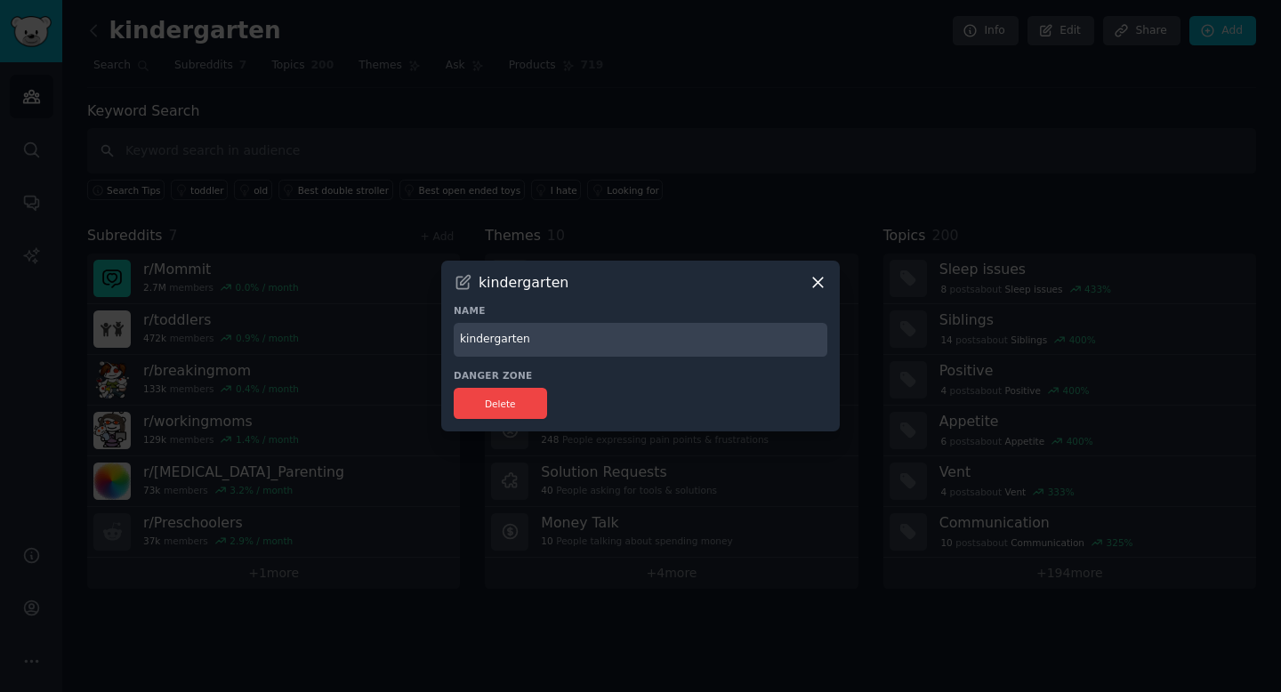
click at [814, 284] on icon at bounding box center [818, 282] width 19 height 19
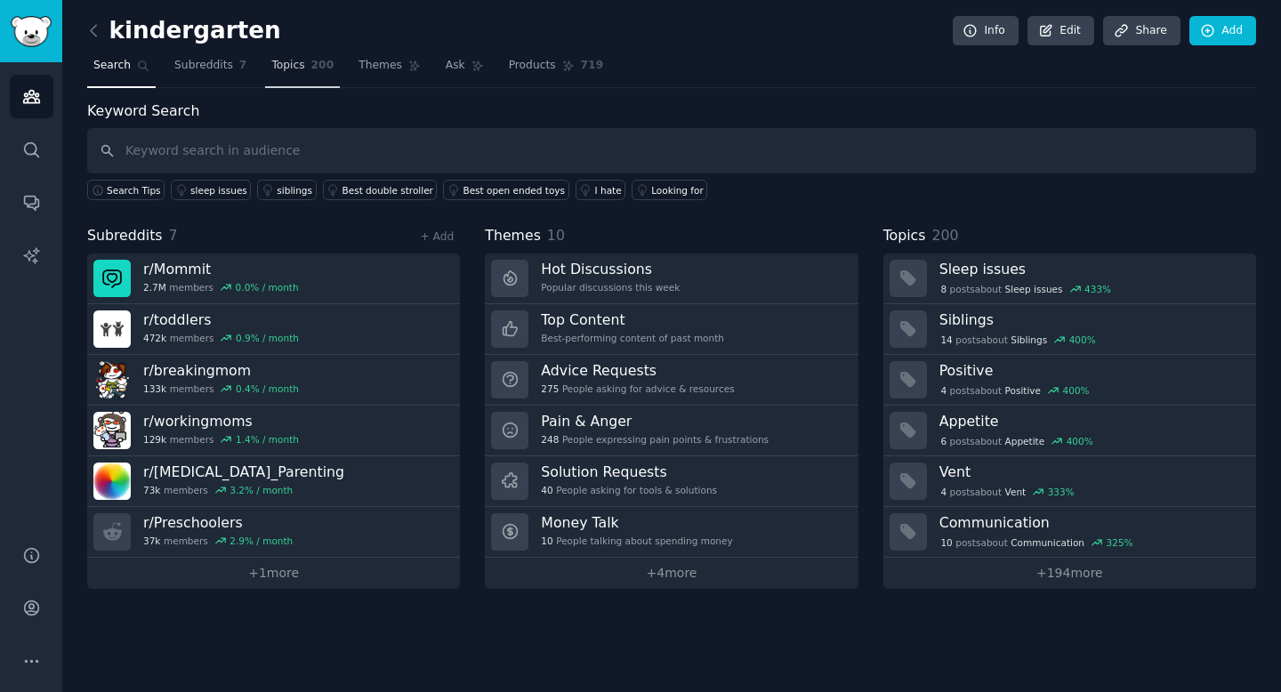
click at [301, 81] on link "Topics 200" at bounding box center [302, 70] width 75 height 36
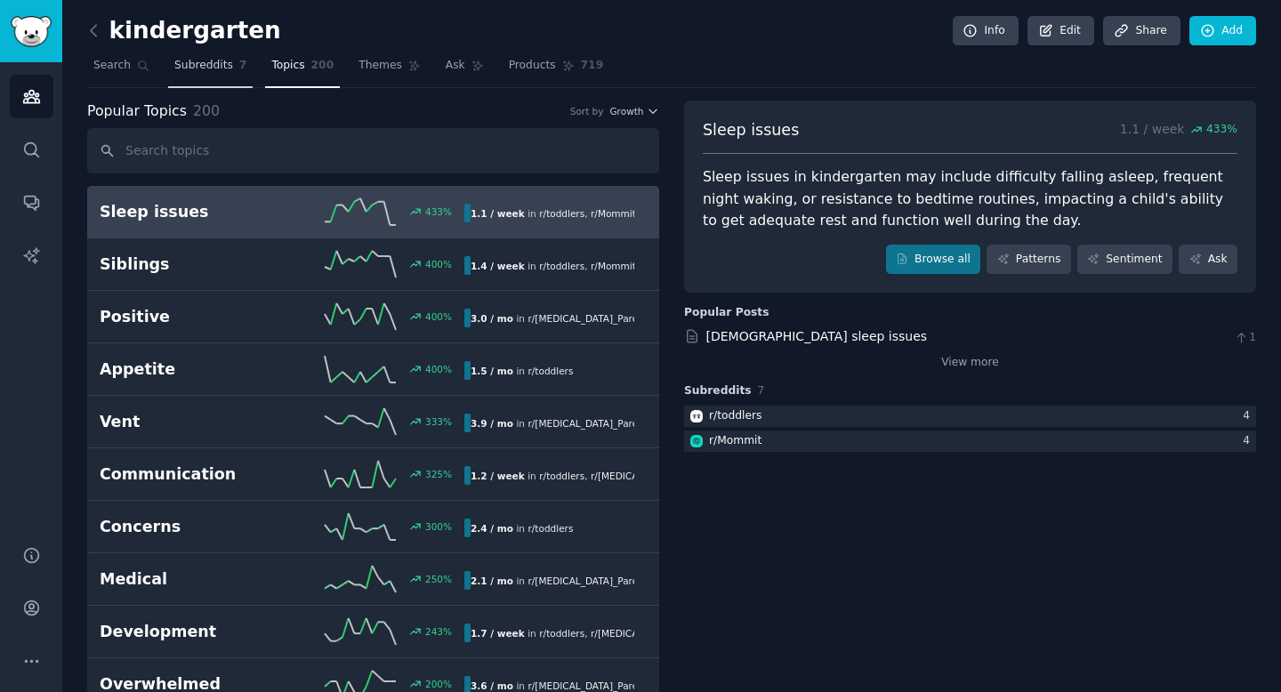
click at [205, 68] on span "Subreddits" at bounding box center [203, 66] width 59 height 16
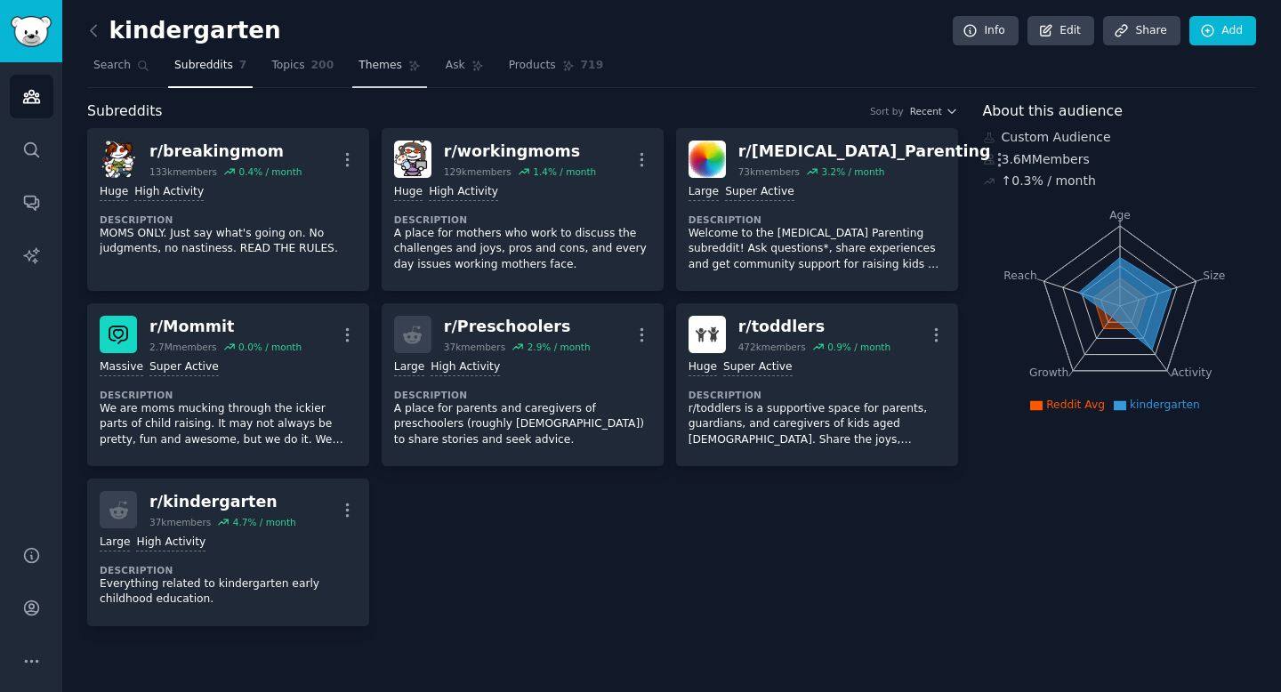
click at [380, 71] on span "Themes" at bounding box center [381, 66] width 44 height 16
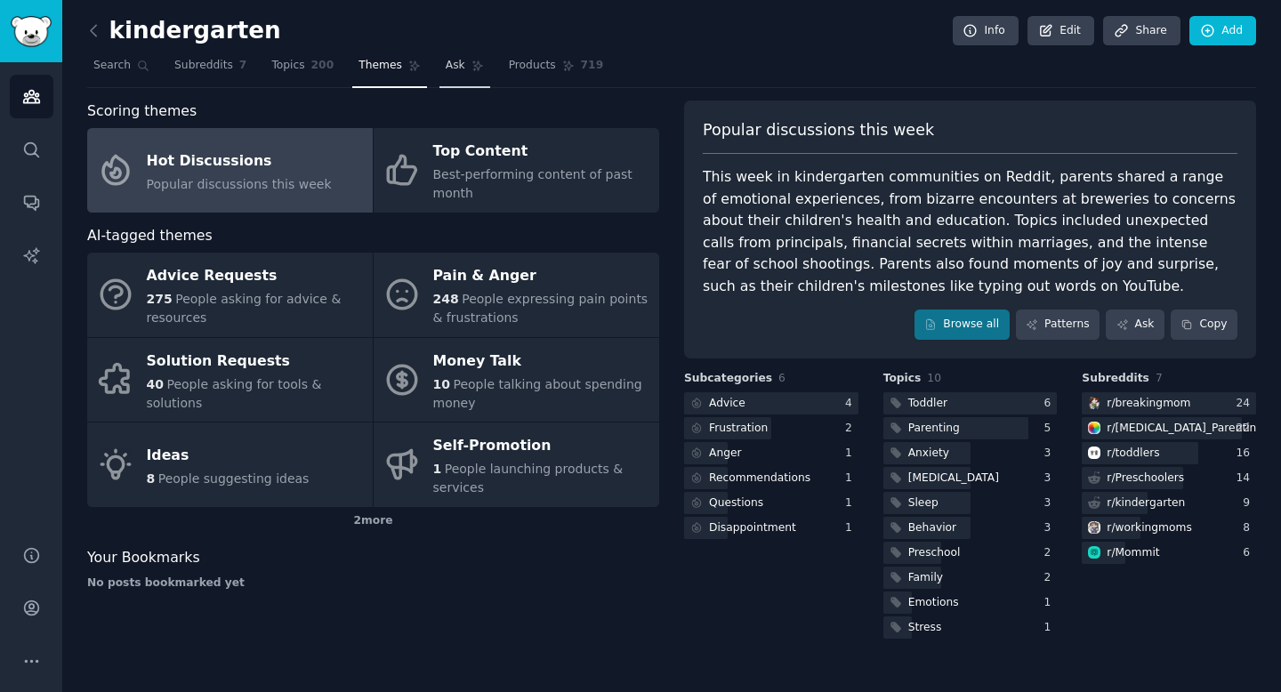
click at [446, 69] on span "Ask" at bounding box center [456, 66] width 20 height 16
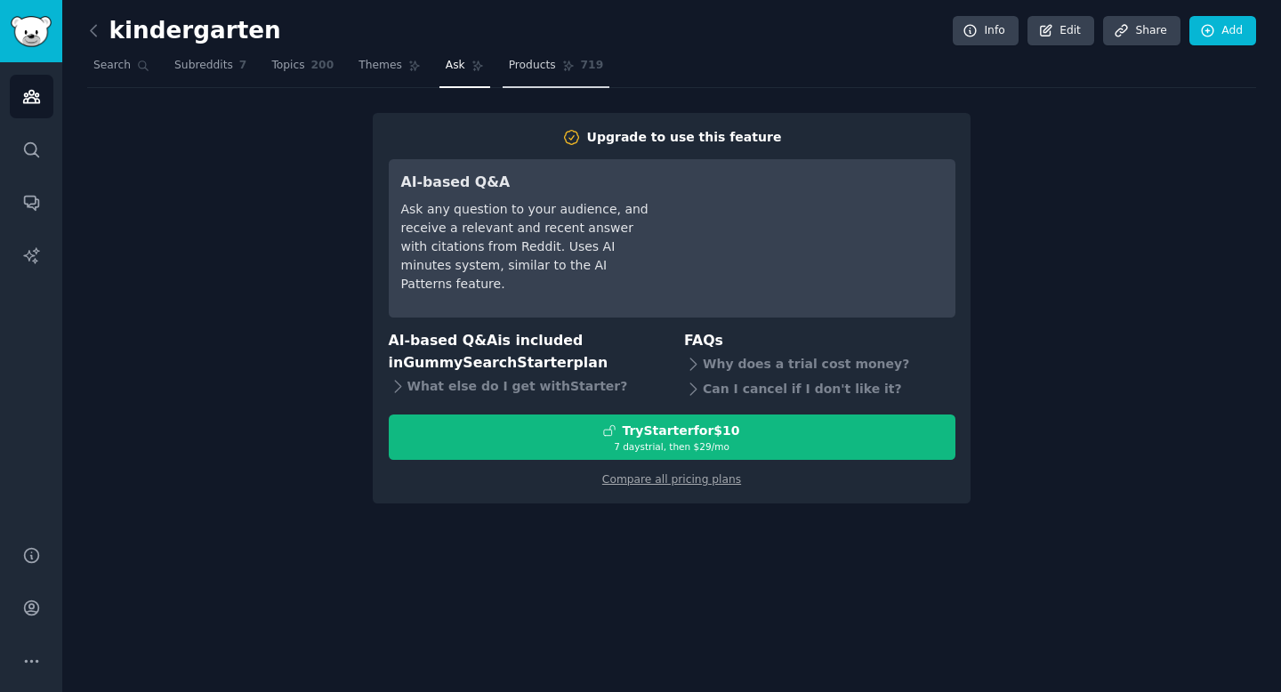
click at [537, 77] on link "Products 719" at bounding box center [556, 70] width 107 height 36
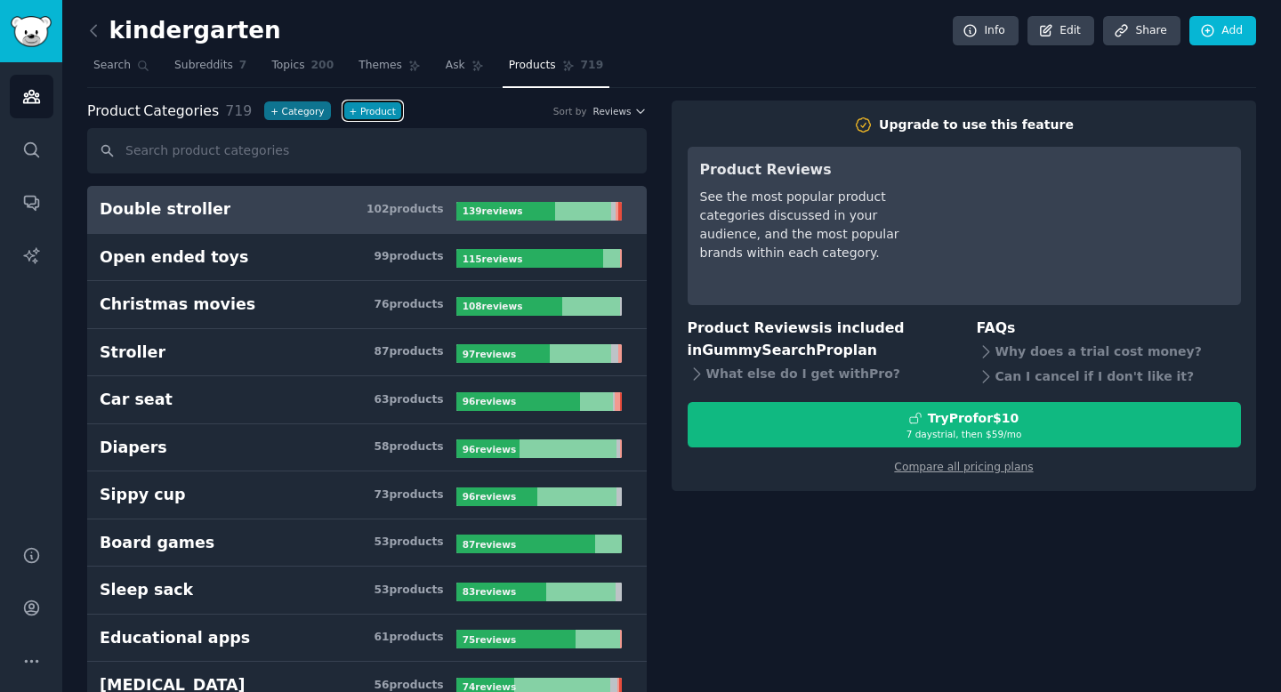
click at [367, 116] on button "+ Product" at bounding box center [372, 110] width 59 height 19
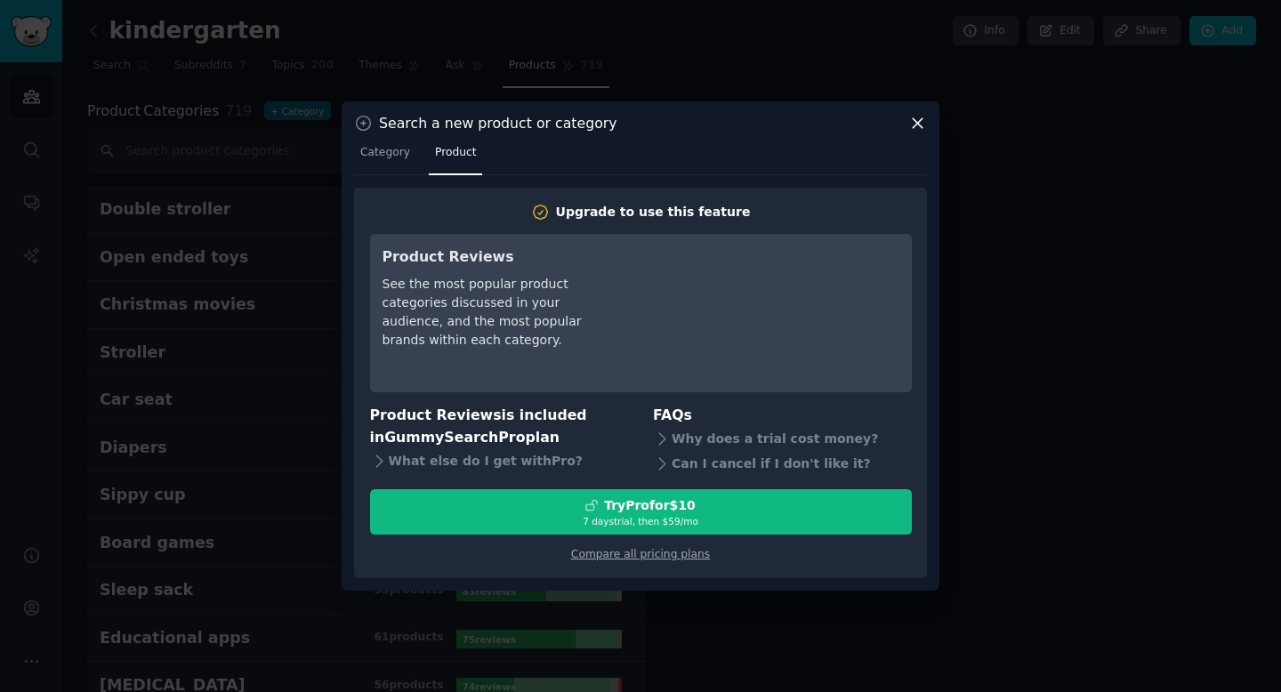
click at [913, 129] on icon at bounding box center [918, 123] width 19 height 19
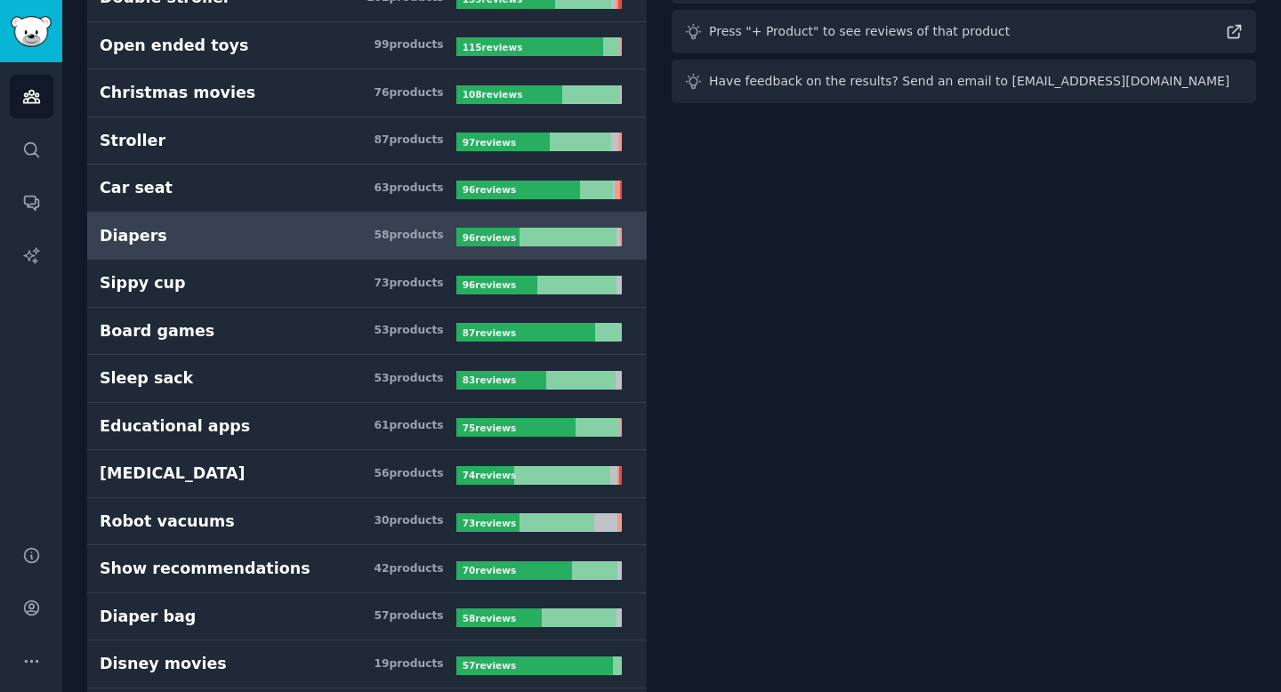
scroll to position [214, 0]
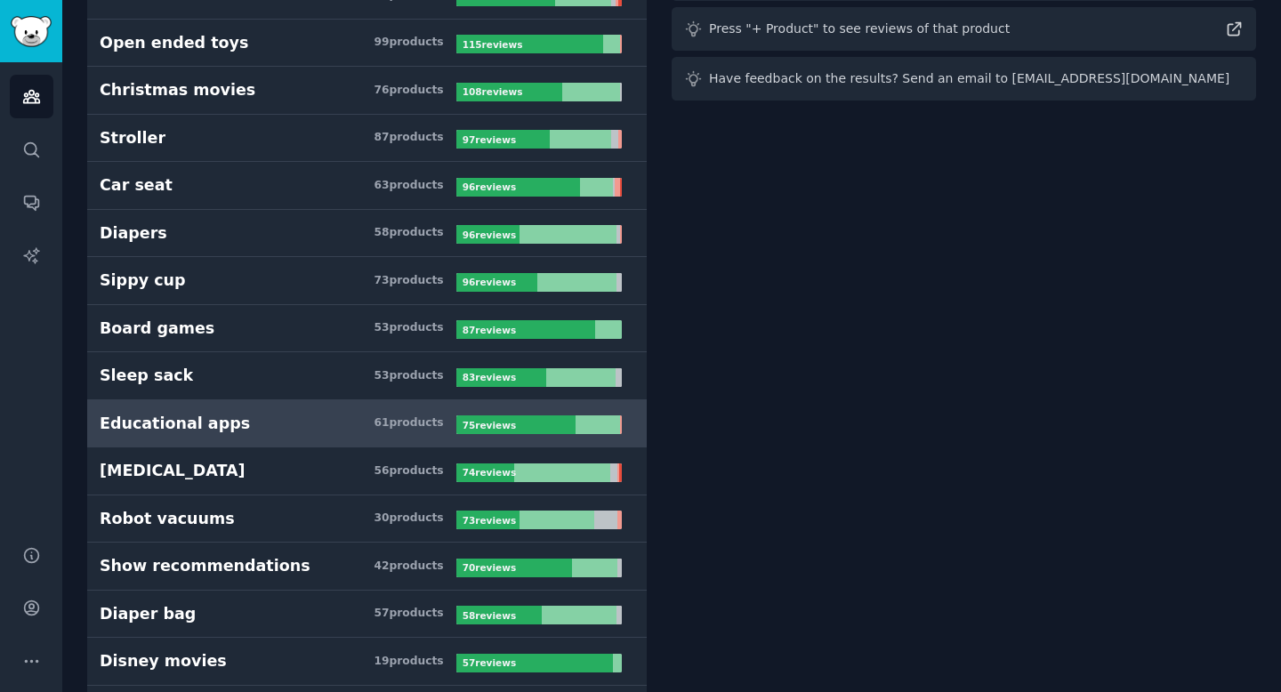
click at [247, 422] on h3 "Educational apps 61 product s" at bounding box center [278, 424] width 357 height 22
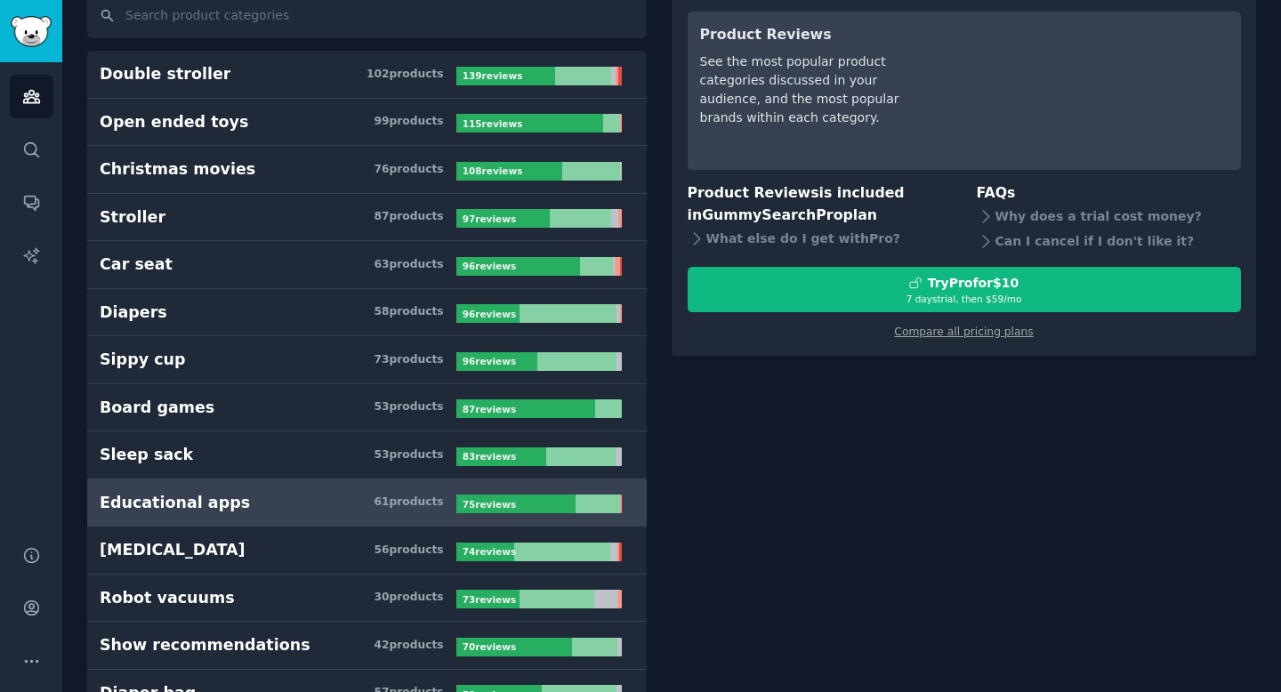
scroll to position [134, 0]
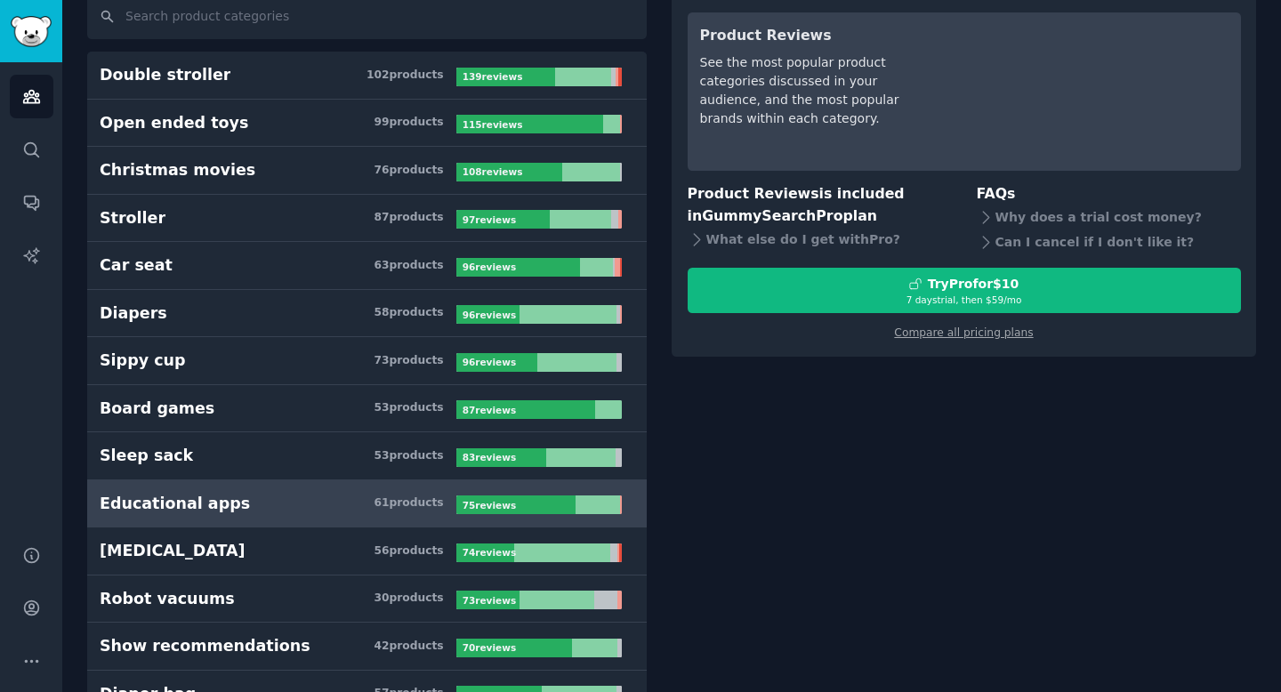
click at [386, 511] on h3 "Educational apps 61 product s" at bounding box center [278, 504] width 357 height 22
click at [639, 513] on link "Educational apps 61 product s 75 review s" at bounding box center [367, 505] width 560 height 48
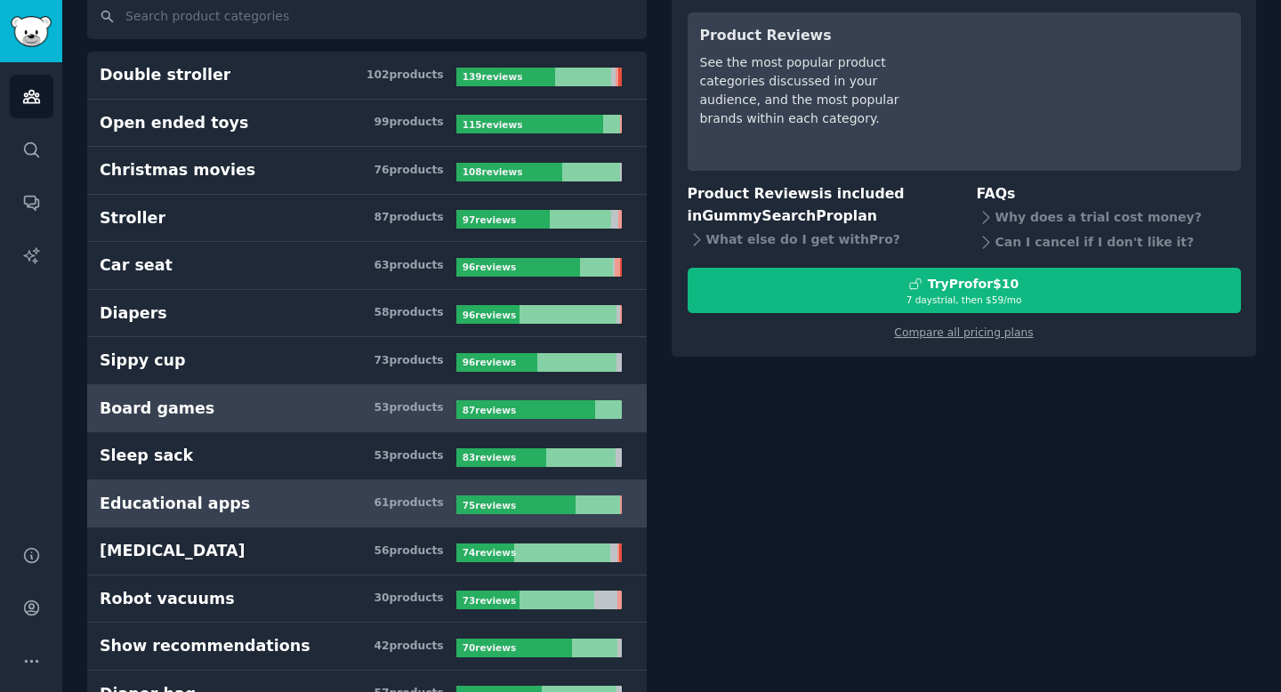
scroll to position [0, 0]
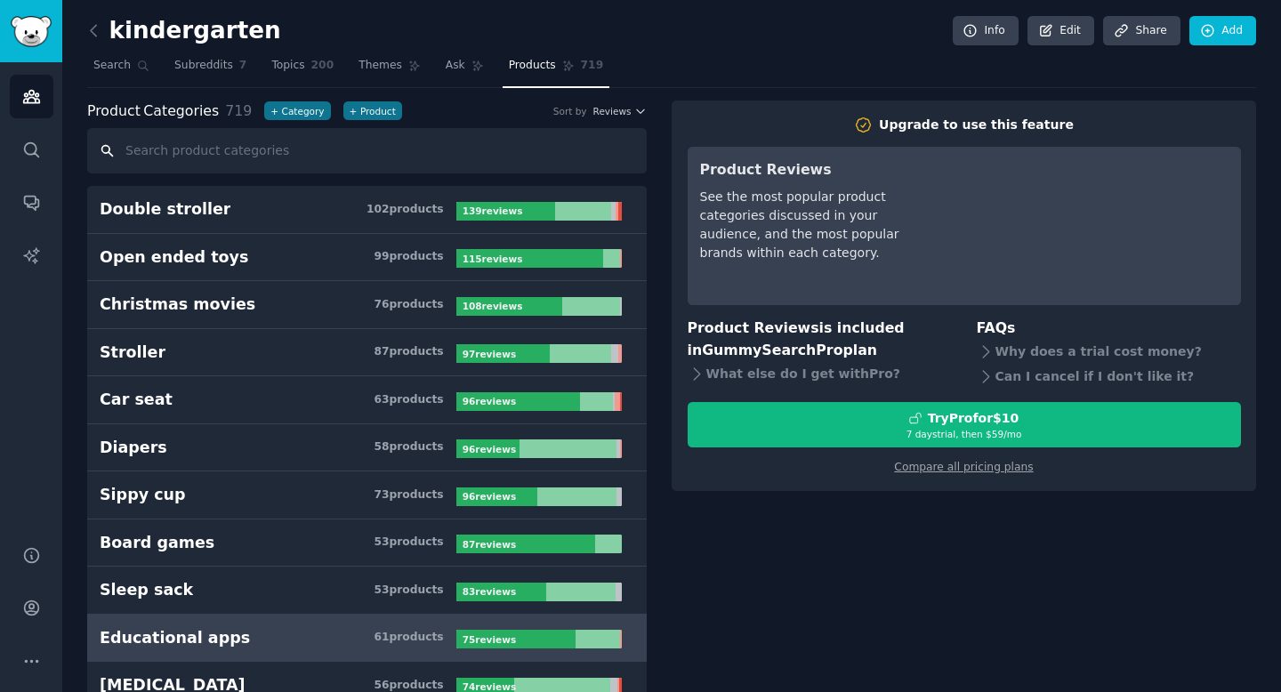
click at [303, 154] on input "text" at bounding box center [367, 150] width 560 height 45
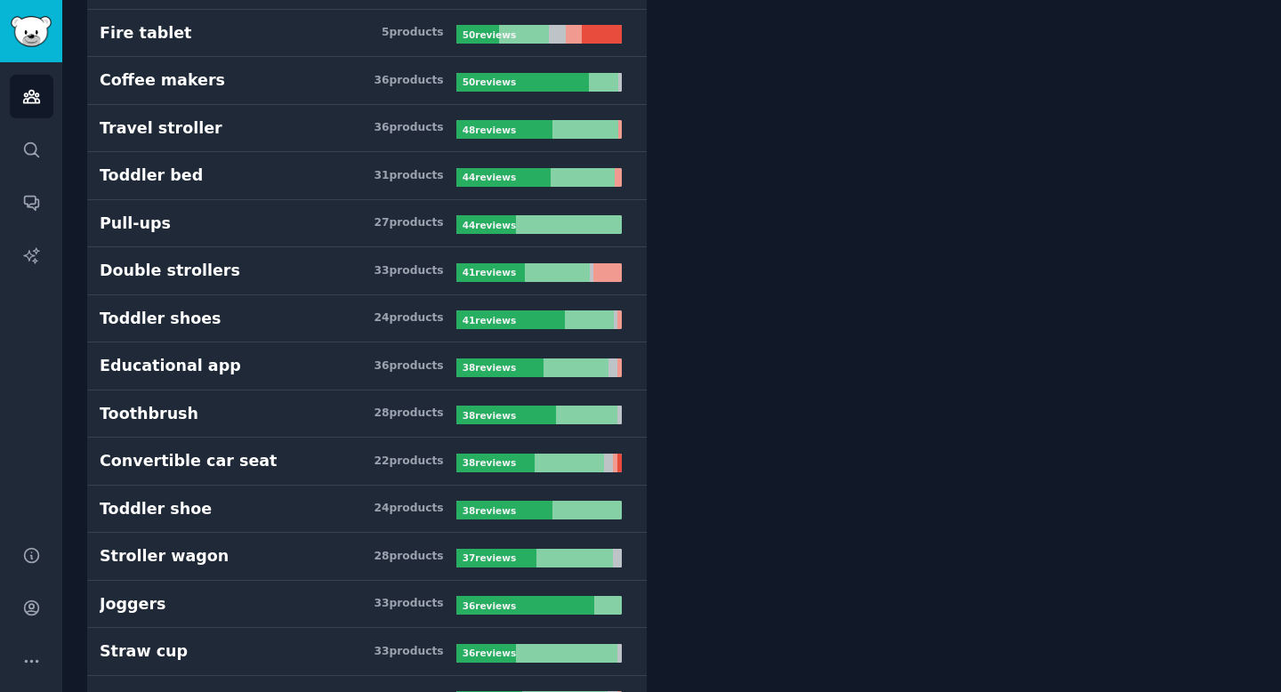
scroll to position [988, 0]
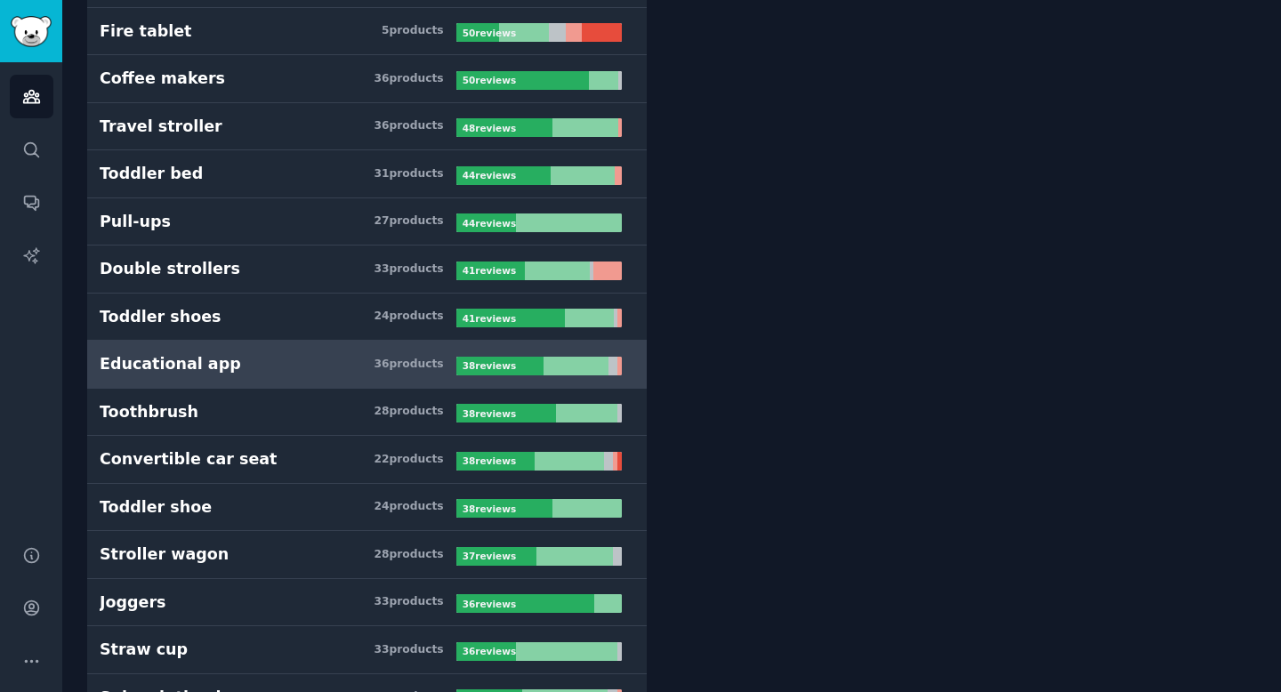
click at [345, 369] on h3 "Educational app 36 product s" at bounding box center [278, 364] width 357 height 22
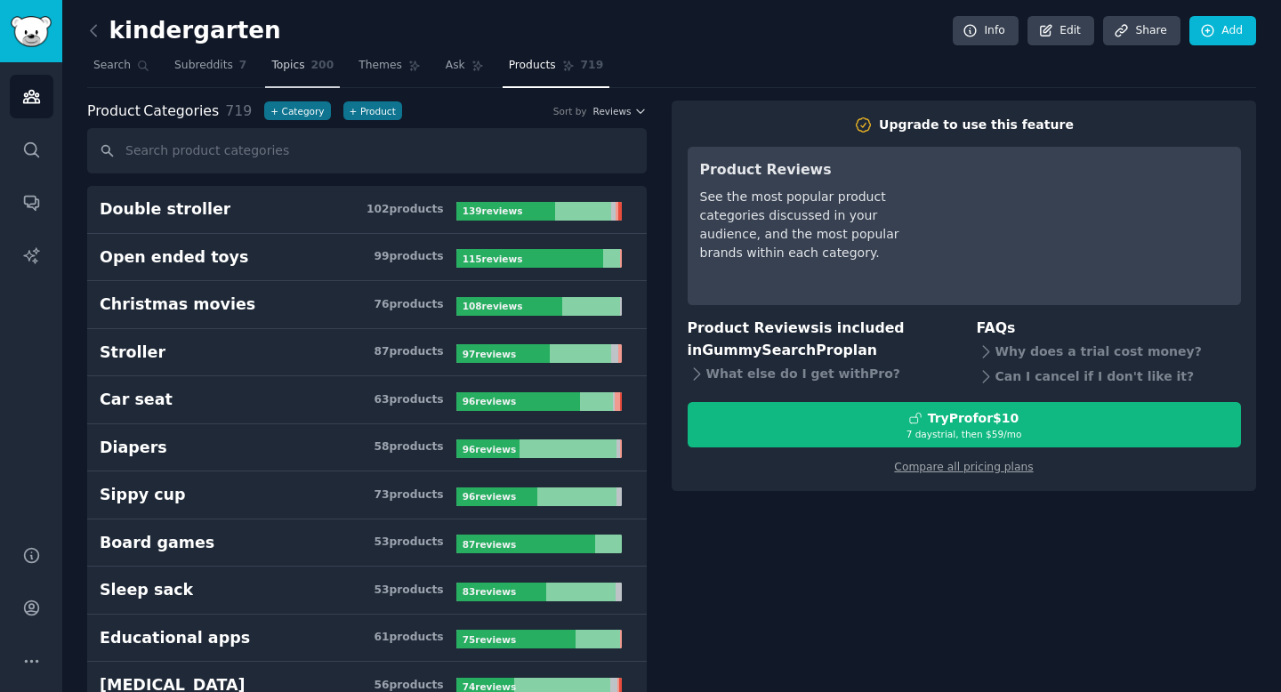
click at [282, 69] on span "Topics" at bounding box center [287, 66] width 33 height 16
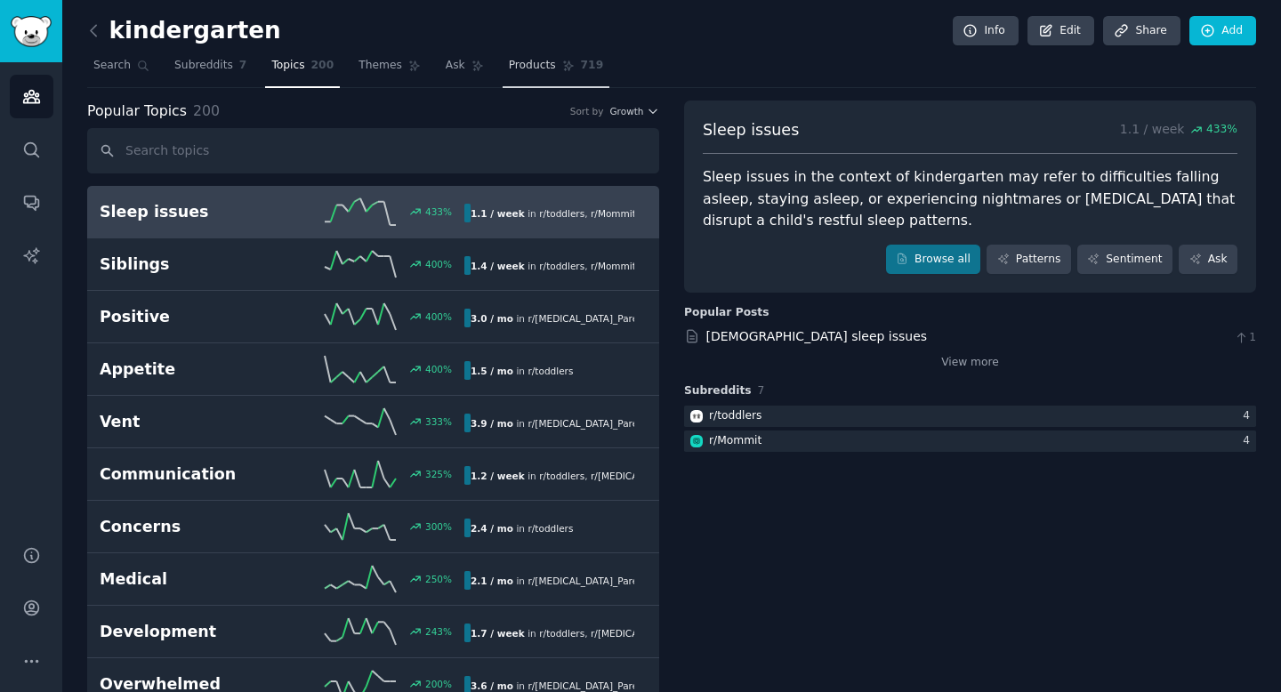
click at [540, 67] on span "Products" at bounding box center [532, 66] width 47 height 16
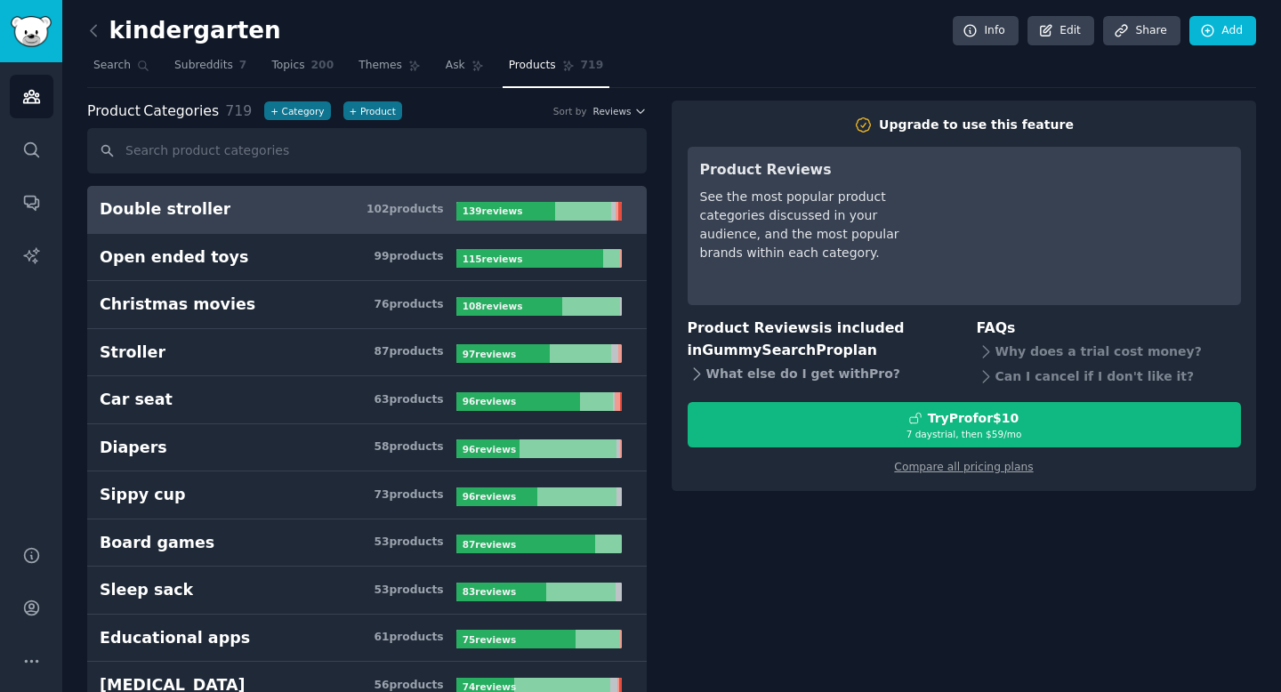
click at [698, 372] on icon at bounding box center [697, 374] width 19 height 19
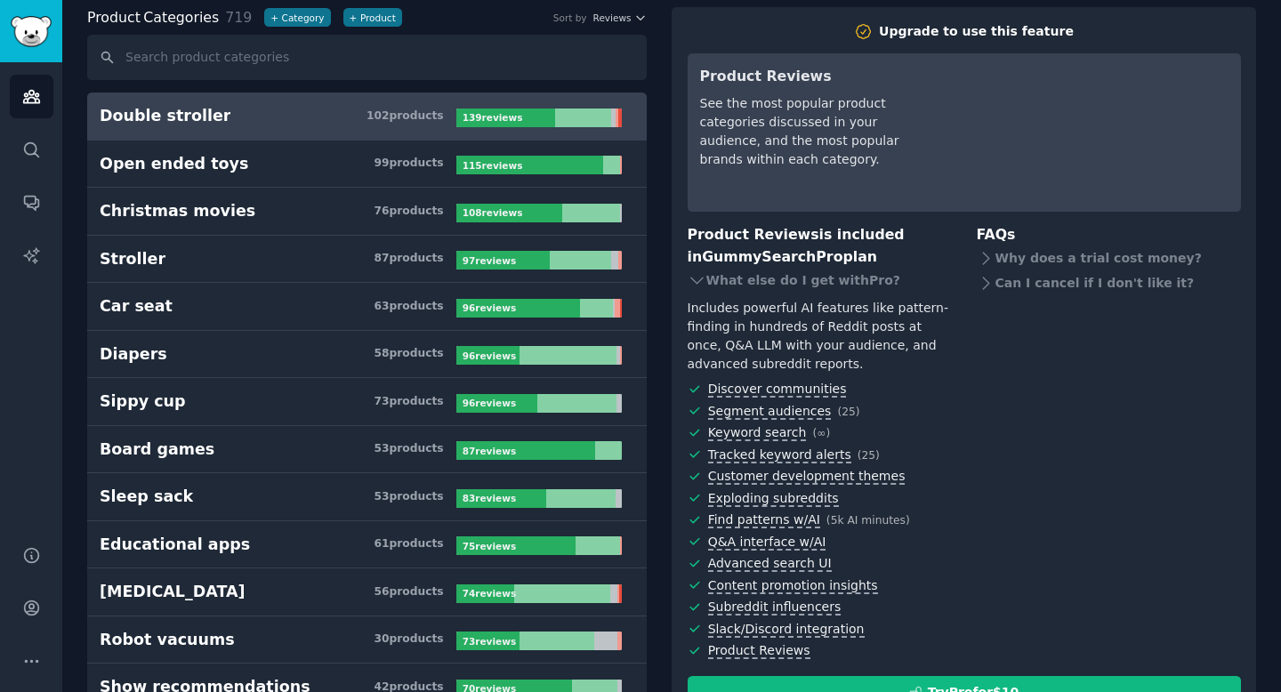
scroll to position [109, 0]
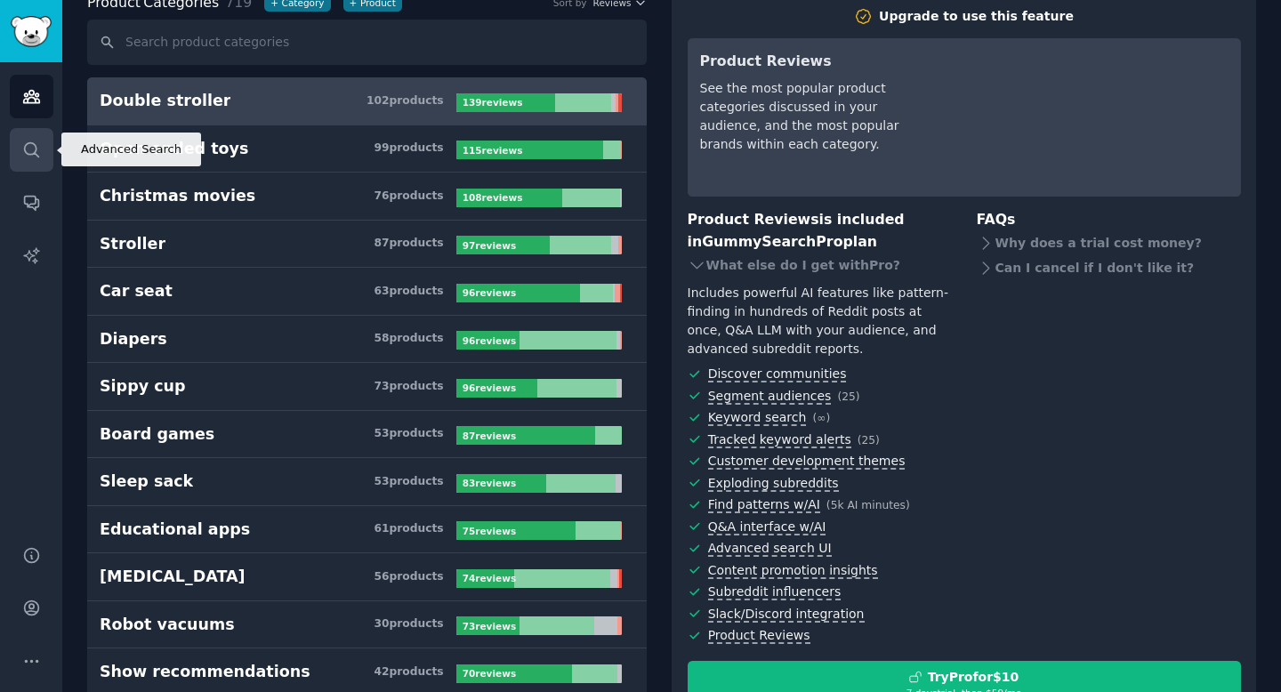
click at [30, 150] on icon "Sidebar" at bounding box center [31, 150] width 19 height 19
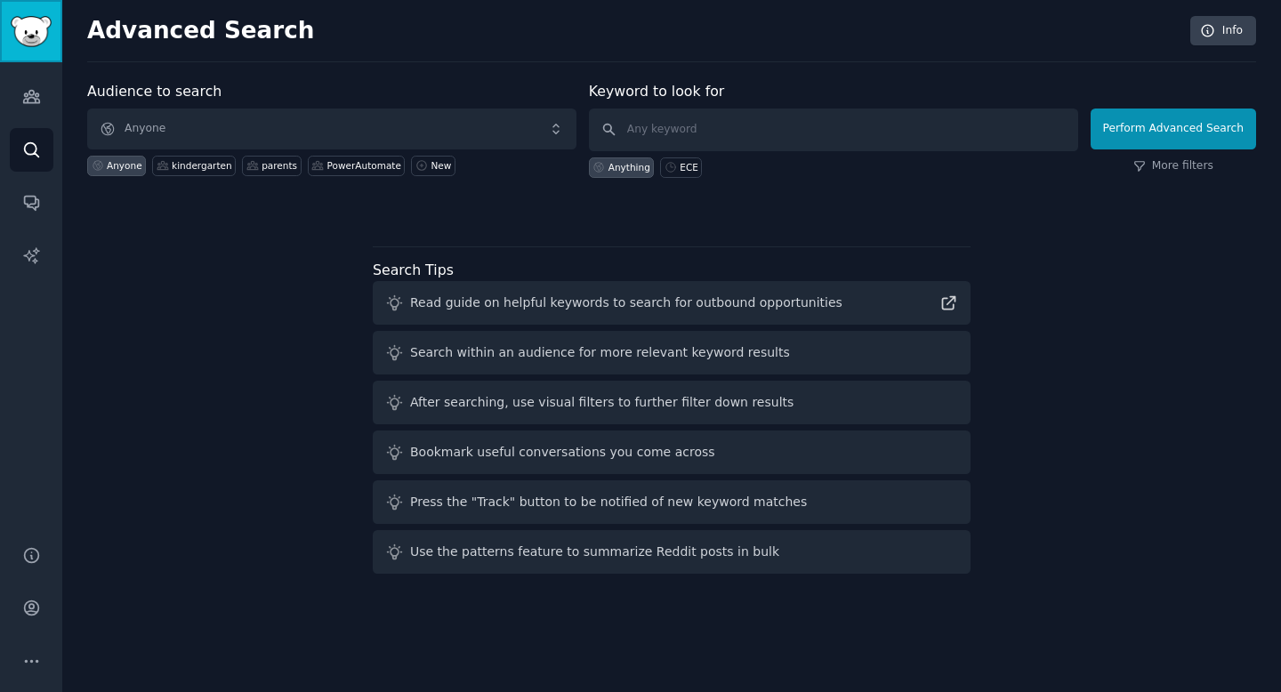
click at [46, 31] on img "Sidebar" at bounding box center [31, 31] width 41 height 31
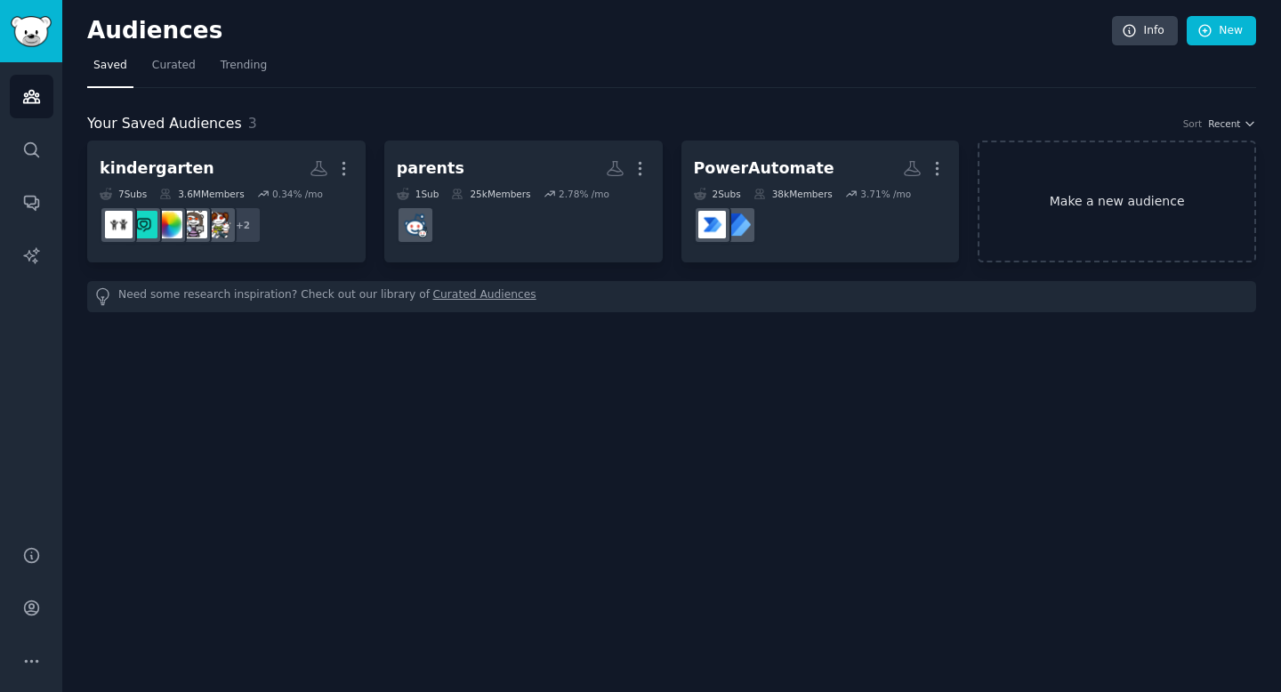
click at [1099, 201] on link "Make a new audience" at bounding box center [1117, 202] width 279 height 122
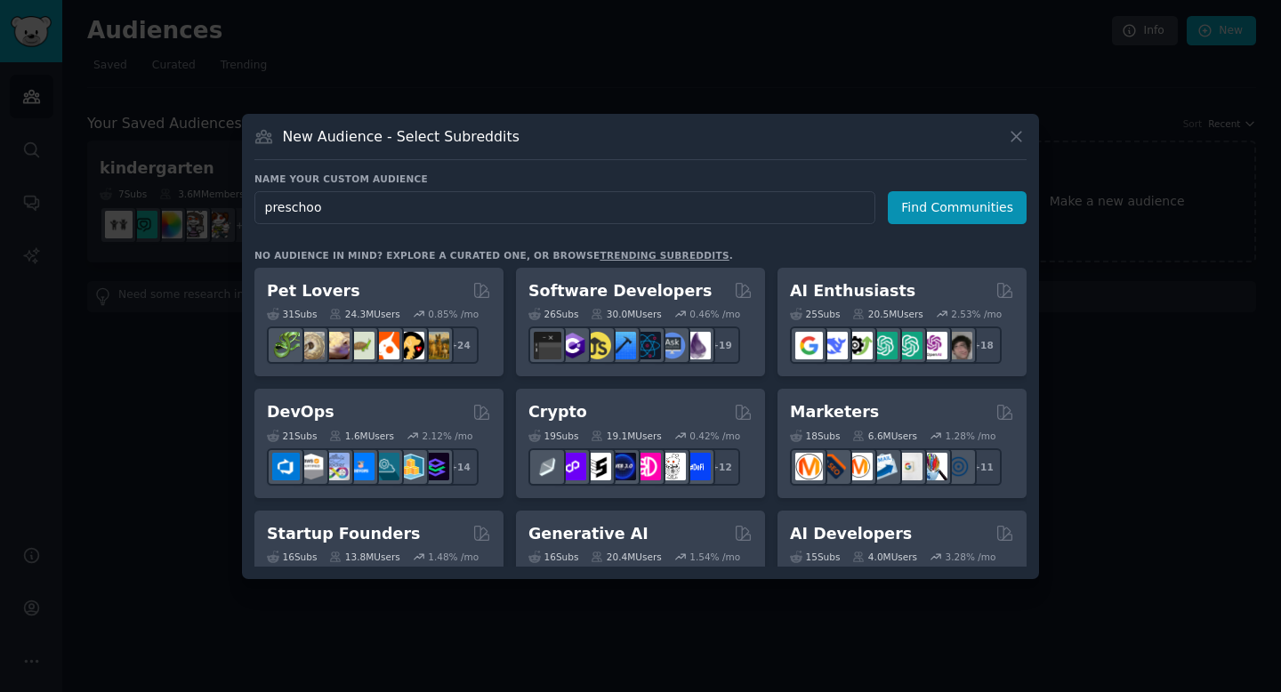
type input "preschool"
click button "Find Communities" at bounding box center [957, 207] width 139 height 33
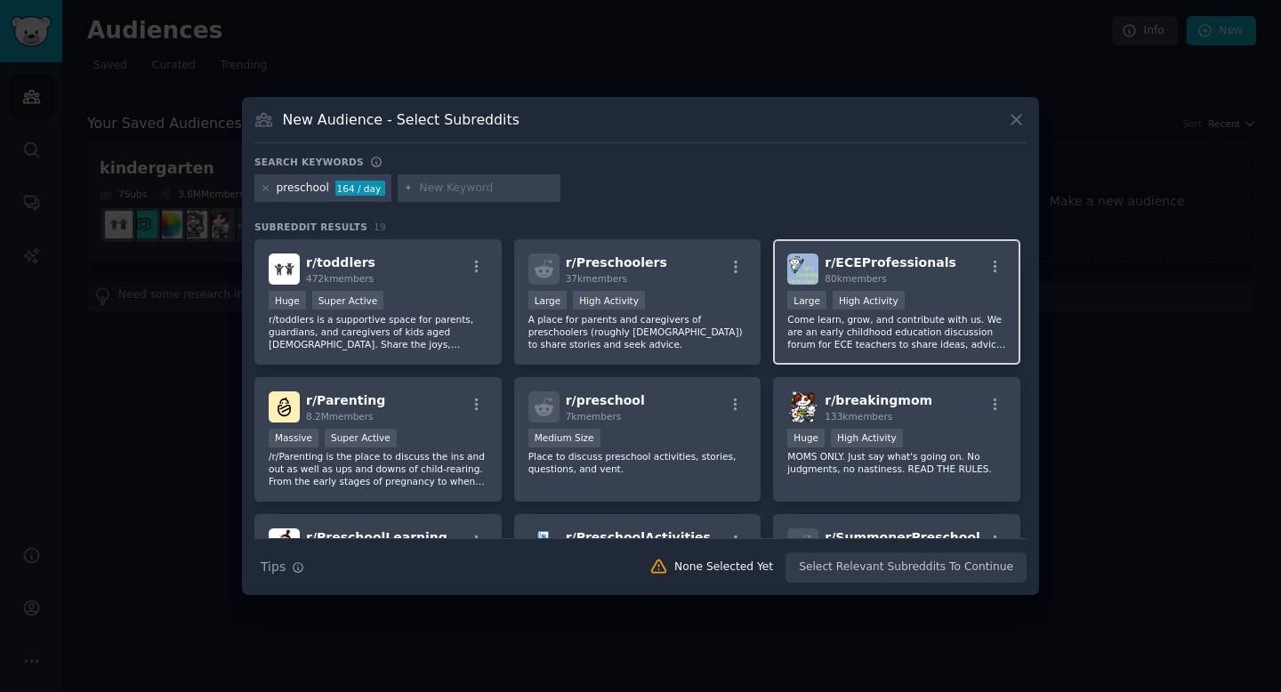
click at [917, 282] on div "80k members" at bounding box center [890, 278] width 131 height 12
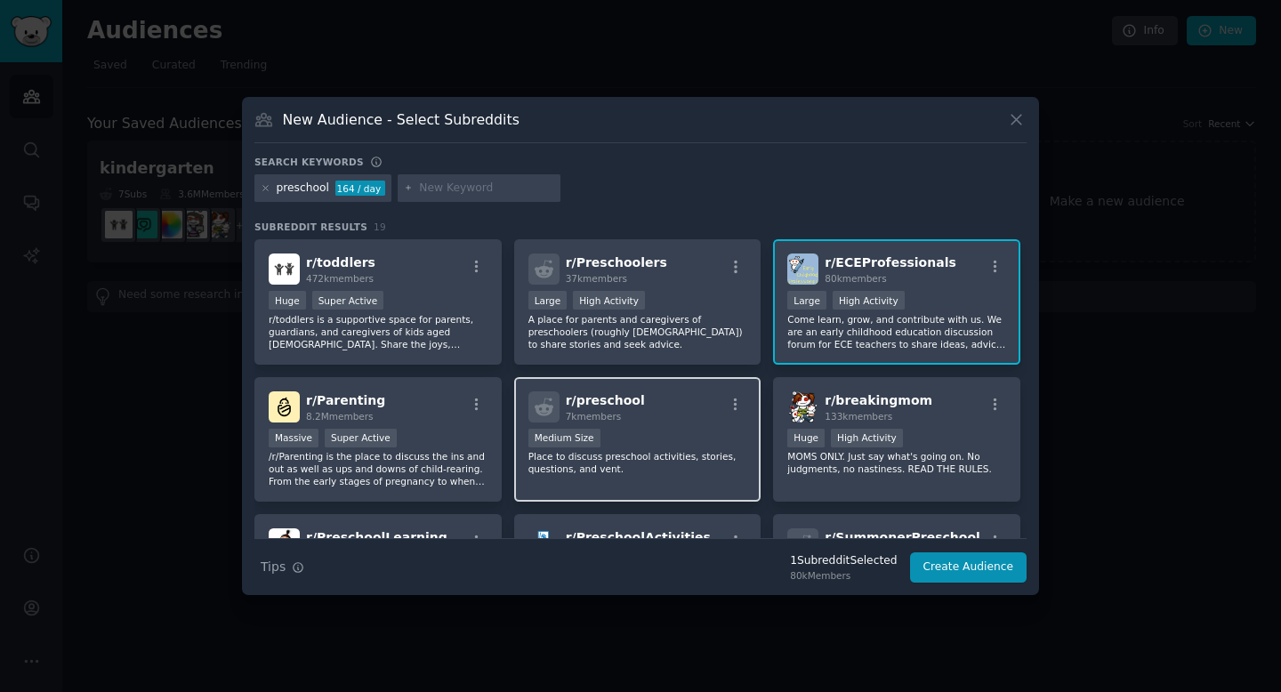
click at [705, 455] on p "Place to discuss preschool activities, stories, questions, and vent." at bounding box center [638, 462] width 219 height 25
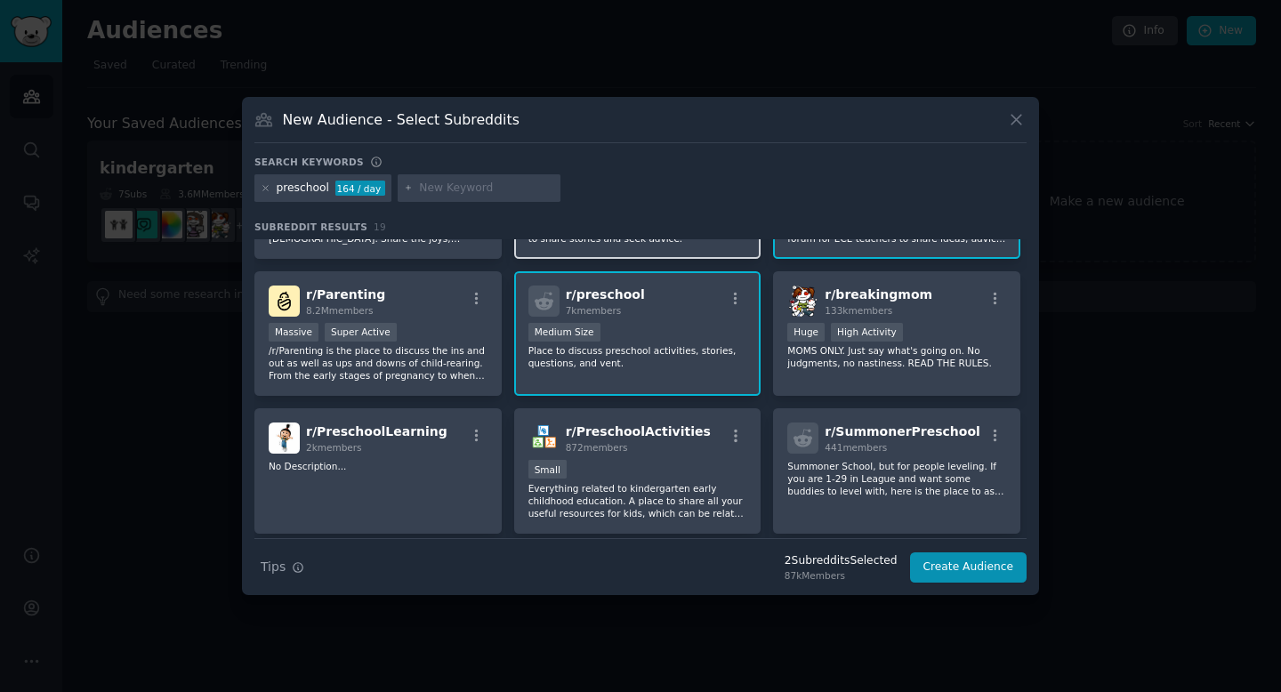
scroll to position [108, 0]
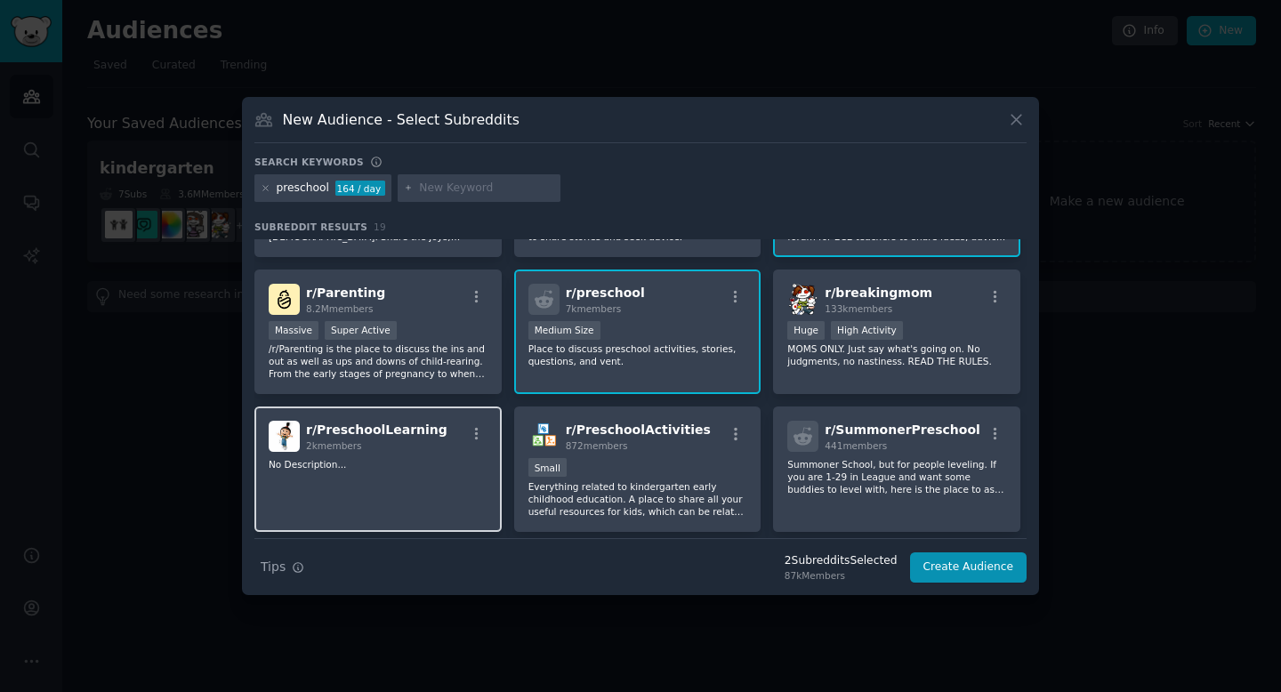
click at [350, 443] on span "2k members" at bounding box center [334, 445] width 56 height 11
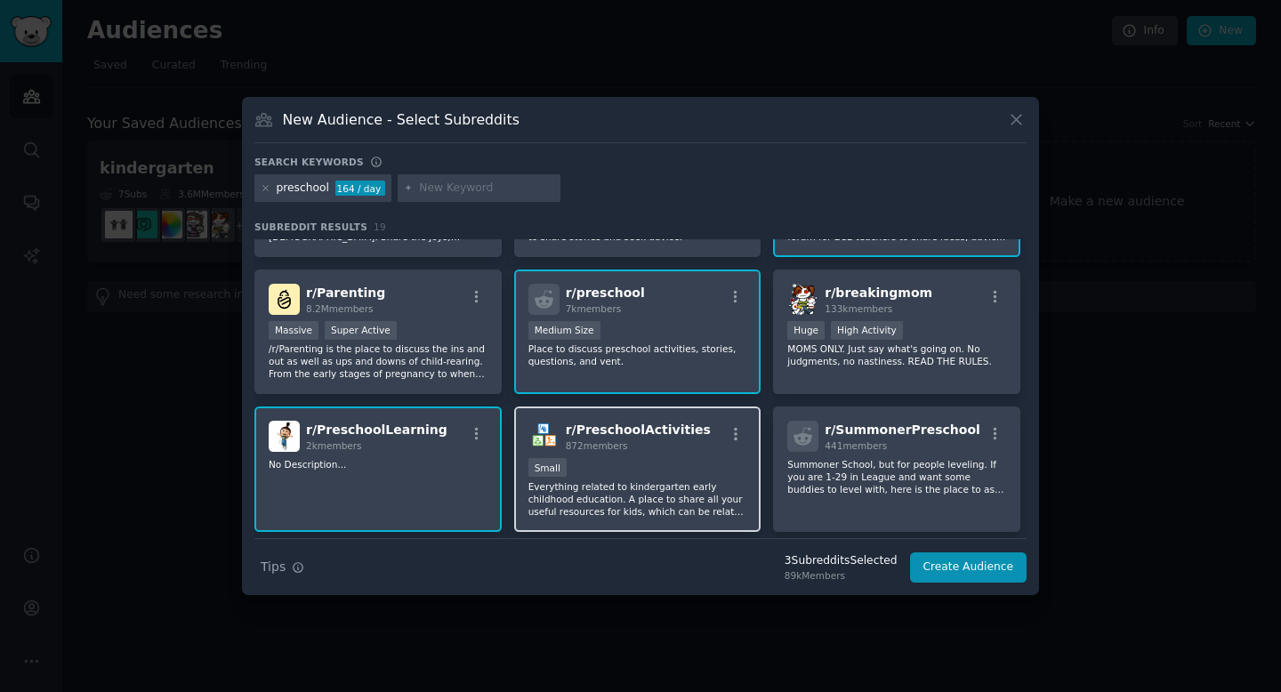
click at [661, 459] on div "Small" at bounding box center [638, 469] width 219 height 22
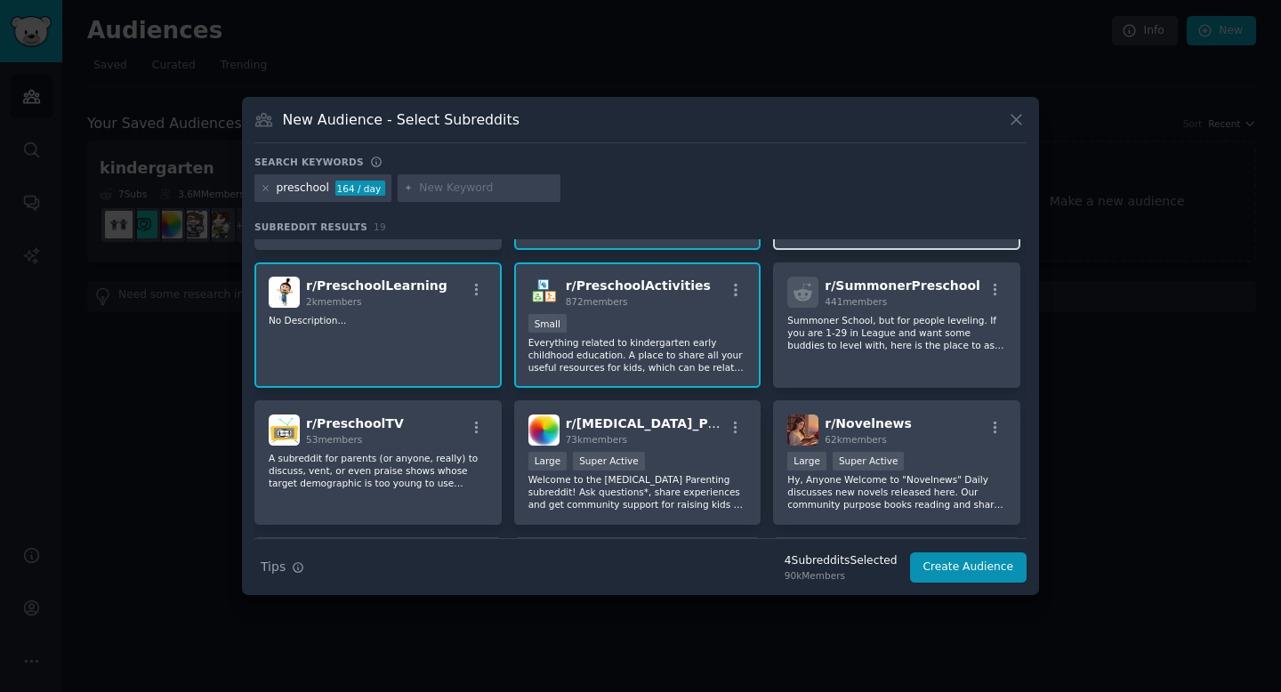
scroll to position [261, 0]
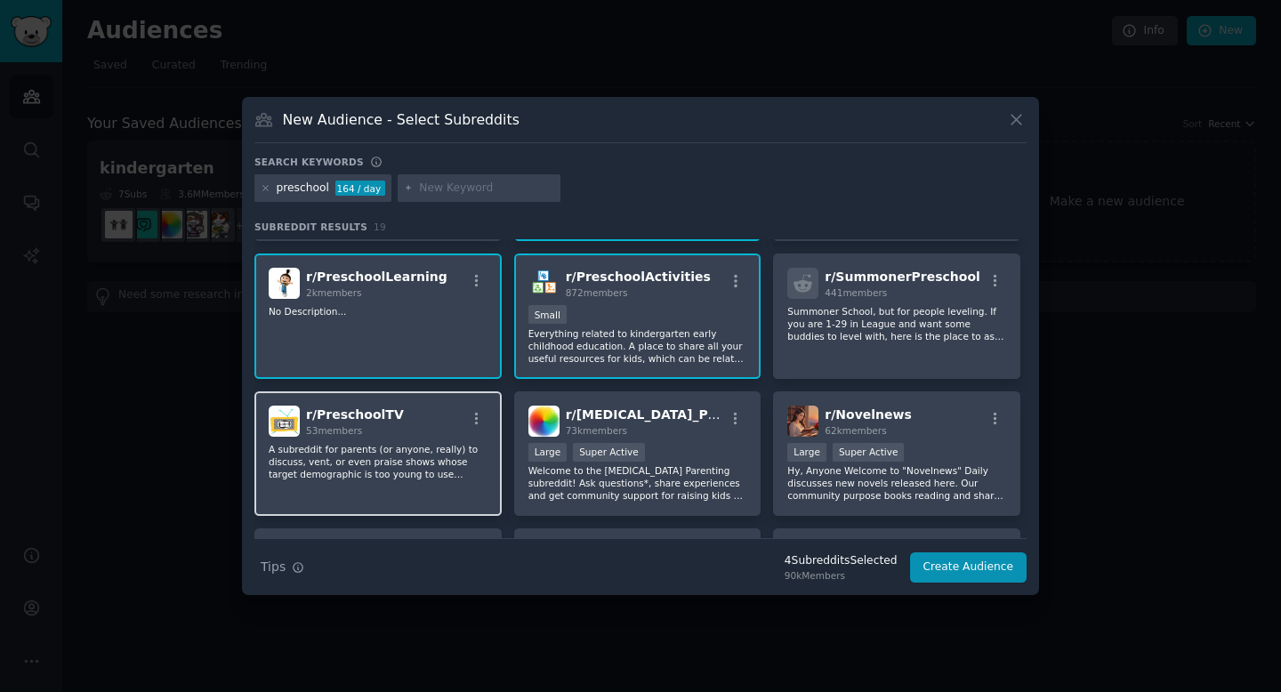
click at [446, 419] on div "r/ PreschoolTV 53 members" at bounding box center [378, 421] width 219 height 31
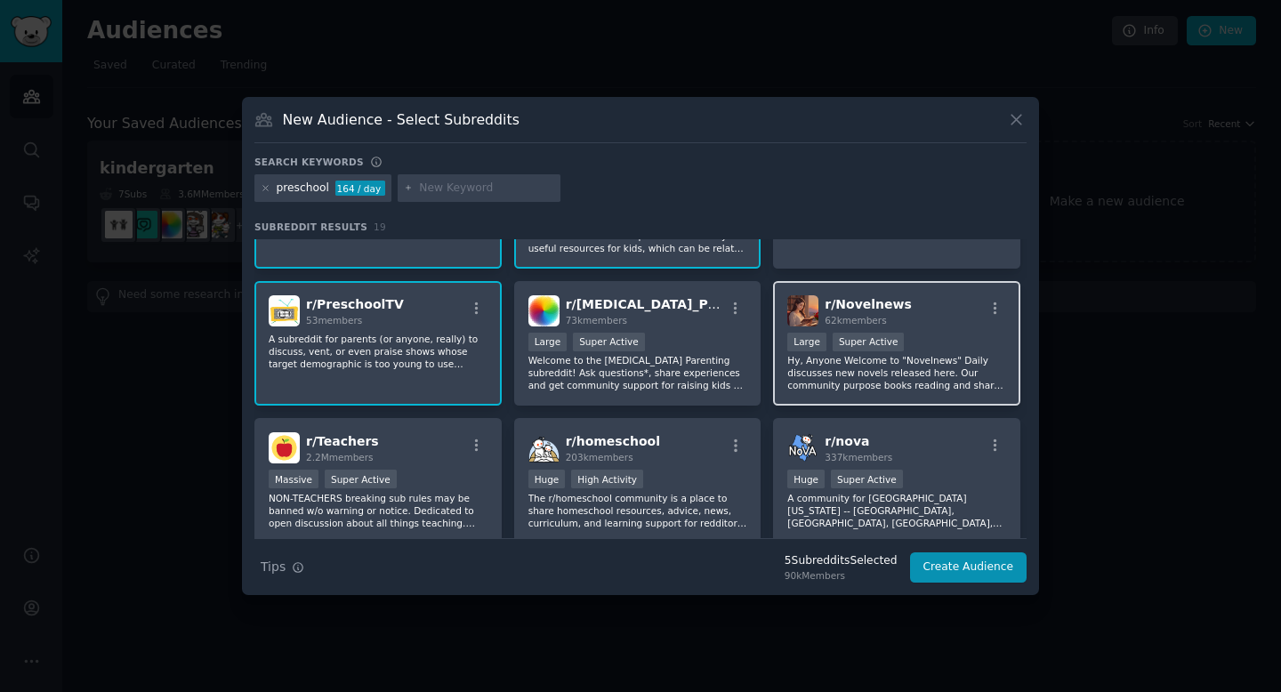
scroll to position [370, 0]
click at [400, 327] on div "r/ PreschoolTV 53 members" at bounding box center [378, 311] width 219 height 31
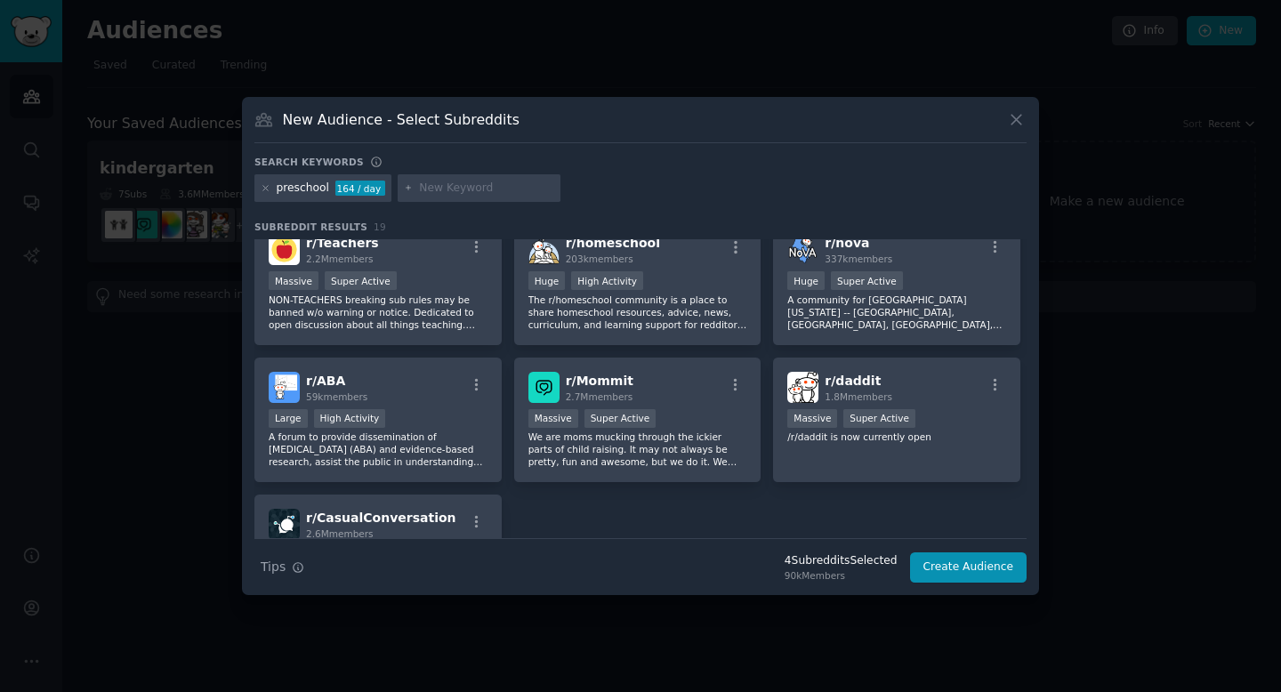
scroll to position [574, 0]
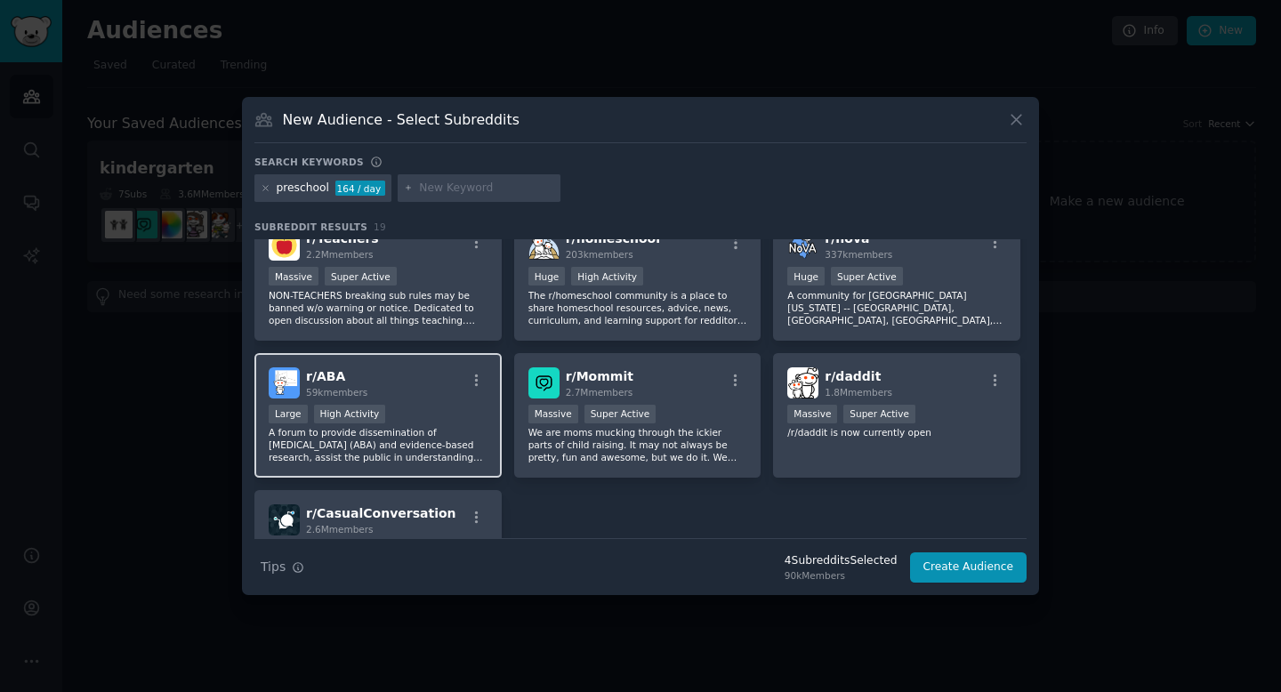
click at [457, 405] on div "Large High Activity" at bounding box center [378, 416] width 219 height 22
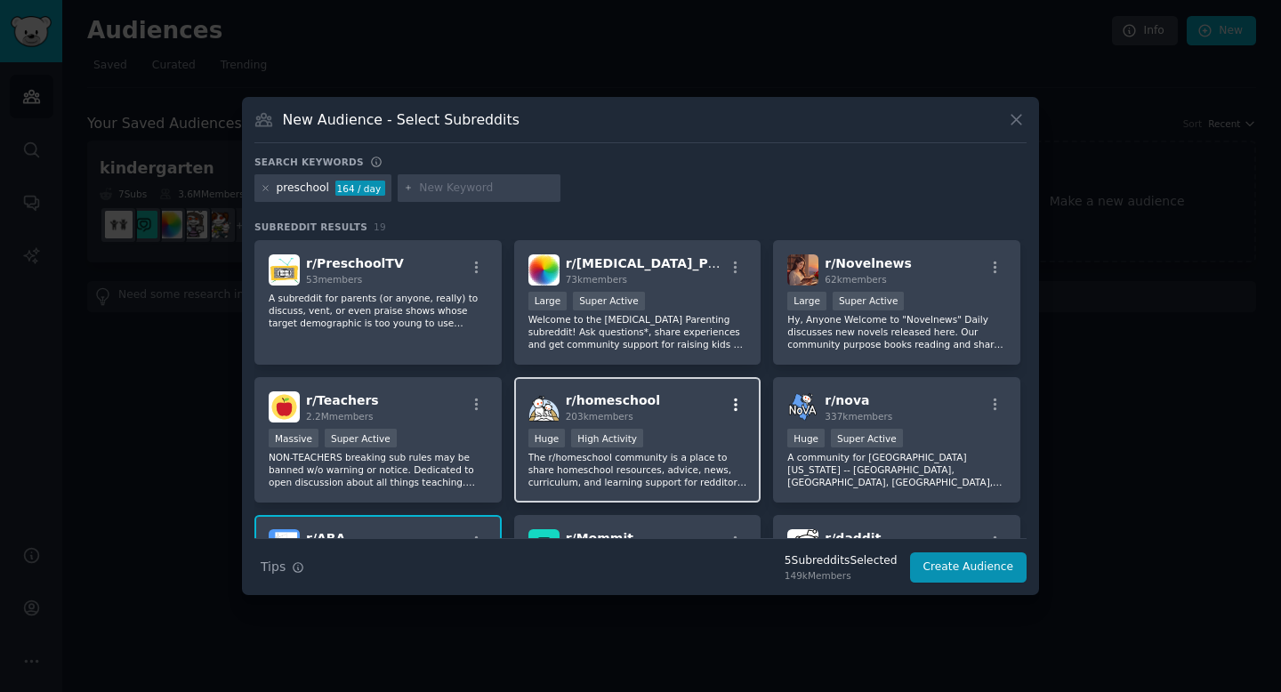
scroll to position [407, 0]
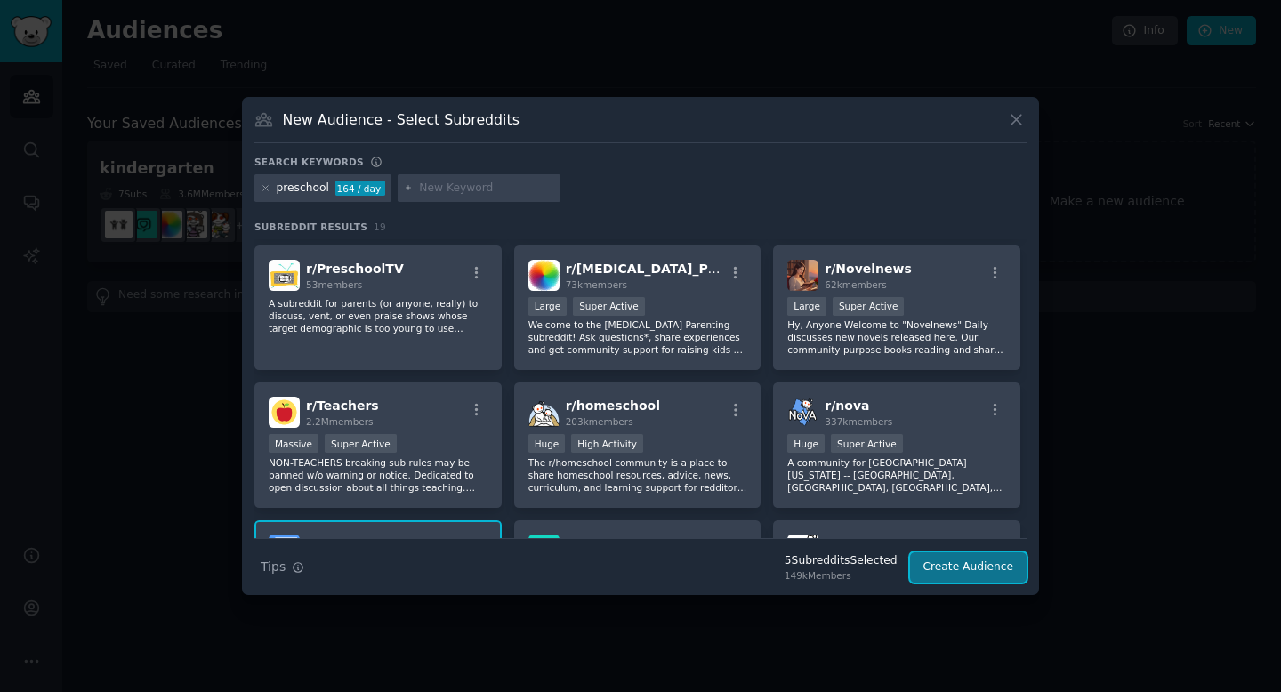
click at [946, 571] on button "Create Audience" at bounding box center [968, 568] width 117 height 30
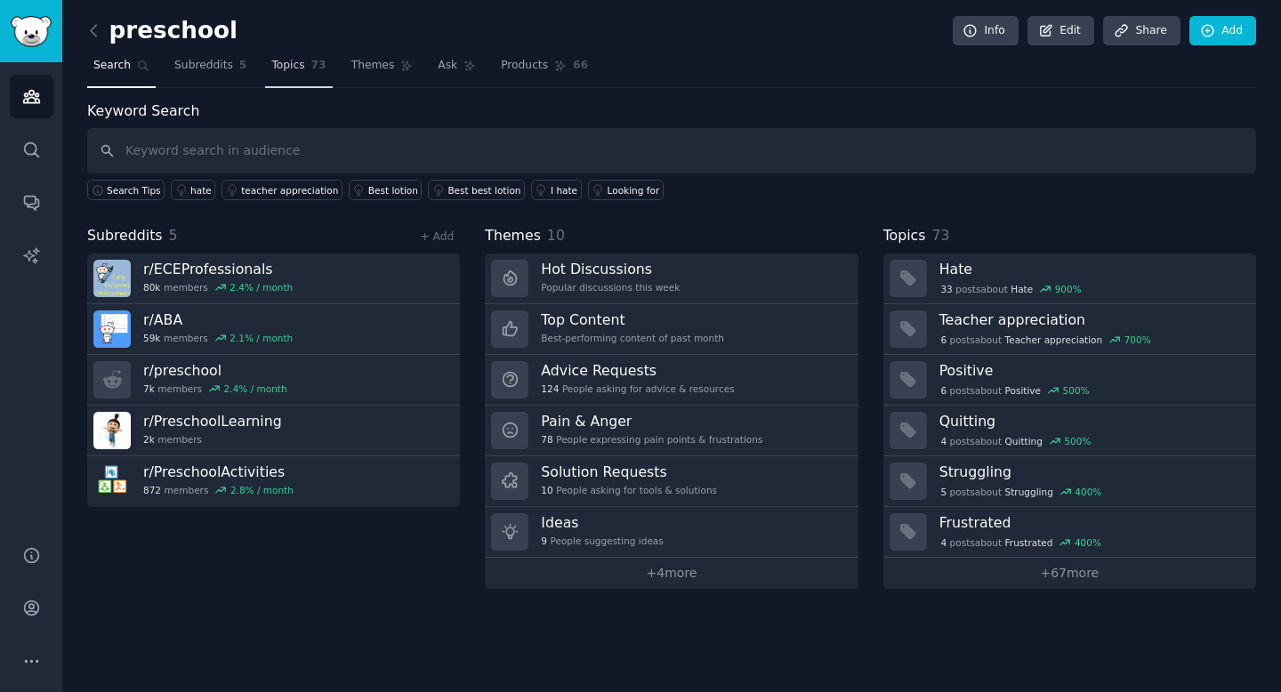
click at [311, 67] on span "73" at bounding box center [318, 66] width 15 height 16
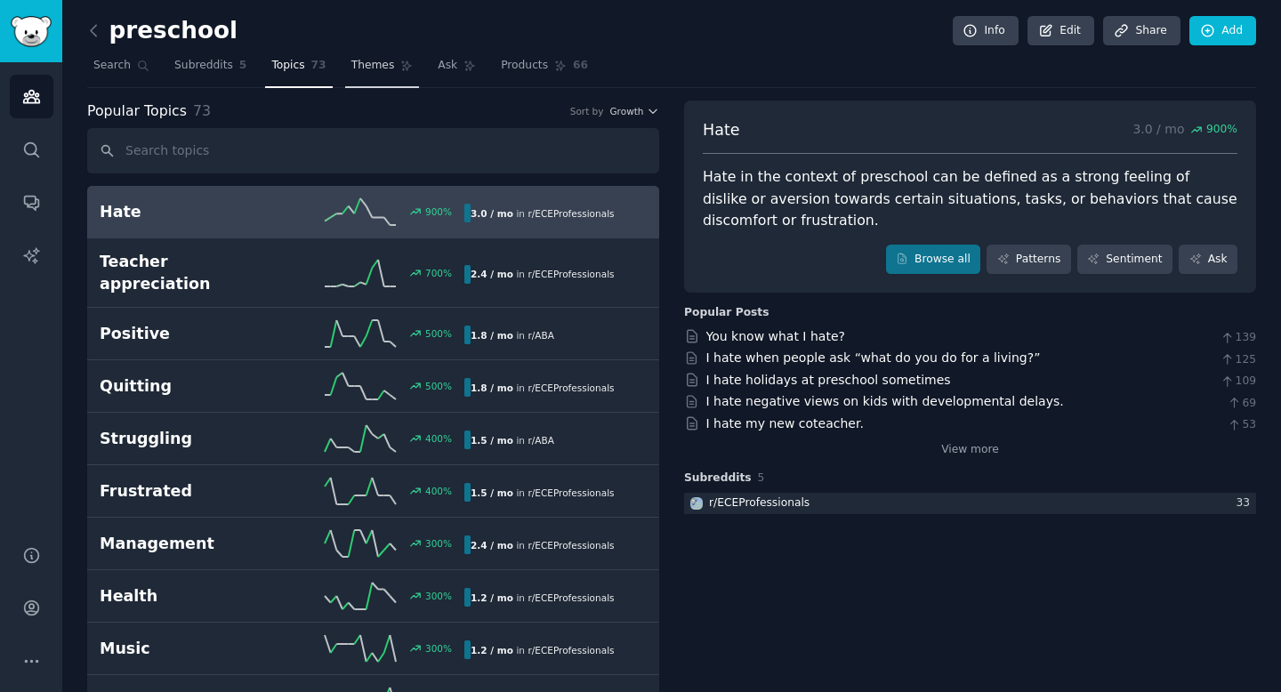
click at [382, 73] on span "Themes" at bounding box center [374, 66] width 44 height 16
